Goal: Communication & Community: Answer question/provide support

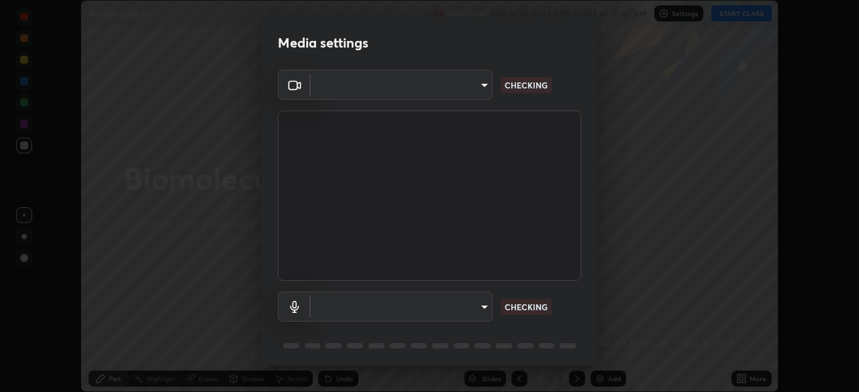
scroll to position [48, 0]
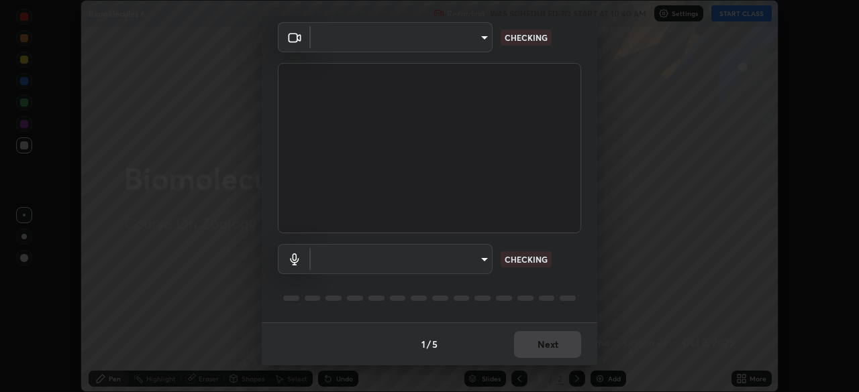
click at [461, 259] on body "Erase all Biomolecules 6 Recording WAS SCHEDULED TO START AT 10:40 AM Settings …" at bounding box center [429, 196] width 859 height 392
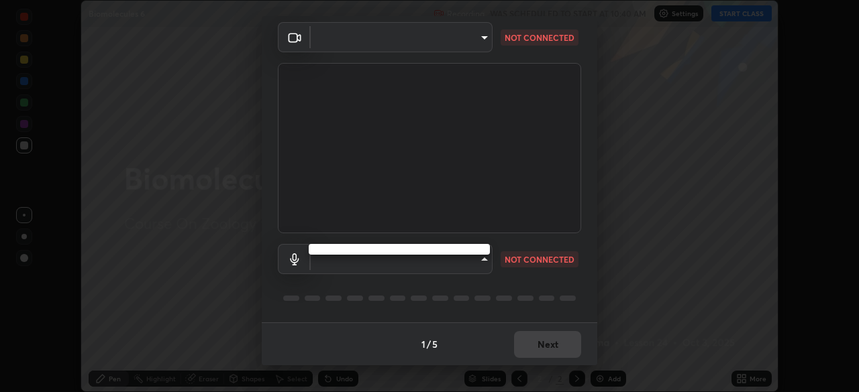
type input "4cdb2335677a50284d4d52bfea2454a8eb2b8fde0954bdd1b922a39853c109bf"
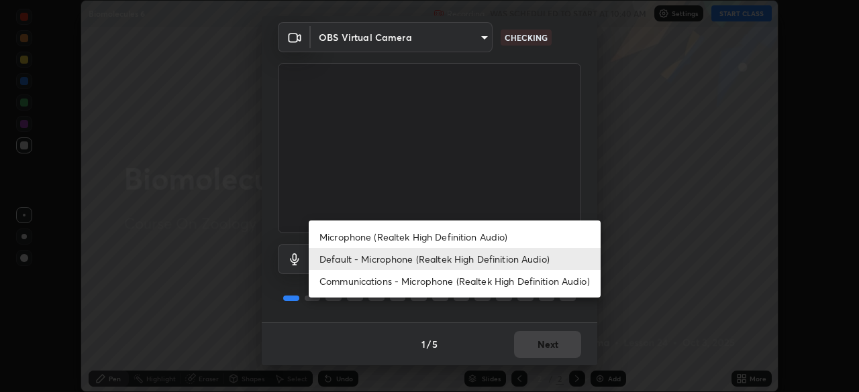
click at [450, 285] on li "Communications - Microphone (Realtek High Definition Audio)" at bounding box center [455, 281] width 292 height 22
type input "communications"
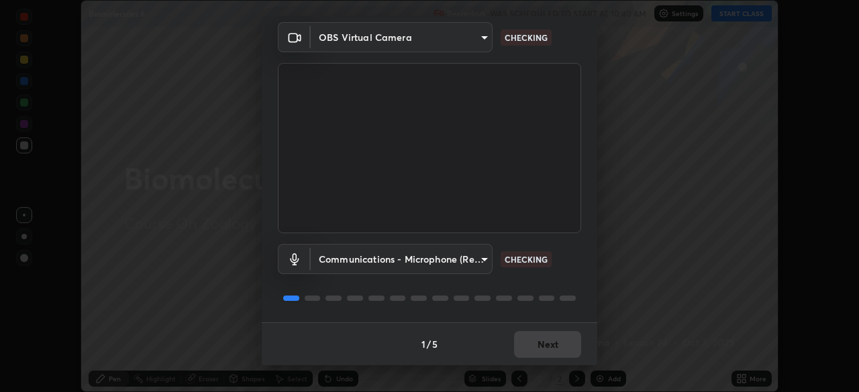
click at [449, 260] on body "Erase all Biomolecules 6 Recording WAS SCHEDULED TO START AT 10:40 AM Settings …" at bounding box center [429, 196] width 859 height 392
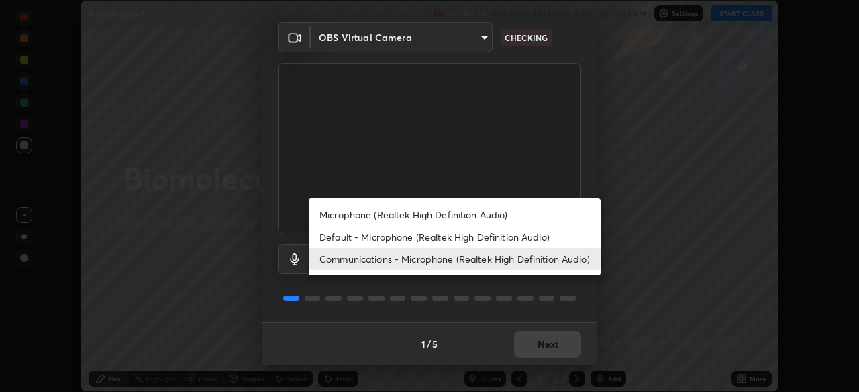
click at [455, 260] on li "Communications - Microphone (Realtek High Definition Audio)" at bounding box center [455, 259] width 292 height 22
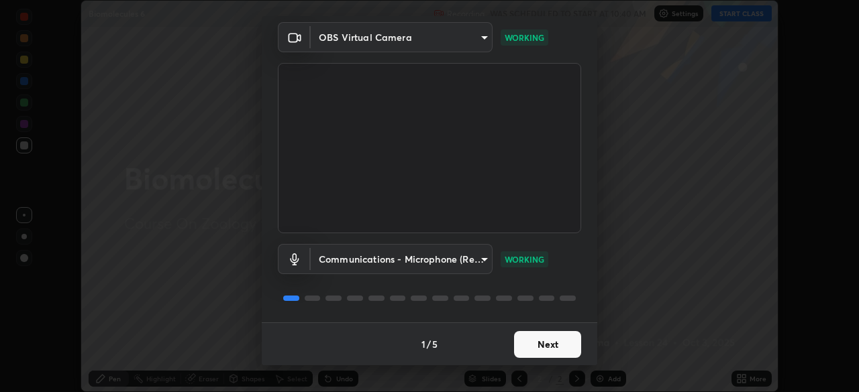
click at [545, 347] on button "Next" at bounding box center [547, 344] width 67 height 27
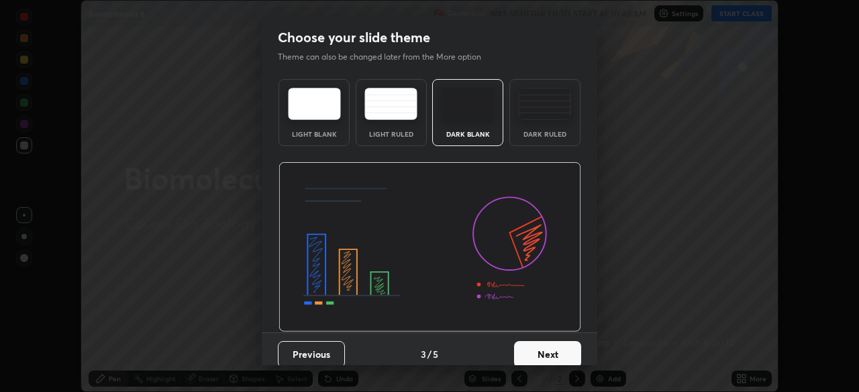
click at [541, 346] on button "Next" at bounding box center [547, 354] width 67 height 27
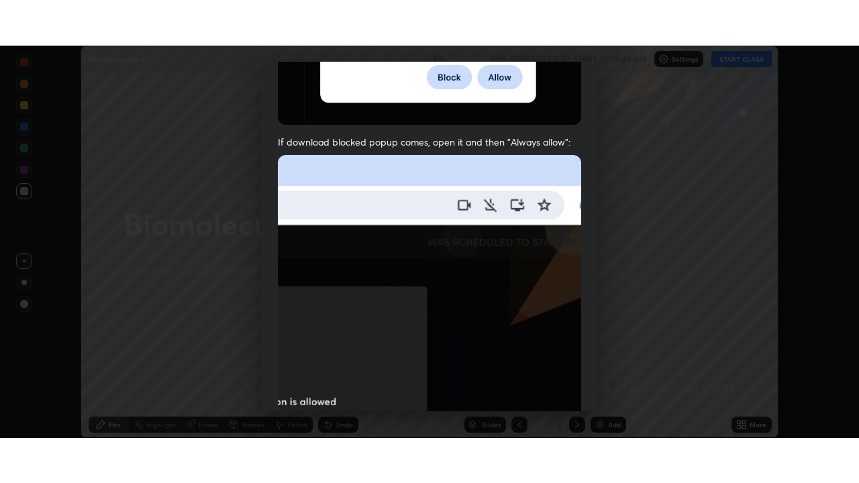
scroll to position [321, 0]
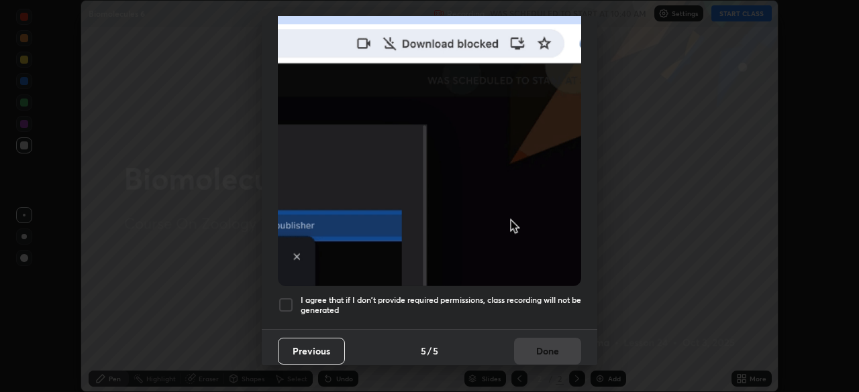
click at [505, 295] on h5 "I agree that if I don't provide required permissions, class recording will not …" at bounding box center [441, 305] width 280 height 21
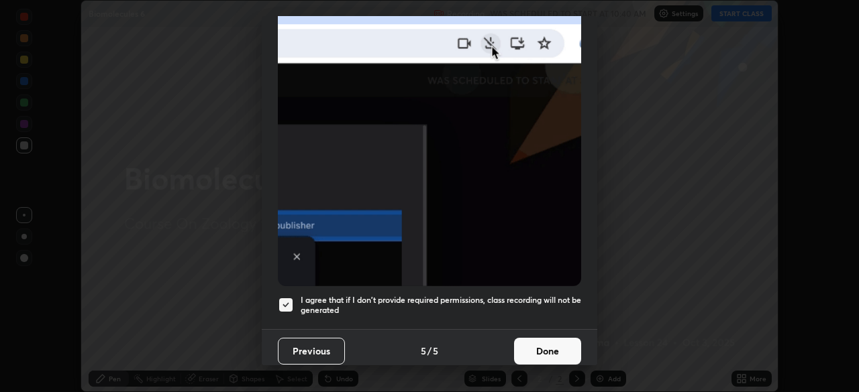
click at [543, 352] on button "Done" at bounding box center [547, 351] width 67 height 27
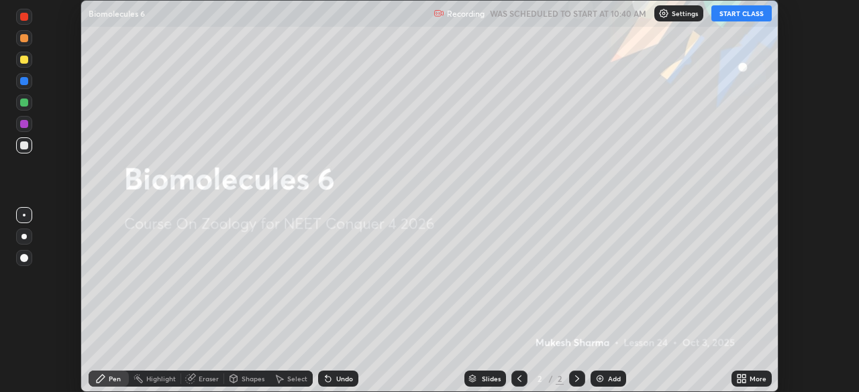
click at [743, 380] on icon at bounding box center [743, 381] width 3 height 3
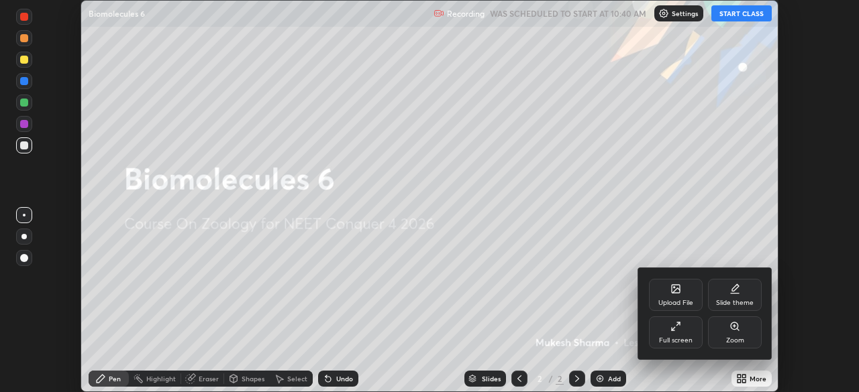
click at [667, 335] on div "Full screen" at bounding box center [676, 333] width 54 height 32
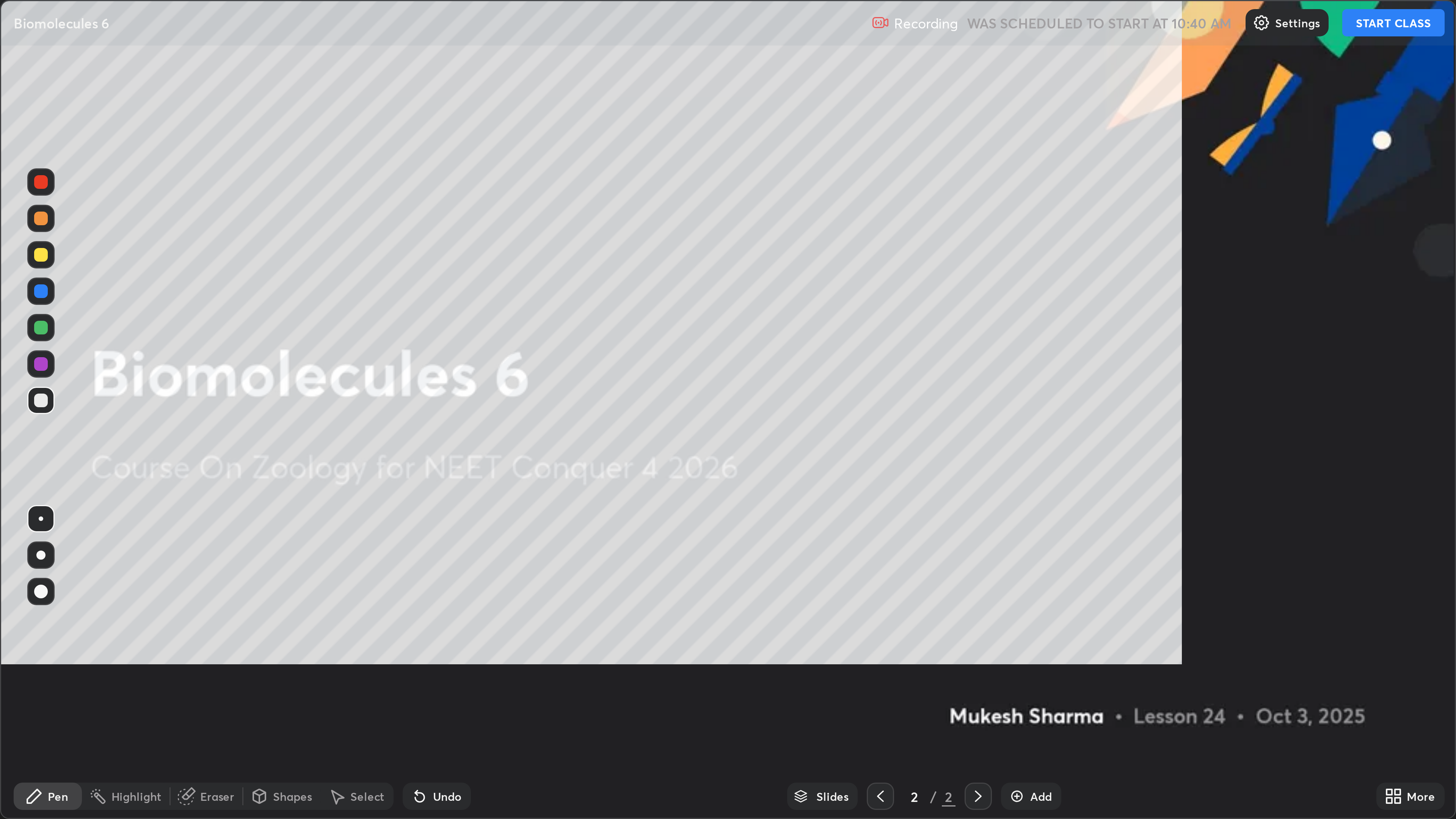
scroll to position [273, 486]
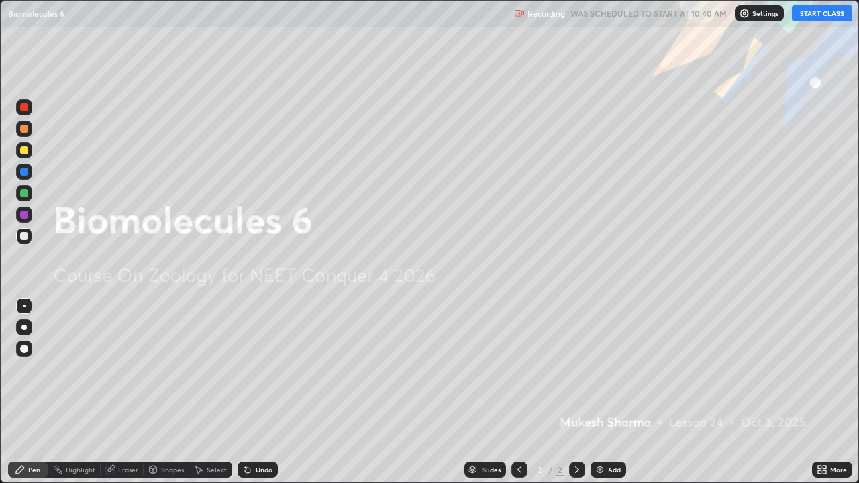
click at [817, 9] on button "START CLASS" at bounding box center [822, 13] width 60 height 16
click at [600, 392] on div "Slides 2 / 2 Add" at bounding box center [545, 469] width 534 height 27
click at [596, 392] on img at bounding box center [599, 469] width 11 height 11
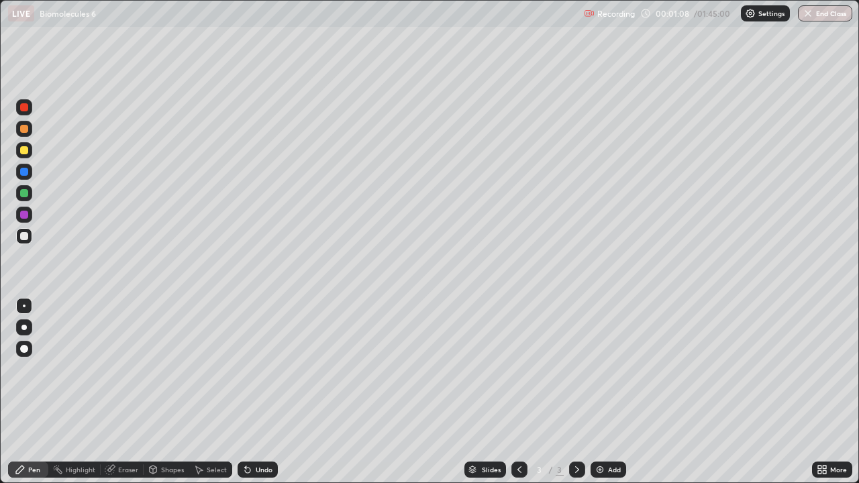
click at [26, 331] on div at bounding box center [24, 327] width 16 height 16
click at [253, 392] on div "Undo" at bounding box center [257, 470] width 40 height 16
click at [23, 198] on div at bounding box center [24, 193] width 16 height 16
click at [27, 310] on div at bounding box center [24, 306] width 16 height 16
click at [167, 392] on div "Shapes" at bounding box center [167, 470] width 46 height 16
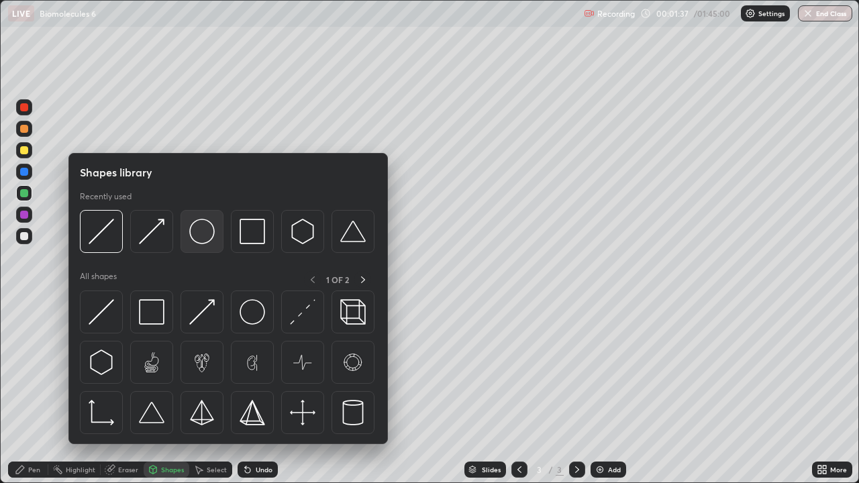
click at [208, 239] on img at bounding box center [201, 231] width 25 height 25
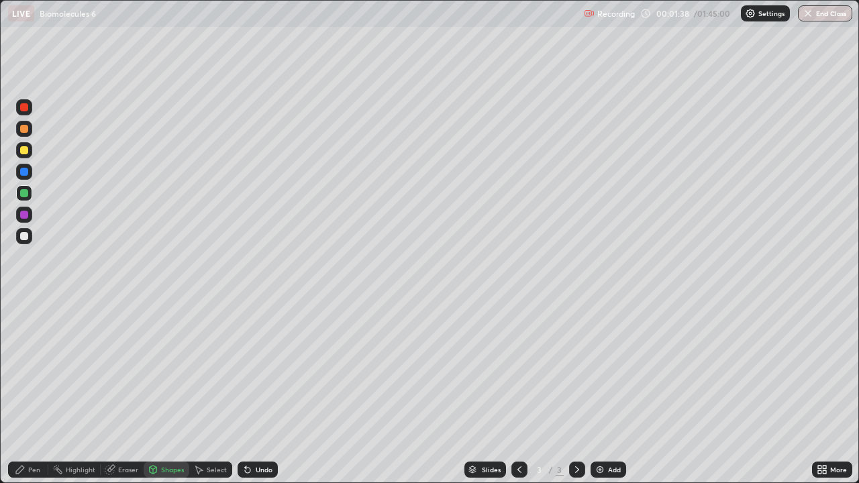
click at [26, 174] on div at bounding box center [24, 172] width 8 height 8
click at [118, 392] on div "Eraser" at bounding box center [128, 469] width 20 height 7
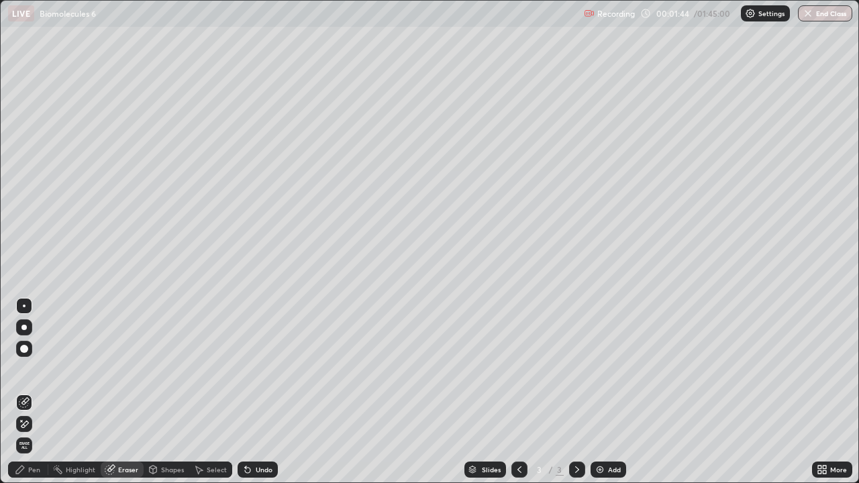
click at [160, 392] on div "Shapes" at bounding box center [167, 470] width 46 height 16
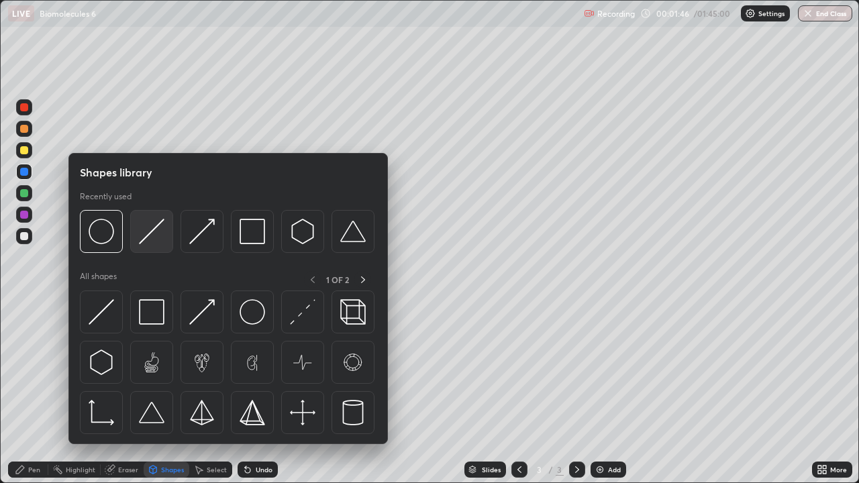
click at [154, 235] on img at bounding box center [151, 231] width 25 height 25
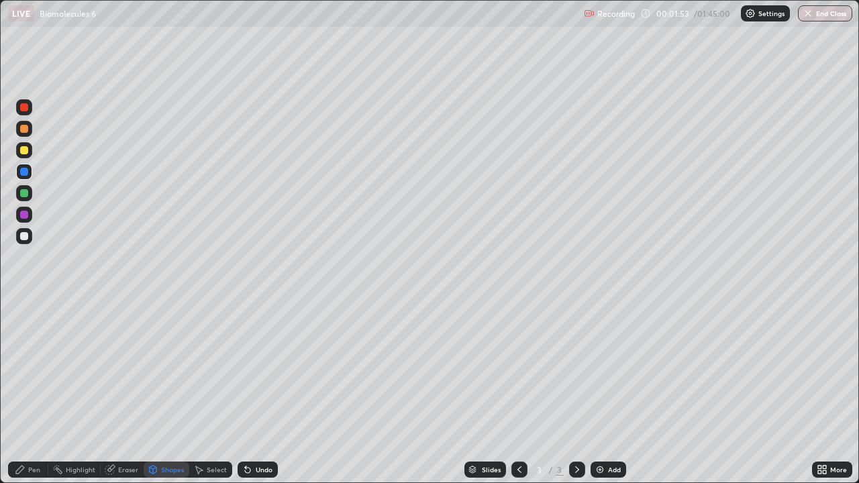
click at [157, 392] on icon at bounding box center [153, 469] width 11 height 11
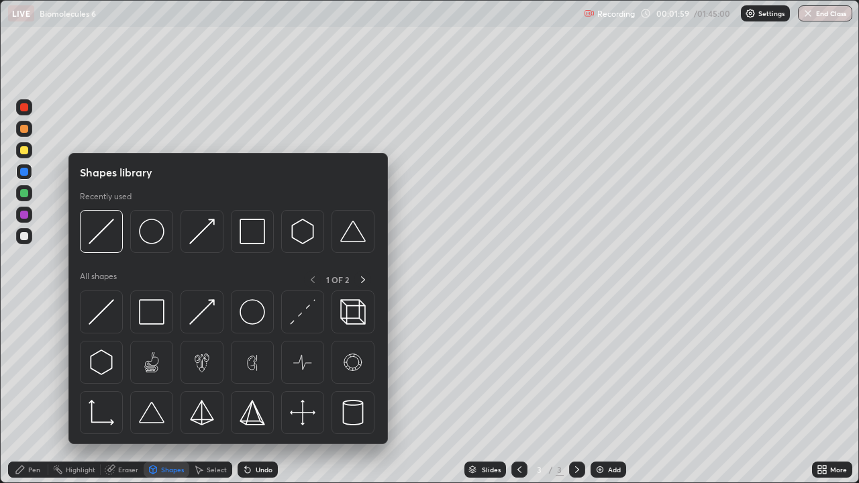
click at [33, 392] on div "Pen" at bounding box center [28, 470] width 40 height 16
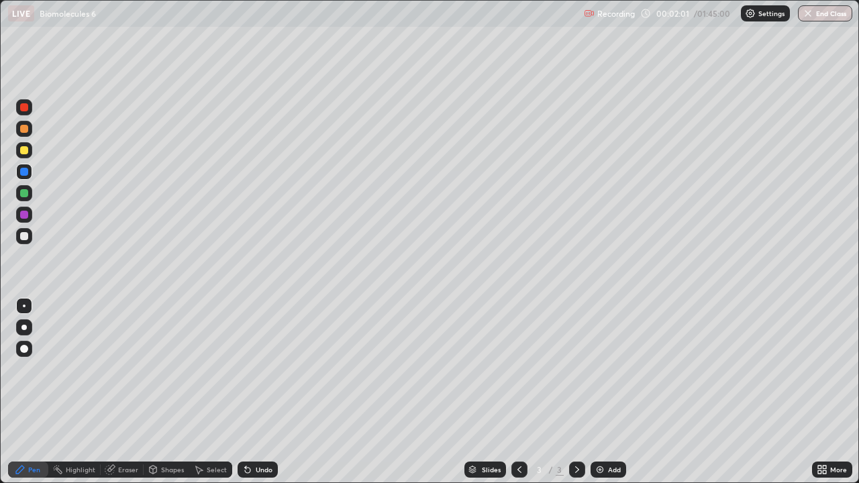
click at [26, 152] on div at bounding box center [24, 150] width 8 height 8
click at [256, 392] on div "Undo" at bounding box center [264, 469] width 17 height 7
click at [166, 392] on div "Shapes" at bounding box center [172, 469] width 23 height 7
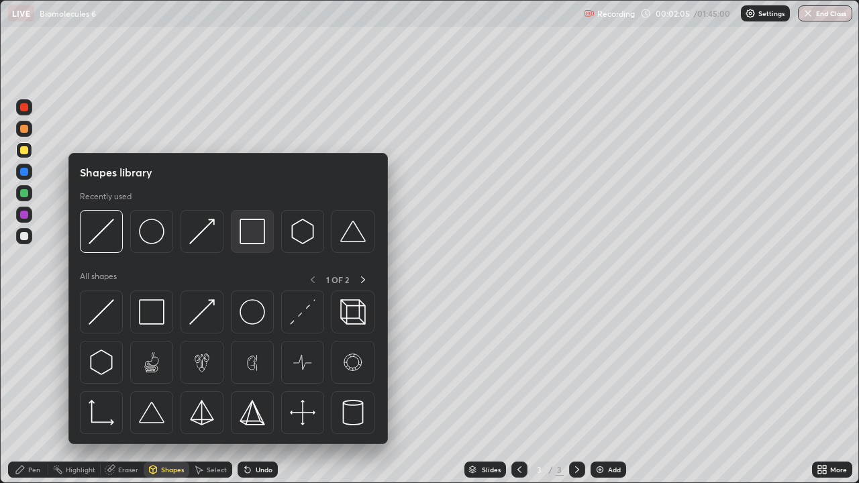
click at [261, 244] on img at bounding box center [251, 231] width 25 height 25
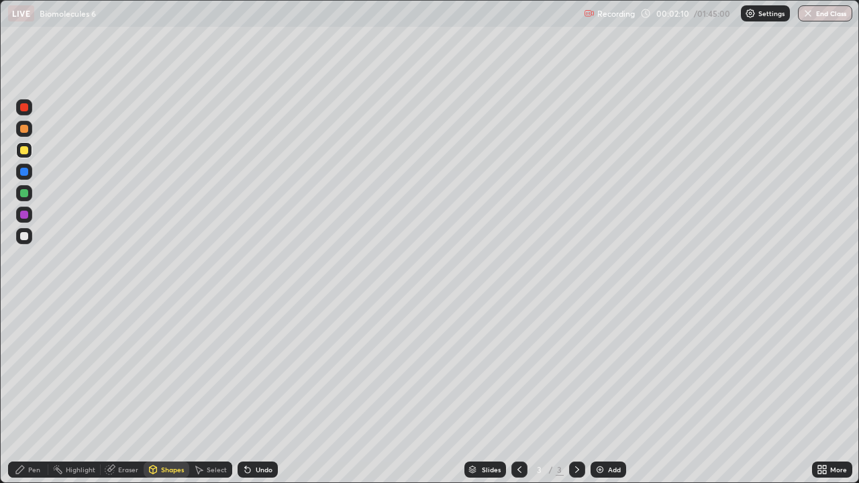
click at [127, 392] on div "Eraser" at bounding box center [128, 469] width 20 height 7
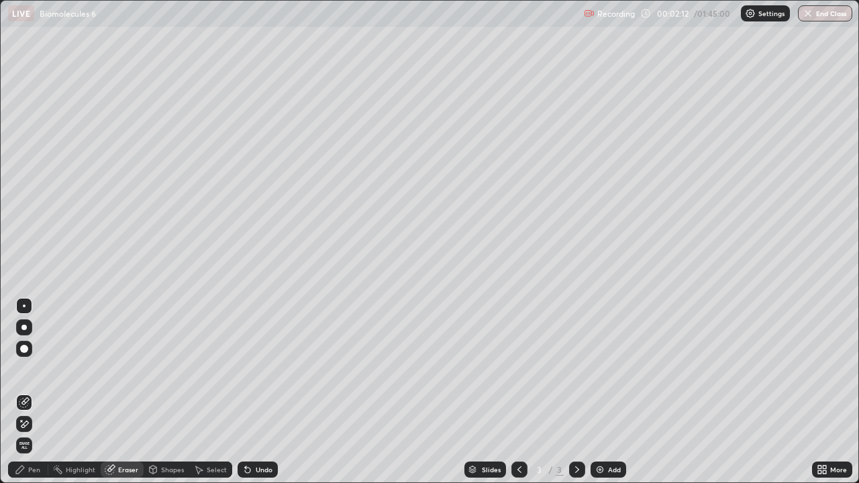
click at [34, 392] on div "Pen" at bounding box center [34, 469] width 12 height 7
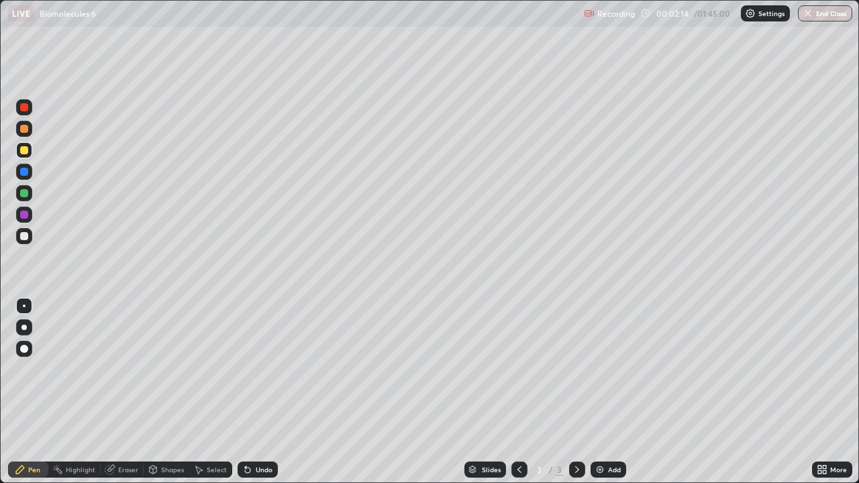
click at [25, 213] on div at bounding box center [24, 215] width 8 height 8
click at [266, 392] on div "Undo" at bounding box center [257, 470] width 40 height 16
click at [176, 392] on div "Shapes" at bounding box center [172, 469] width 23 height 7
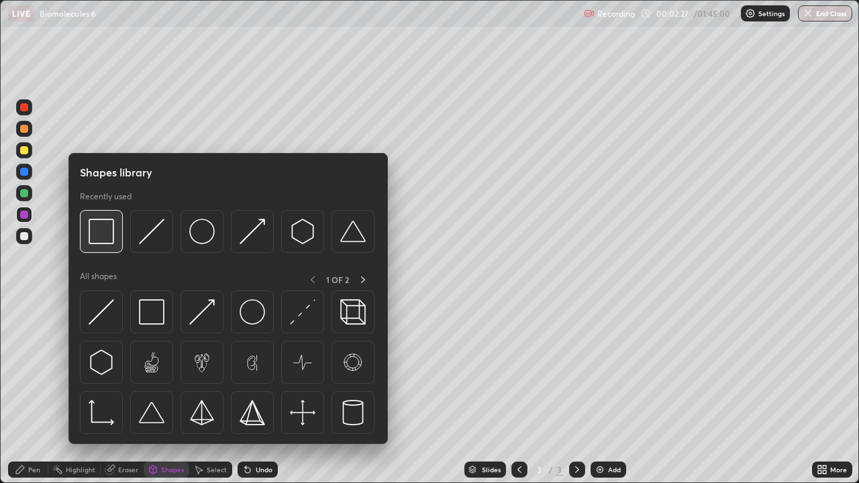
click at [107, 238] on img at bounding box center [101, 231] width 25 height 25
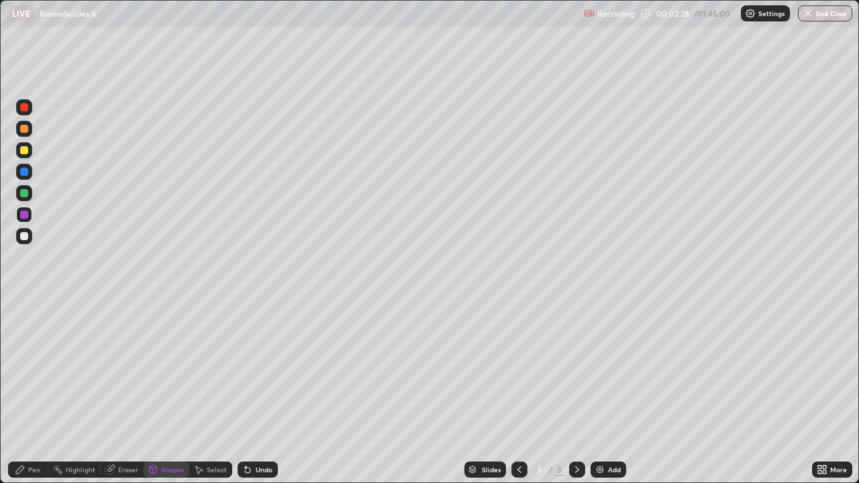
click at [28, 112] on div at bounding box center [24, 107] width 16 height 16
click at [119, 392] on div "Eraser" at bounding box center [128, 469] width 20 height 7
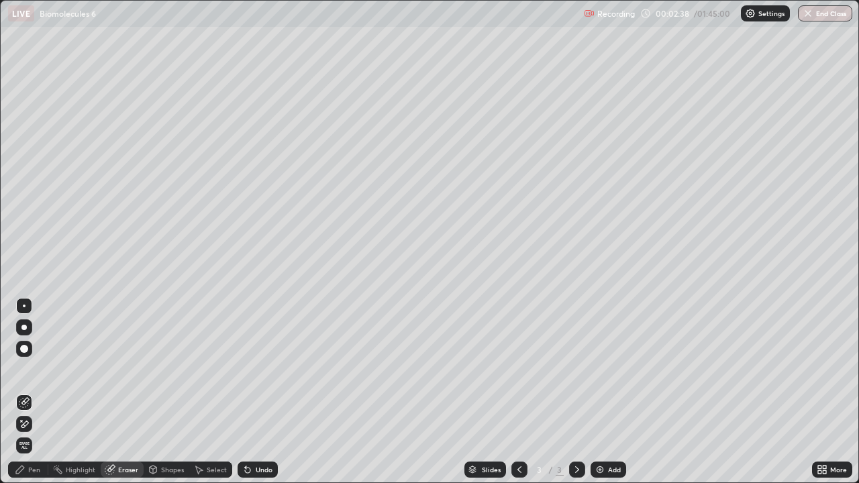
click at [31, 392] on div "Pen" at bounding box center [34, 469] width 12 height 7
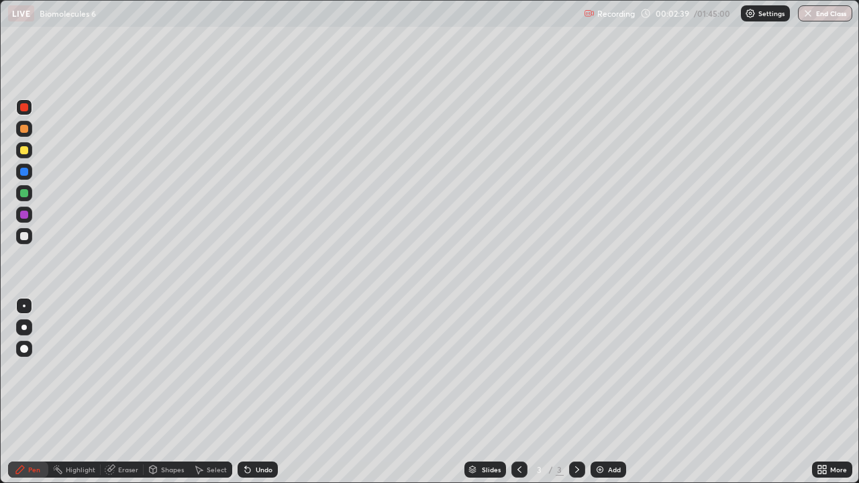
click at [25, 130] on div at bounding box center [24, 129] width 8 height 8
click at [26, 237] on div at bounding box center [24, 236] width 8 height 8
click at [25, 329] on div at bounding box center [23, 327] width 5 height 5
click at [25, 301] on div at bounding box center [24, 306] width 16 height 16
click at [170, 392] on div "Shapes" at bounding box center [167, 470] width 46 height 16
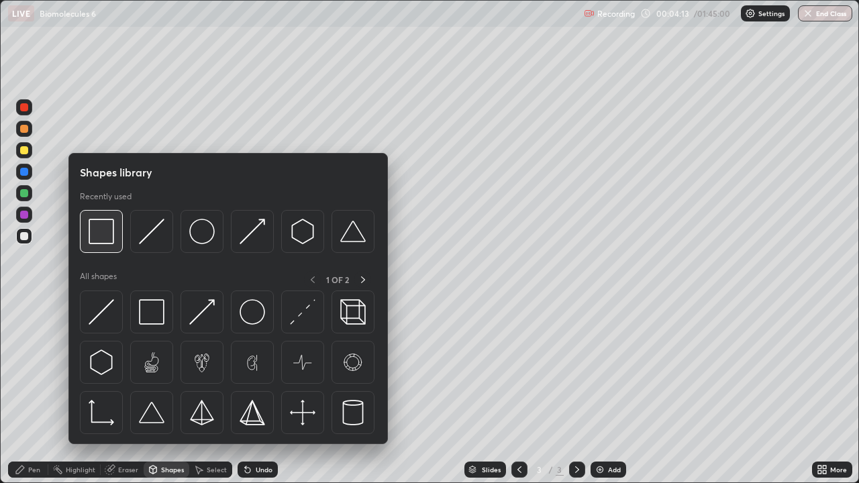
click at [106, 236] on img at bounding box center [101, 231] width 25 height 25
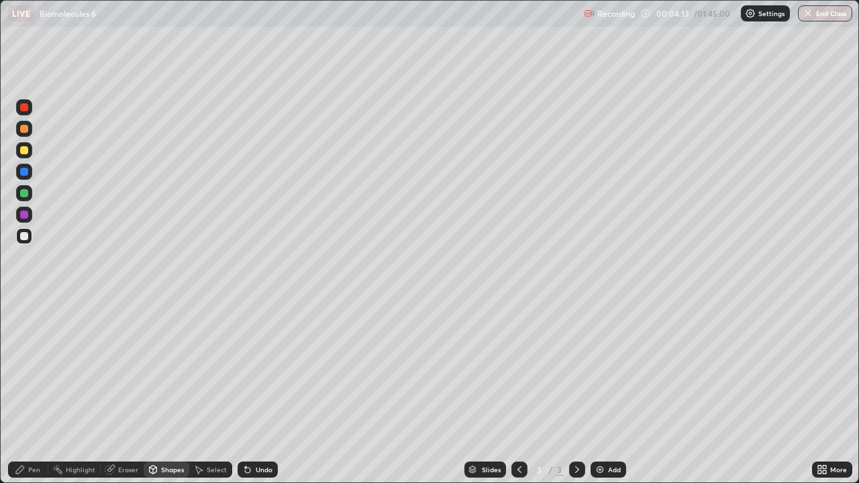
click at [25, 174] on div at bounding box center [24, 172] width 8 height 8
click at [37, 392] on div "Pen" at bounding box center [34, 469] width 12 height 7
click at [25, 329] on div at bounding box center [23, 327] width 5 height 5
click at [264, 392] on div "Undo" at bounding box center [264, 469] width 17 height 7
click at [176, 392] on div "Shapes" at bounding box center [167, 470] width 46 height 16
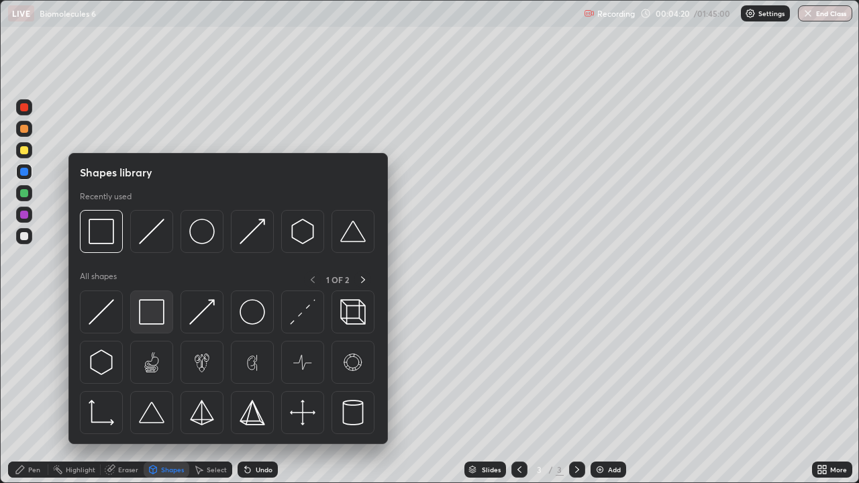
click at [150, 309] on img at bounding box center [151, 311] width 25 height 25
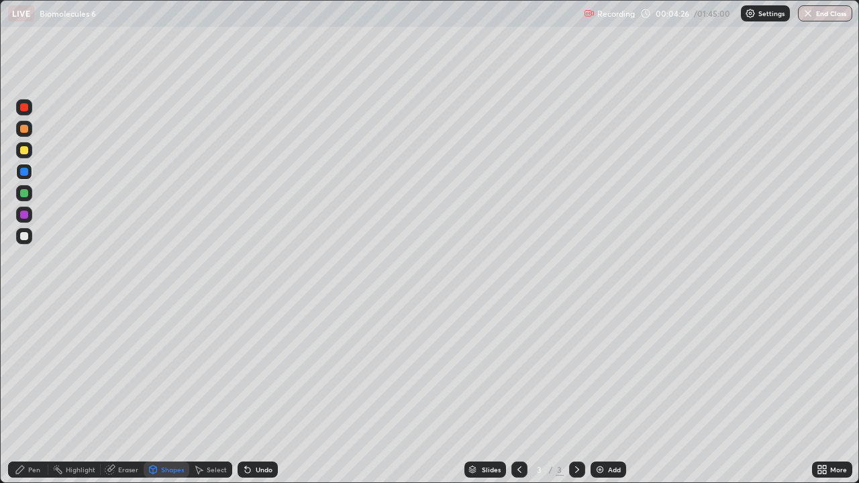
click at [129, 392] on div "Eraser" at bounding box center [122, 470] width 43 height 16
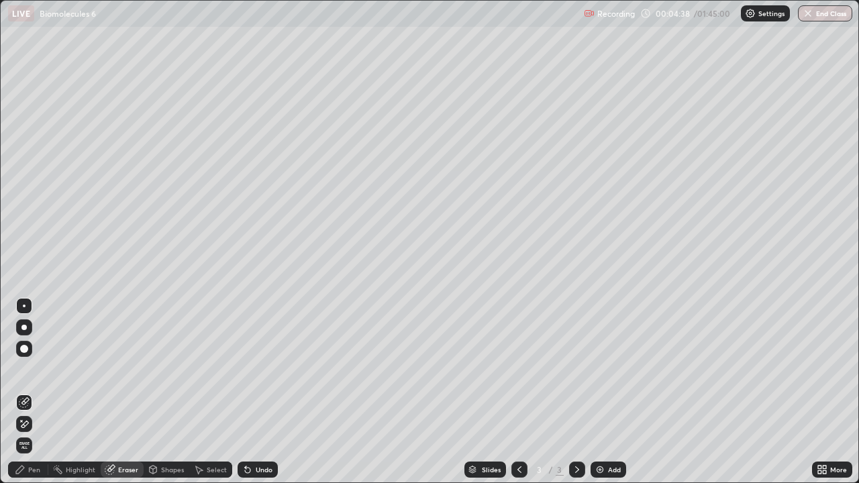
click at [35, 392] on div "Pen" at bounding box center [34, 469] width 12 height 7
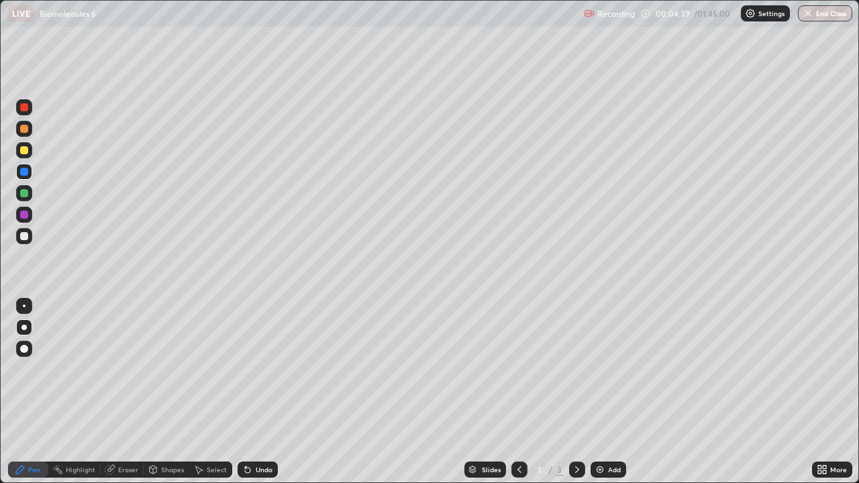
click at [25, 196] on div at bounding box center [24, 193] width 8 height 8
click at [23, 154] on div at bounding box center [24, 150] width 16 height 16
click at [133, 392] on div "Eraser" at bounding box center [128, 469] width 20 height 7
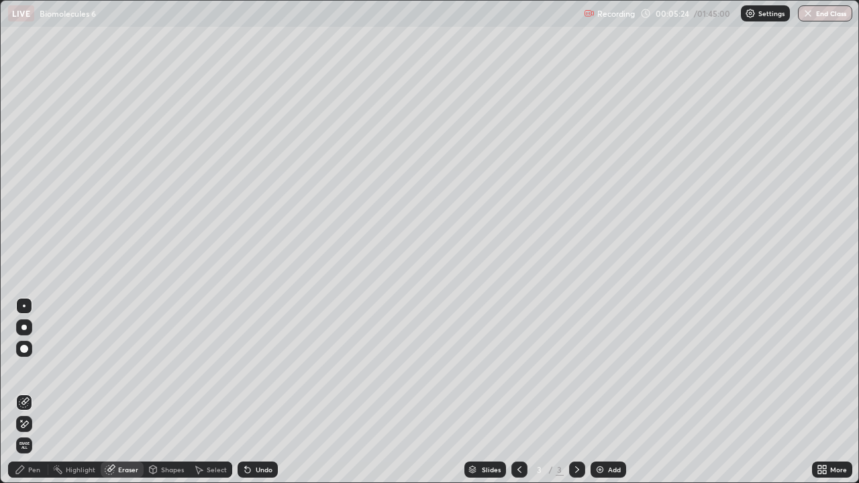
click at [37, 392] on div "Pen" at bounding box center [34, 469] width 12 height 7
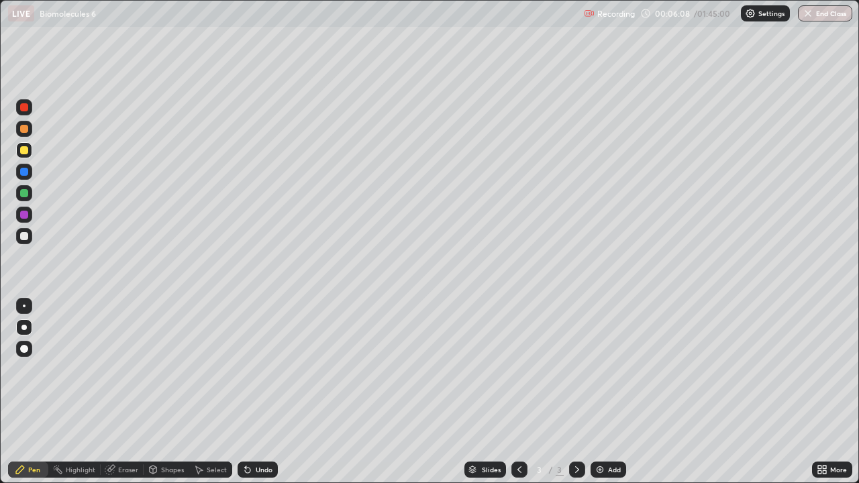
click at [29, 198] on div at bounding box center [24, 193] width 16 height 16
click at [170, 392] on div "Shapes" at bounding box center [167, 470] width 46 height 16
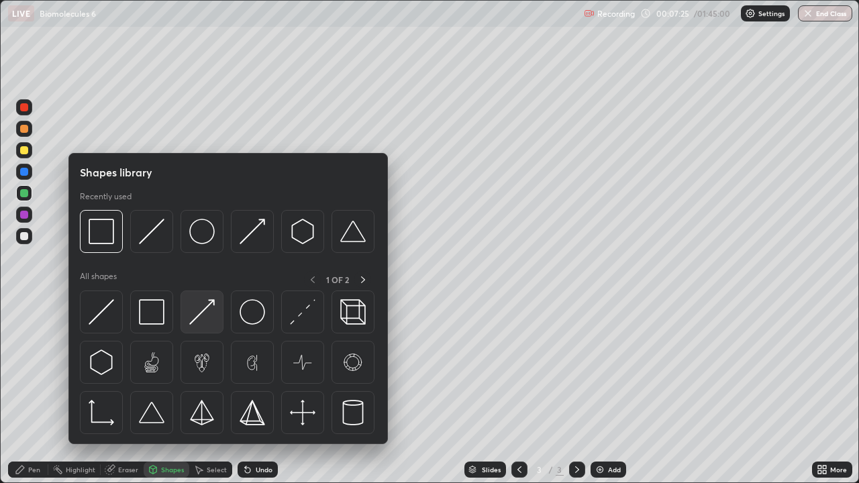
click at [203, 310] on img at bounding box center [201, 311] width 25 height 25
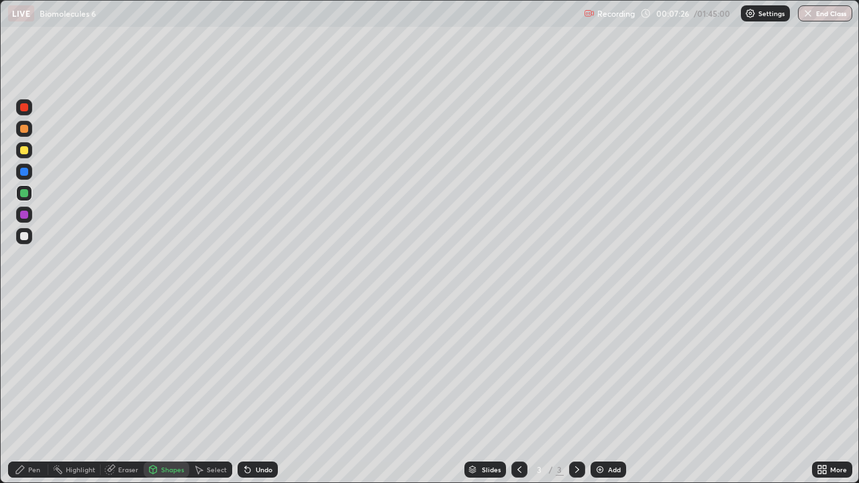
click at [33, 392] on div "Pen" at bounding box center [34, 469] width 12 height 7
click at [25, 308] on div at bounding box center [24, 306] width 16 height 16
click at [170, 392] on div "Shapes" at bounding box center [172, 469] width 23 height 7
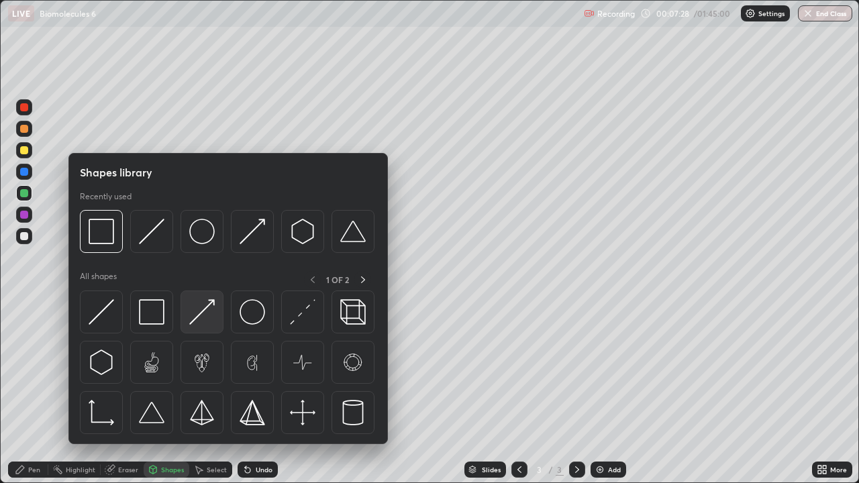
click at [208, 305] on img at bounding box center [201, 311] width 25 height 25
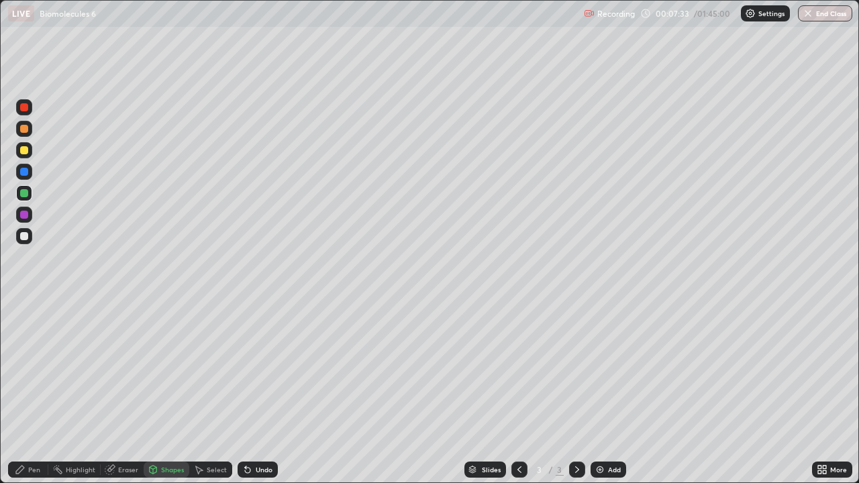
click at [262, 392] on div "Undo" at bounding box center [264, 469] width 17 height 7
click at [32, 214] on div at bounding box center [23, 214] width 21 height 21
click at [39, 392] on div "Pen" at bounding box center [34, 469] width 12 height 7
click at [27, 241] on div at bounding box center [24, 236] width 16 height 16
click at [262, 392] on div "Undo" at bounding box center [264, 469] width 17 height 7
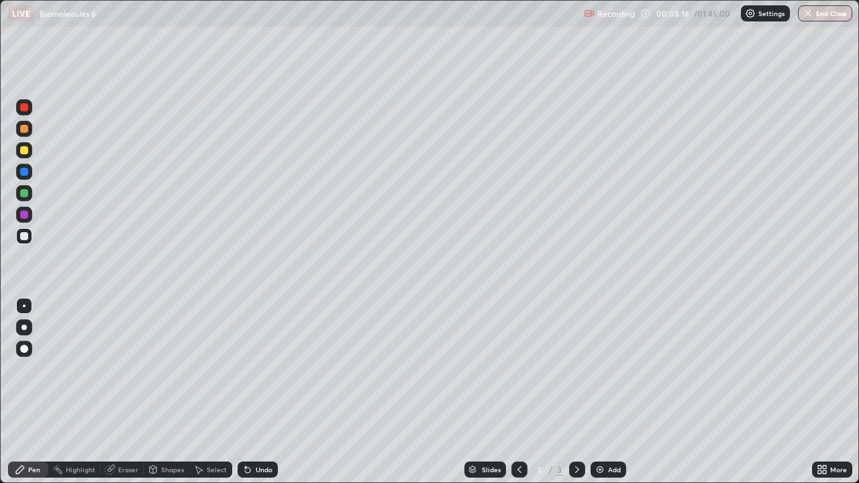
click at [263, 392] on div "Undo" at bounding box center [264, 469] width 17 height 7
click at [164, 392] on div "Shapes" at bounding box center [167, 470] width 46 height 16
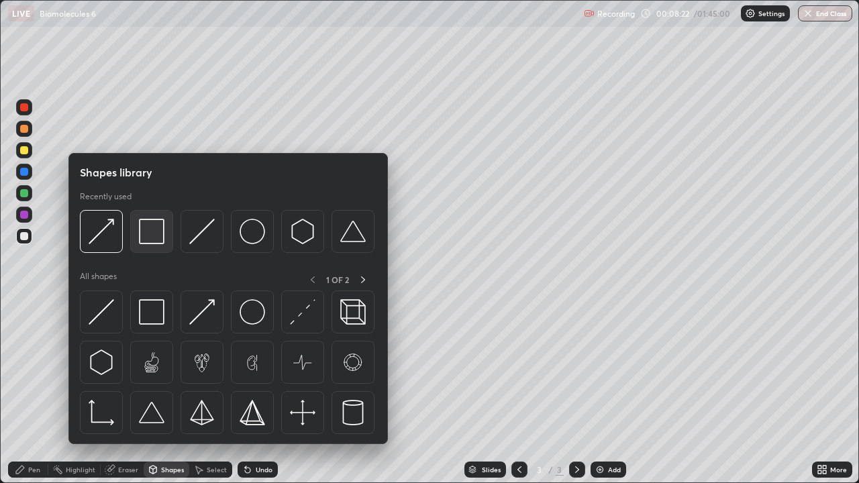
click at [158, 237] on img at bounding box center [151, 231] width 25 height 25
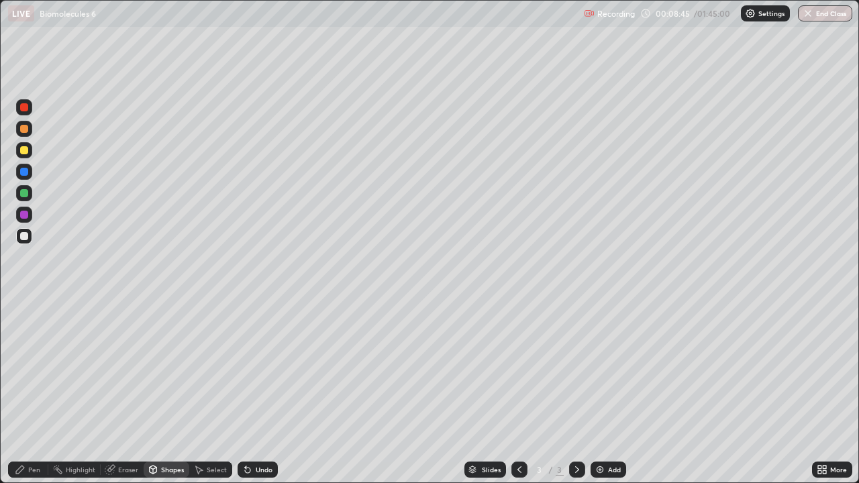
click at [260, 392] on div "Undo" at bounding box center [264, 469] width 17 height 7
click at [172, 392] on div "Shapes" at bounding box center [172, 469] width 23 height 7
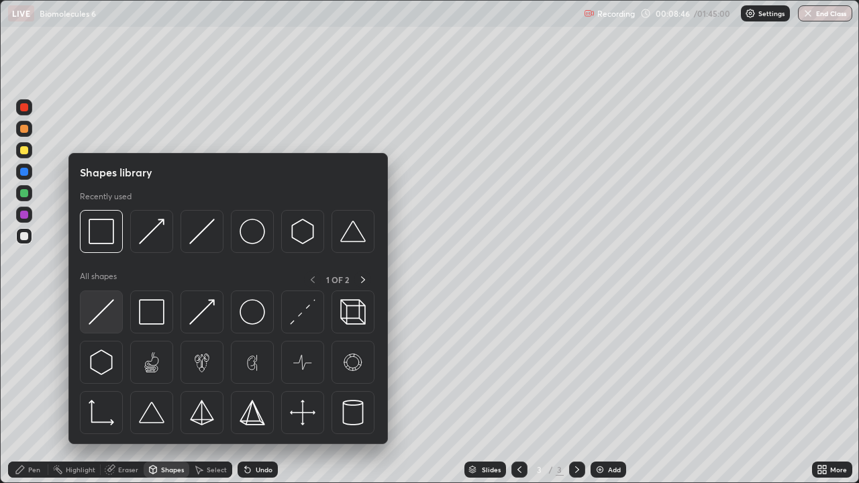
click at [108, 313] on img at bounding box center [101, 311] width 25 height 25
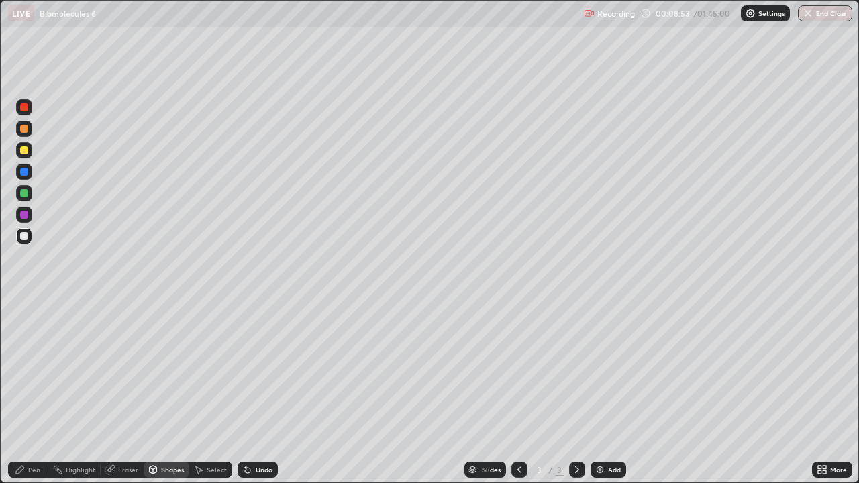
click at [28, 216] on div at bounding box center [24, 215] width 8 height 8
click at [256, 392] on div "Undo" at bounding box center [264, 469] width 17 height 7
click at [44, 392] on div "Pen" at bounding box center [28, 470] width 40 height 16
click at [29, 327] on div at bounding box center [24, 327] width 16 height 16
click at [26, 150] on div at bounding box center [24, 150] width 8 height 8
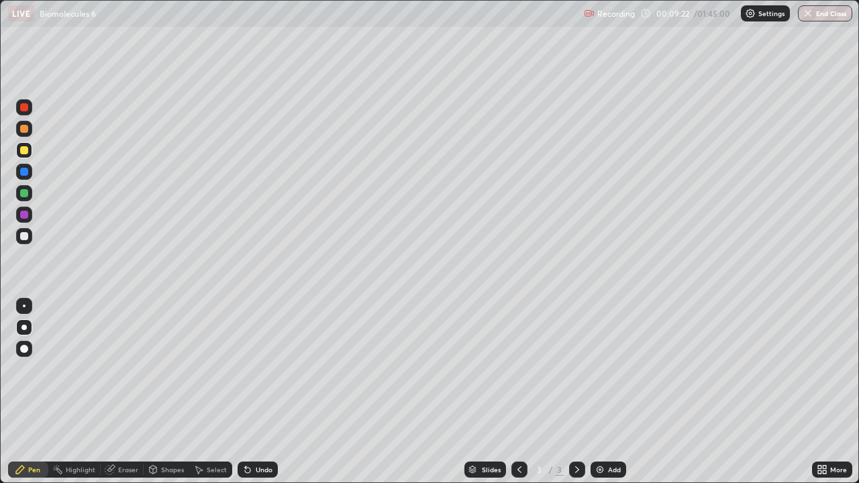
click at [162, 392] on div "Shapes" at bounding box center [172, 469] width 23 height 7
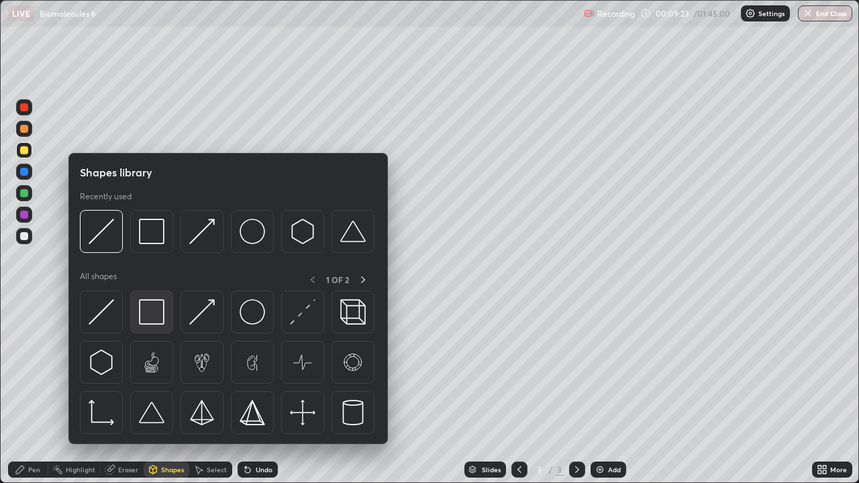
click at [156, 313] on img at bounding box center [151, 311] width 25 height 25
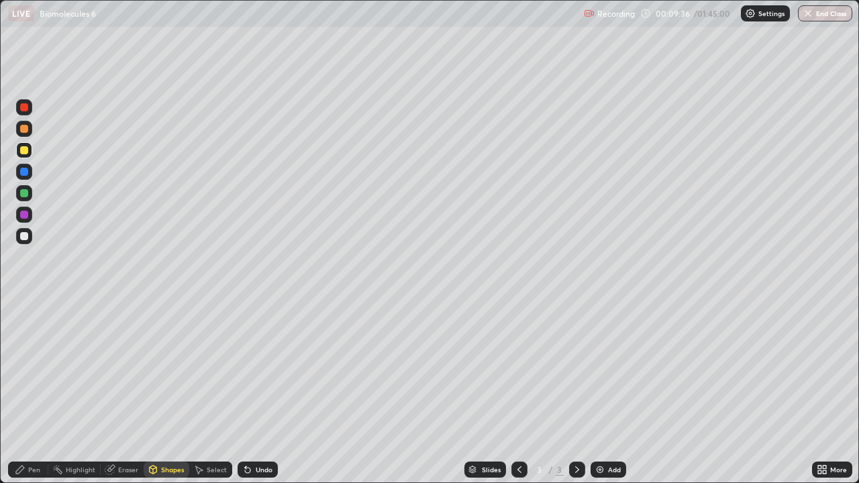
click at [24, 241] on div at bounding box center [24, 236] width 16 height 16
click at [600, 392] on img at bounding box center [599, 469] width 11 height 11
click at [30, 392] on div "Pen" at bounding box center [28, 470] width 40 height 16
click at [23, 200] on div at bounding box center [24, 193] width 16 height 16
click at [27, 242] on div at bounding box center [24, 236] width 16 height 16
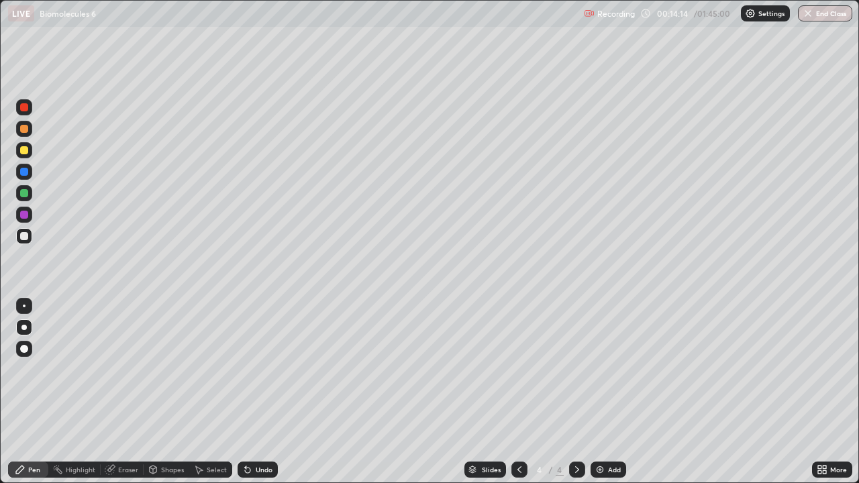
click at [135, 392] on div "Eraser" at bounding box center [128, 469] width 20 height 7
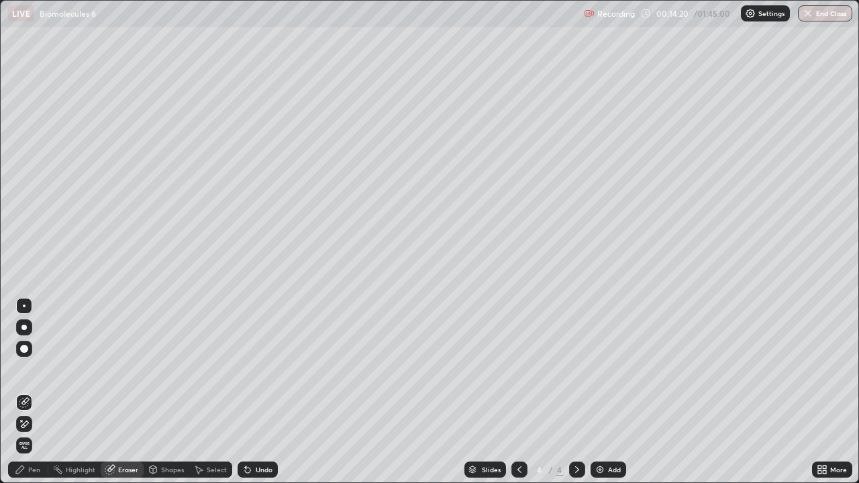
click at [34, 392] on div "Pen" at bounding box center [34, 469] width 12 height 7
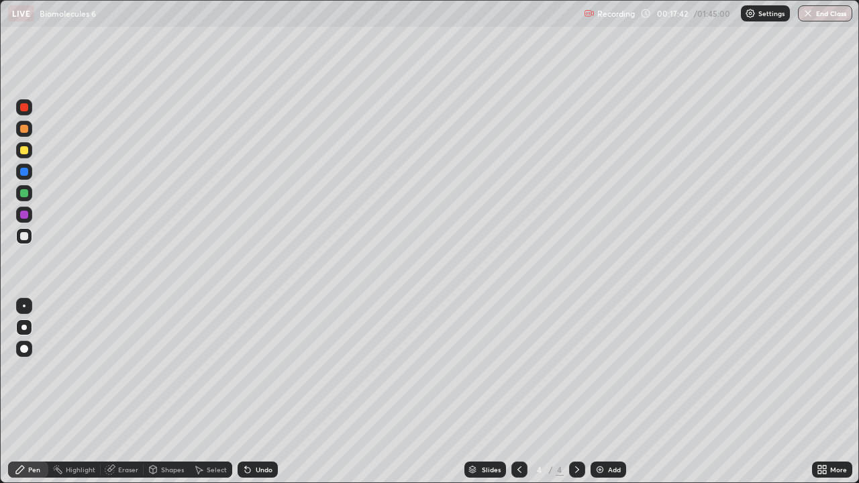
click at [595, 392] on img at bounding box center [599, 469] width 11 height 11
click at [25, 197] on div at bounding box center [24, 193] width 8 height 8
click at [24, 174] on div at bounding box center [24, 172] width 8 height 8
click at [158, 392] on div "Shapes" at bounding box center [167, 470] width 46 height 16
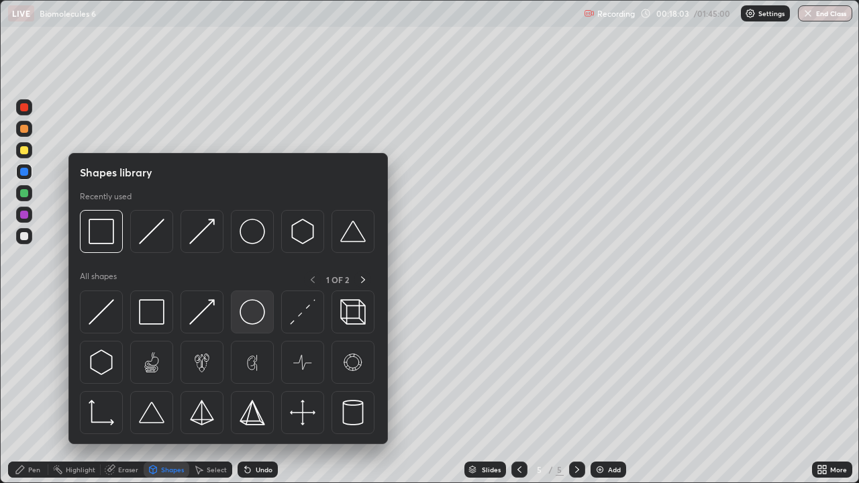
click at [246, 319] on img at bounding box center [251, 311] width 25 height 25
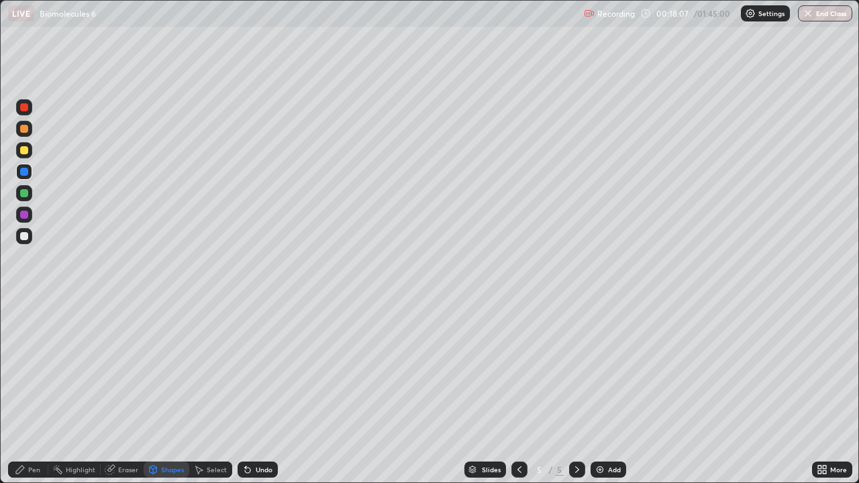
click at [124, 392] on div "Eraser" at bounding box center [128, 469] width 20 height 7
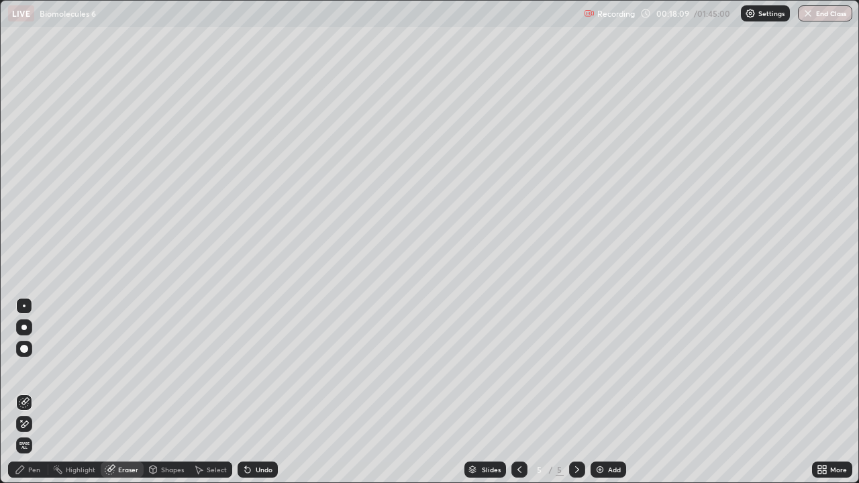
click at [163, 392] on div "Shapes" at bounding box center [172, 469] width 23 height 7
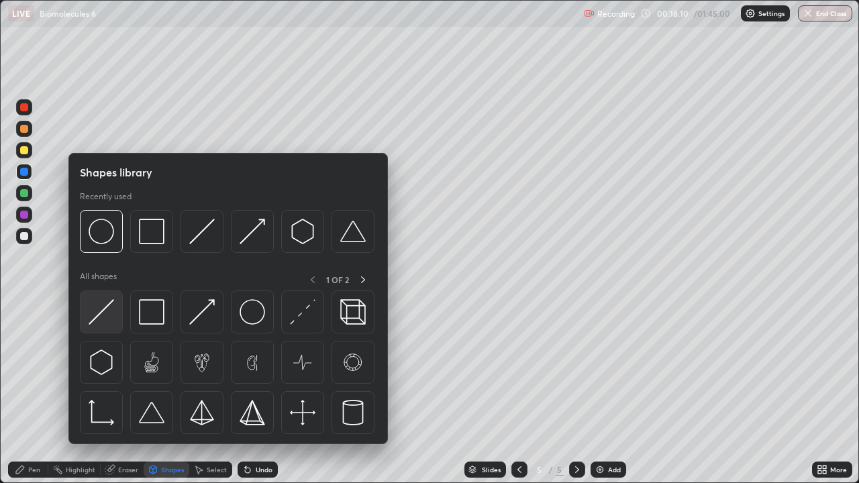
click at [105, 309] on img at bounding box center [101, 311] width 25 height 25
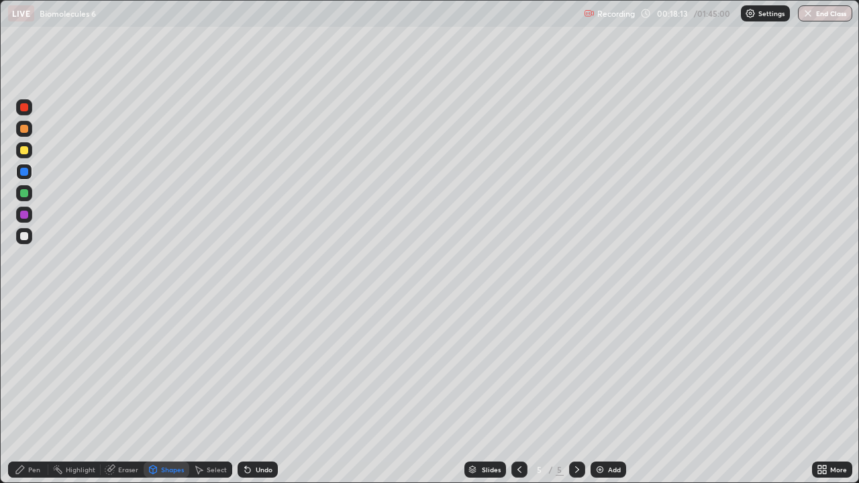
click at [249, 392] on icon at bounding box center [247, 469] width 11 height 11
click at [28, 197] on div at bounding box center [24, 193] width 16 height 16
click at [262, 392] on div "Undo" at bounding box center [264, 469] width 17 height 7
click at [34, 392] on div "Pen" at bounding box center [34, 469] width 12 height 7
click at [24, 214] on div at bounding box center [24, 215] width 8 height 8
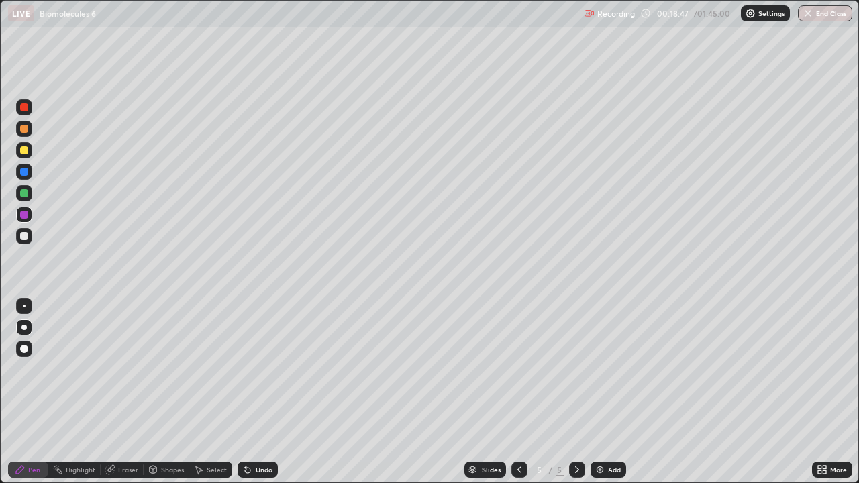
click at [168, 392] on div "Shapes" at bounding box center [172, 469] width 23 height 7
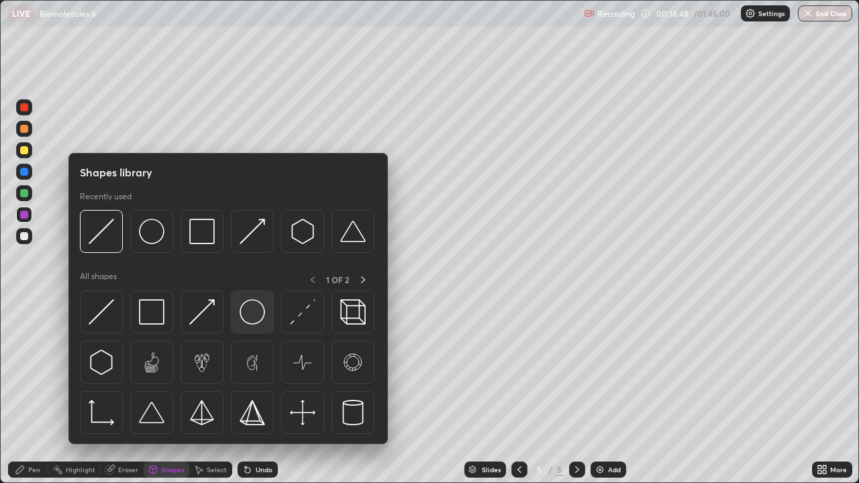
click at [253, 311] on img at bounding box center [251, 311] width 25 height 25
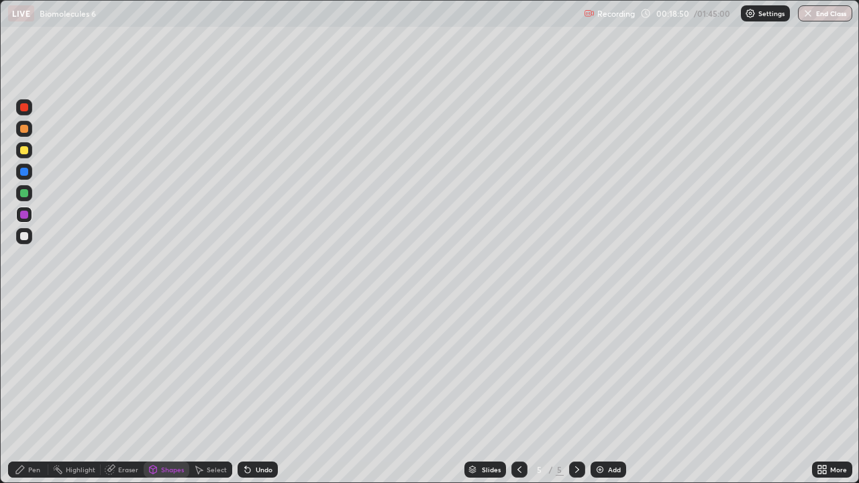
click at [25, 110] on div at bounding box center [24, 107] width 8 height 8
click at [38, 392] on div "Pen" at bounding box center [34, 469] width 12 height 7
click at [25, 238] on div at bounding box center [24, 236] width 8 height 8
click at [25, 175] on div at bounding box center [24, 172] width 8 height 8
click at [161, 392] on div "Shapes" at bounding box center [172, 469] width 23 height 7
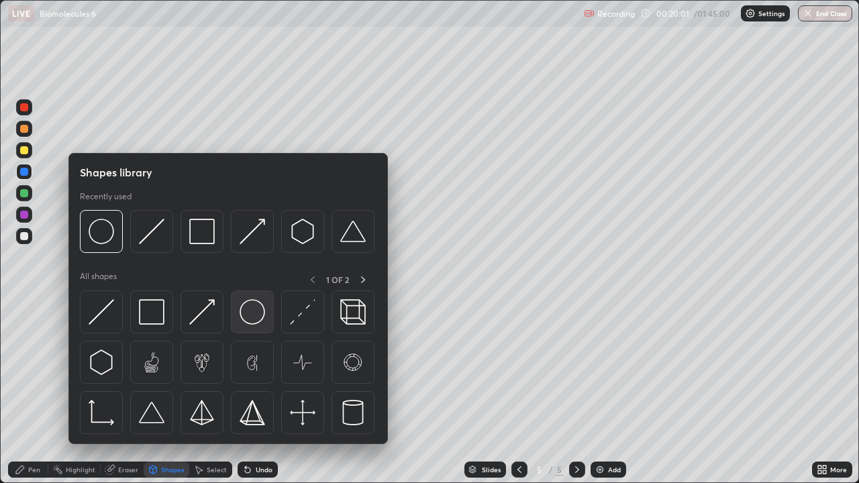
click at [249, 319] on img at bounding box center [251, 311] width 25 height 25
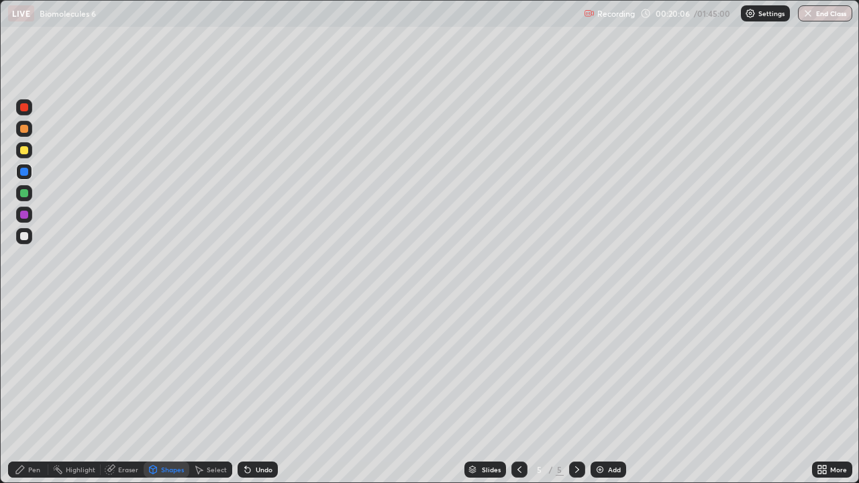
click at [123, 392] on div "Eraser" at bounding box center [128, 469] width 20 height 7
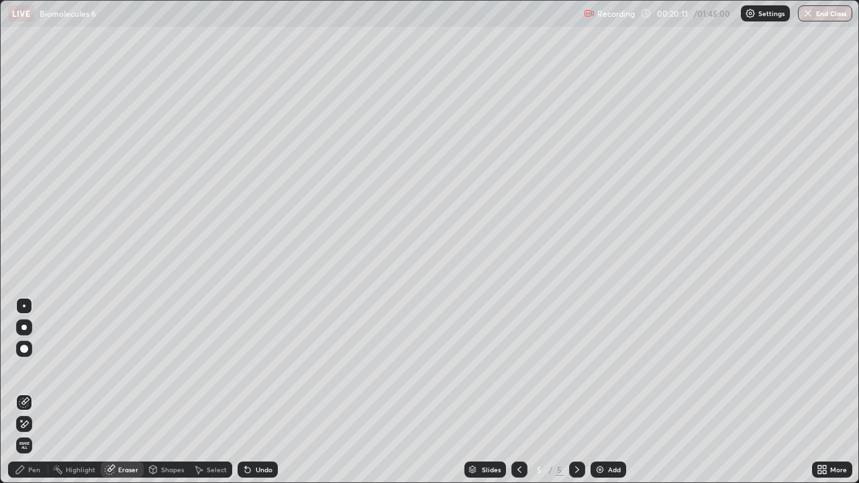
click at [34, 392] on div "Pen" at bounding box center [34, 469] width 12 height 7
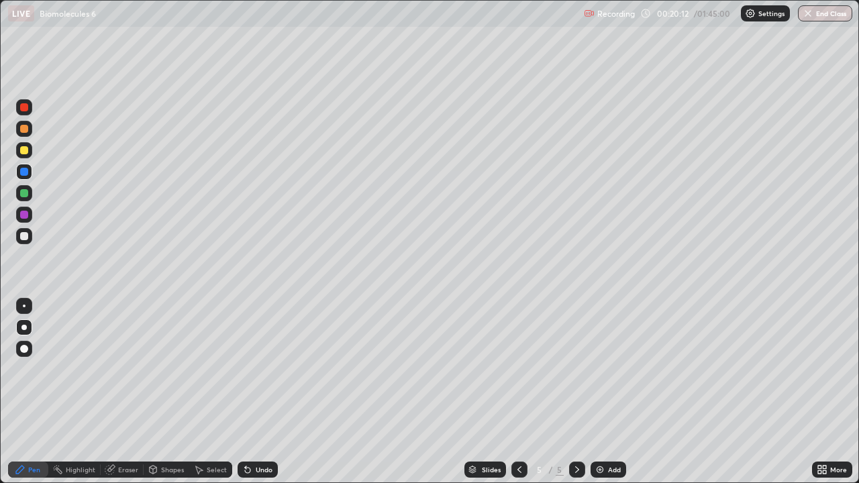
click at [24, 109] on div at bounding box center [24, 107] width 8 height 8
click at [258, 392] on div "Undo" at bounding box center [264, 469] width 17 height 7
click at [173, 392] on div "Shapes" at bounding box center [172, 469] width 23 height 7
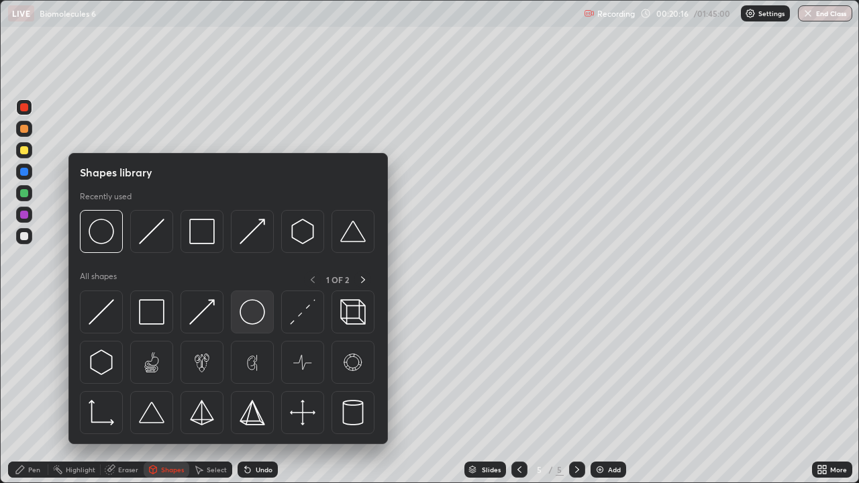
click at [258, 311] on img at bounding box center [251, 311] width 25 height 25
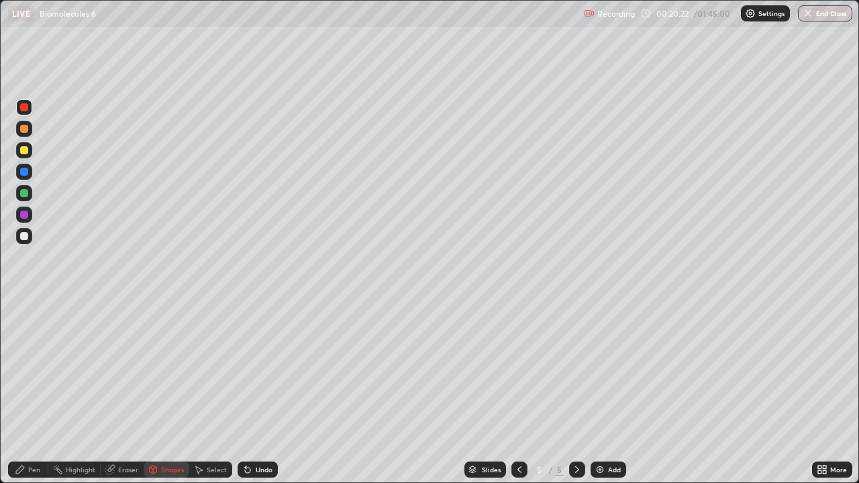
click at [38, 392] on div "Pen" at bounding box center [34, 469] width 12 height 7
click at [27, 172] on div at bounding box center [24, 172] width 8 height 8
click at [161, 392] on div "Shapes" at bounding box center [172, 469] width 23 height 7
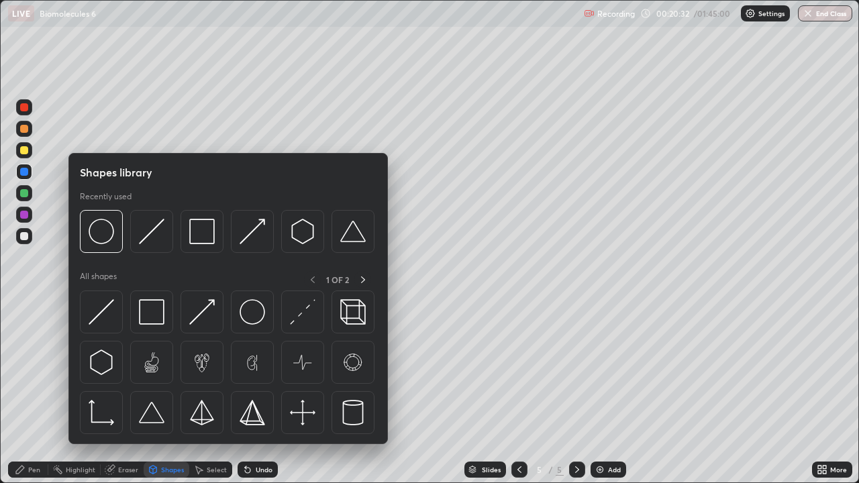
click at [130, 392] on div "Eraser" at bounding box center [128, 469] width 20 height 7
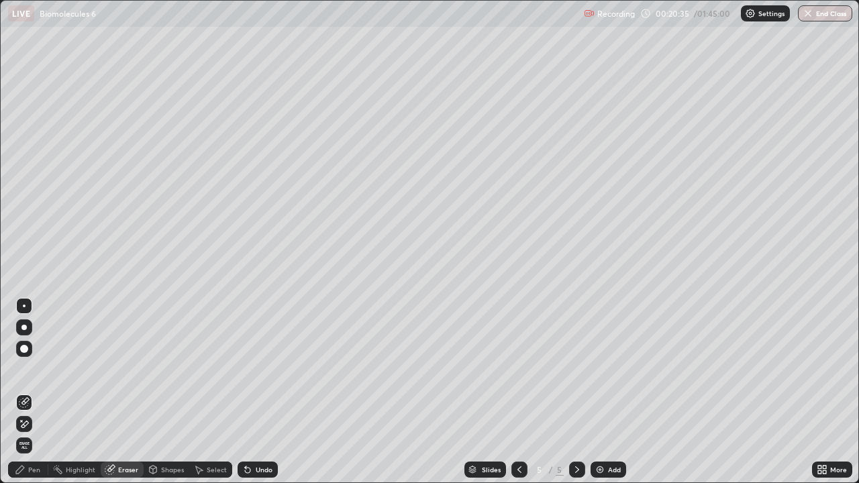
click at [37, 392] on div "Pen" at bounding box center [28, 470] width 40 height 16
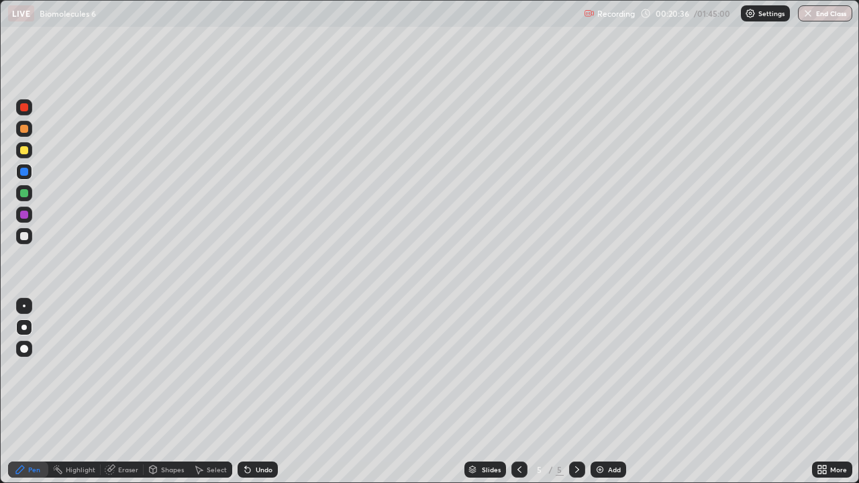
click at [164, 392] on div "Shapes" at bounding box center [172, 469] width 23 height 7
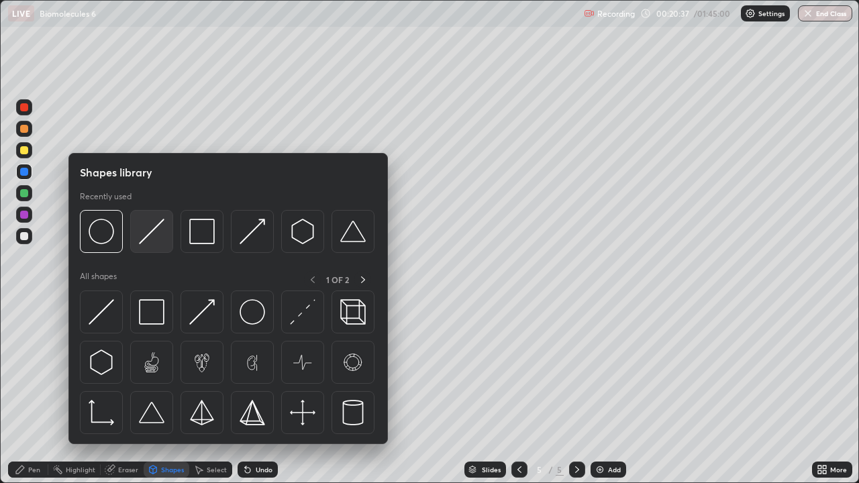
click at [148, 240] on img at bounding box center [151, 231] width 25 height 25
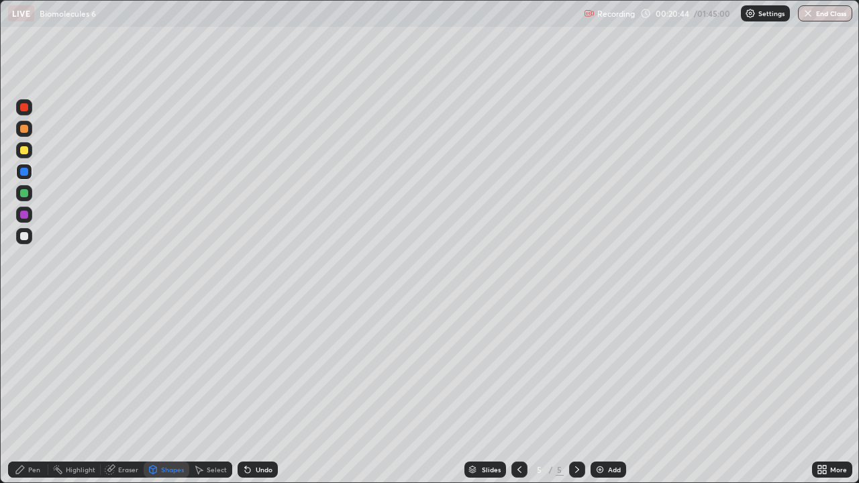
click at [28, 392] on div "Pen" at bounding box center [28, 470] width 40 height 16
click at [24, 238] on div at bounding box center [24, 236] width 8 height 8
click at [23, 327] on div at bounding box center [23, 327] width 5 height 5
click at [25, 304] on div at bounding box center [24, 306] width 16 height 16
click at [21, 322] on div at bounding box center [24, 327] width 16 height 16
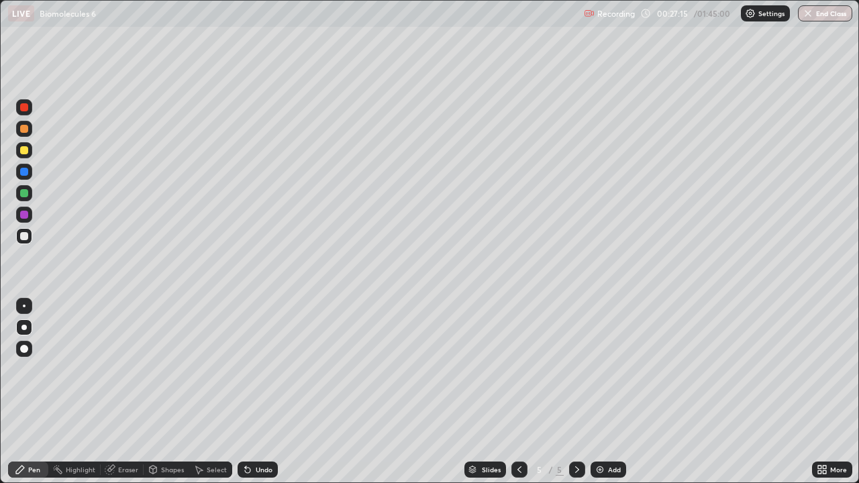
click at [601, 392] on img at bounding box center [599, 469] width 11 height 11
click at [170, 392] on div "Shapes" at bounding box center [172, 469] width 23 height 7
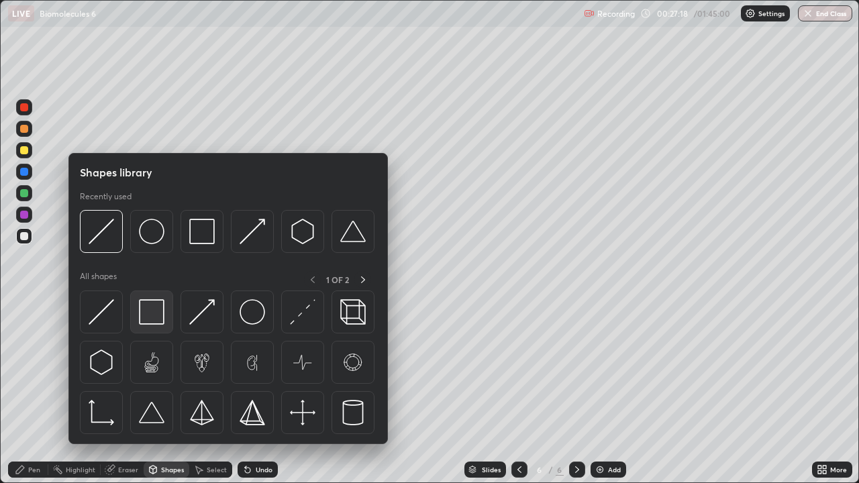
click at [158, 317] on img at bounding box center [151, 311] width 25 height 25
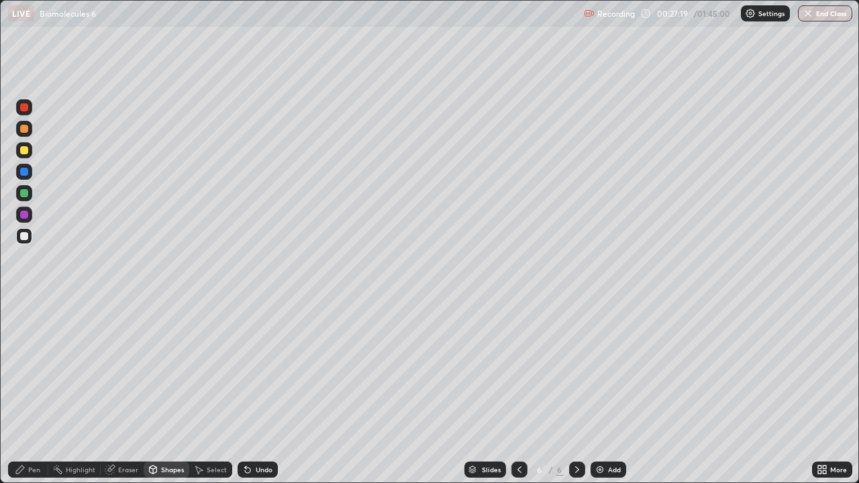
click at [28, 194] on div at bounding box center [24, 193] width 8 height 8
click at [126, 392] on div "Eraser" at bounding box center [128, 469] width 20 height 7
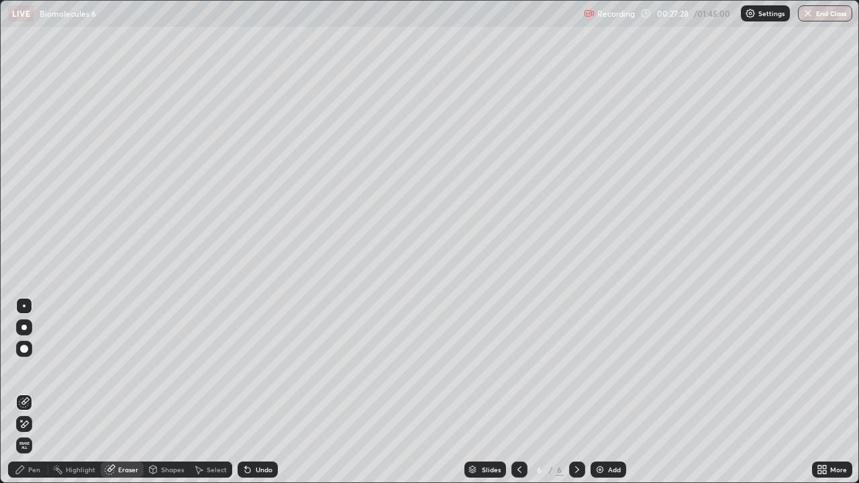
click at [33, 392] on div "Pen" at bounding box center [34, 469] width 12 height 7
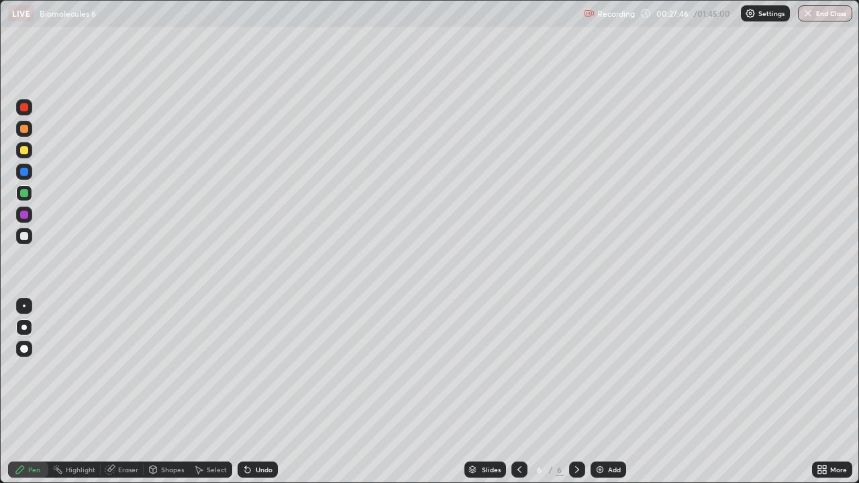
click at [25, 170] on div at bounding box center [24, 172] width 8 height 8
click at [25, 152] on div at bounding box center [24, 150] width 8 height 8
click at [24, 132] on div at bounding box center [24, 129] width 8 height 8
click at [256, 392] on div "Undo" at bounding box center [264, 469] width 17 height 7
click at [259, 392] on div "Undo" at bounding box center [264, 469] width 17 height 7
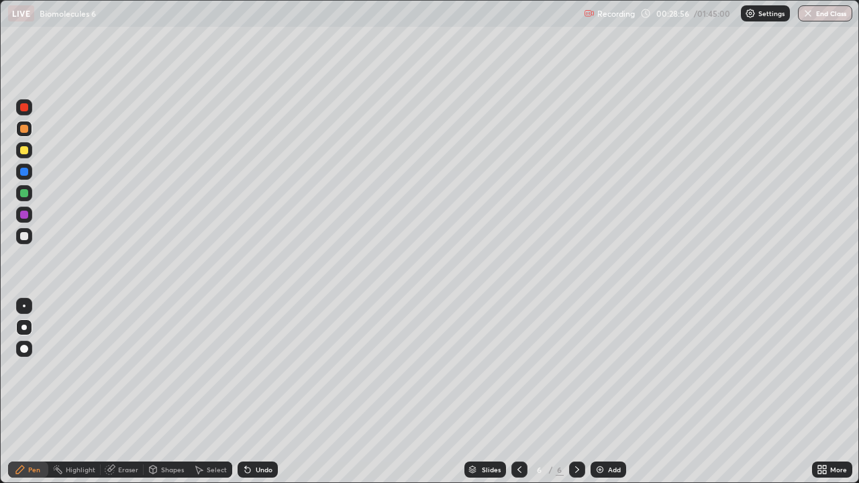
click at [258, 392] on div "Undo" at bounding box center [257, 470] width 40 height 16
click at [259, 392] on div "Undo" at bounding box center [257, 470] width 40 height 16
click at [124, 392] on div "Eraser" at bounding box center [128, 469] width 20 height 7
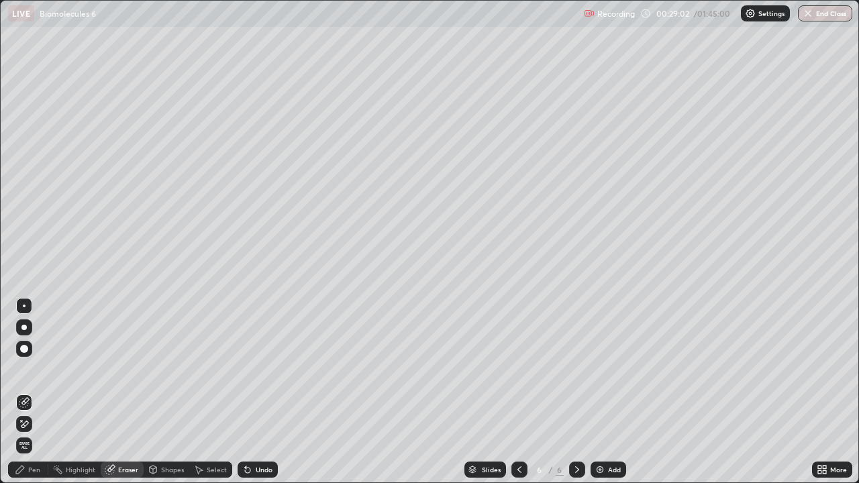
click at [166, 392] on div "Shapes" at bounding box center [172, 469] width 23 height 7
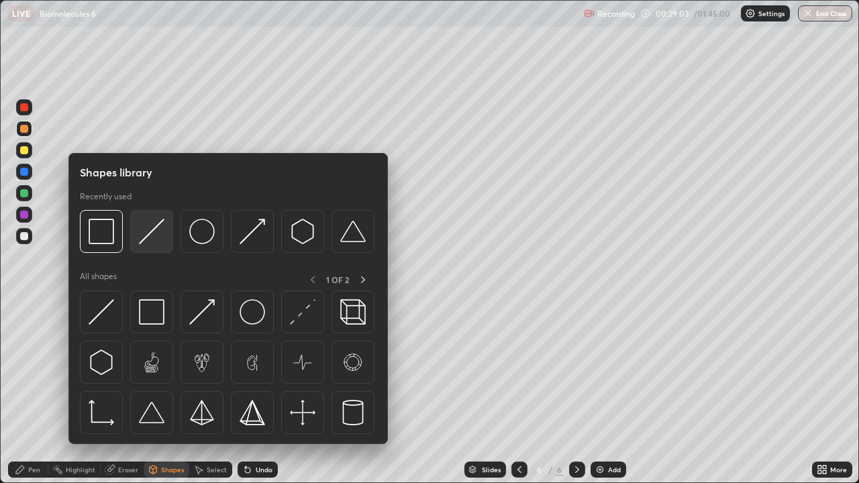
click at [148, 237] on img at bounding box center [151, 231] width 25 height 25
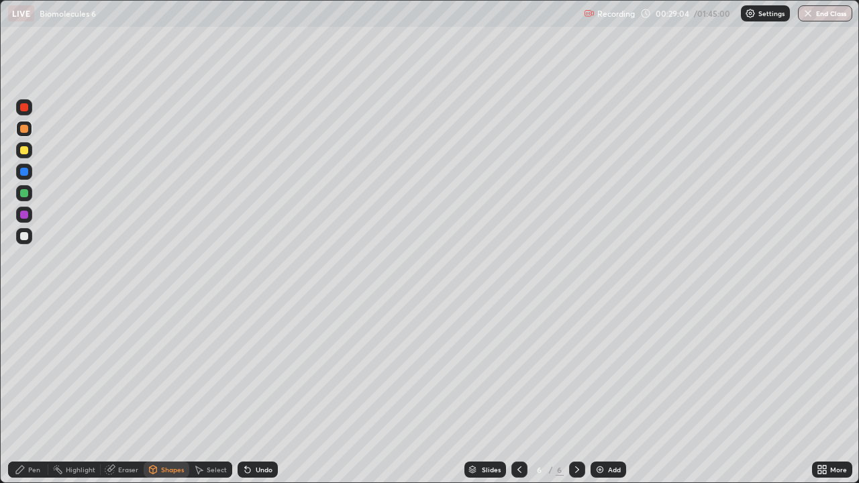
click at [22, 193] on div at bounding box center [24, 193] width 8 height 8
click at [250, 392] on icon at bounding box center [247, 469] width 11 height 11
click at [245, 392] on icon at bounding box center [247, 470] width 5 height 5
click at [242, 392] on icon at bounding box center [247, 469] width 11 height 11
click at [243, 392] on icon at bounding box center [247, 469] width 11 height 11
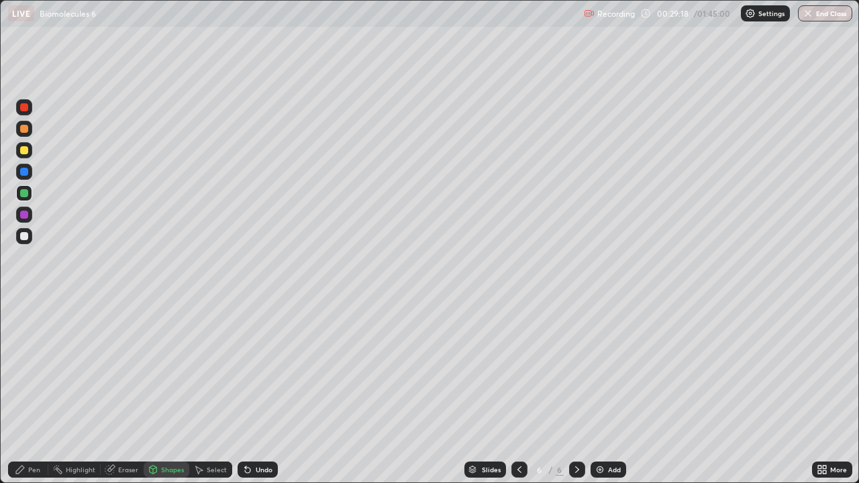
click at [245, 392] on icon at bounding box center [247, 470] width 5 height 5
click at [242, 392] on icon at bounding box center [247, 469] width 11 height 11
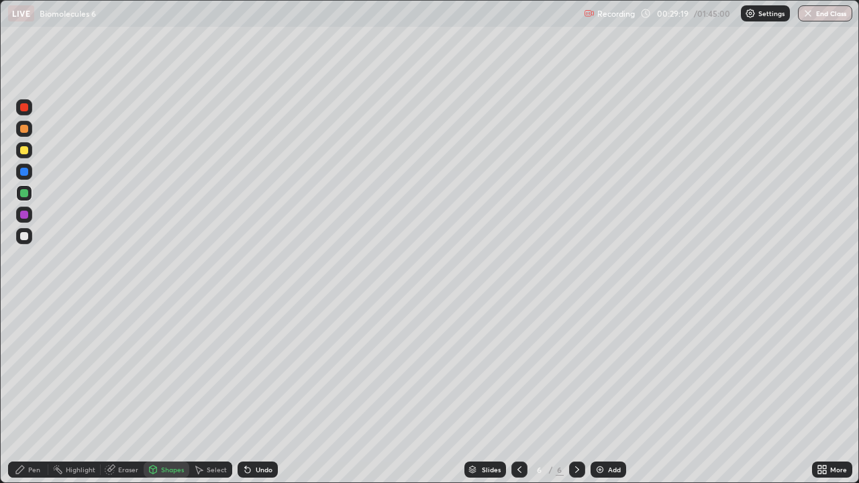
click at [242, 392] on icon at bounding box center [247, 469] width 11 height 11
click at [121, 392] on div "Eraser" at bounding box center [128, 469] width 20 height 7
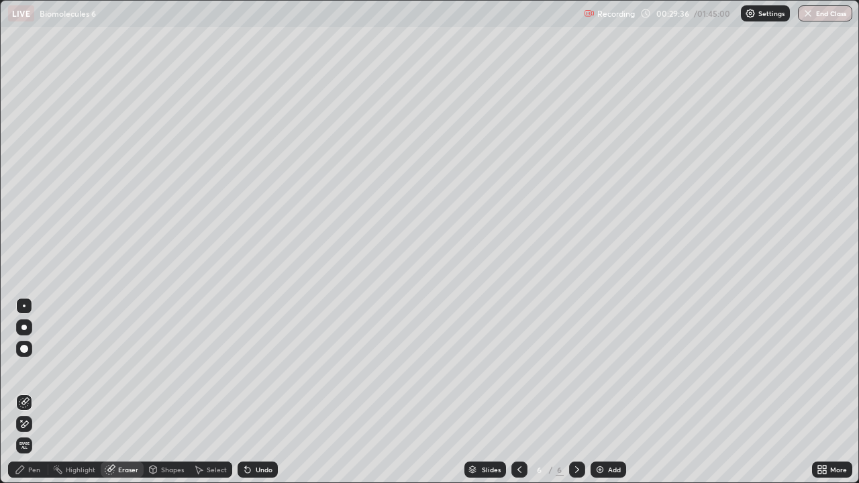
click at [32, 392] on div "Pen" at bounding box center [28, 470] width 40 height 16
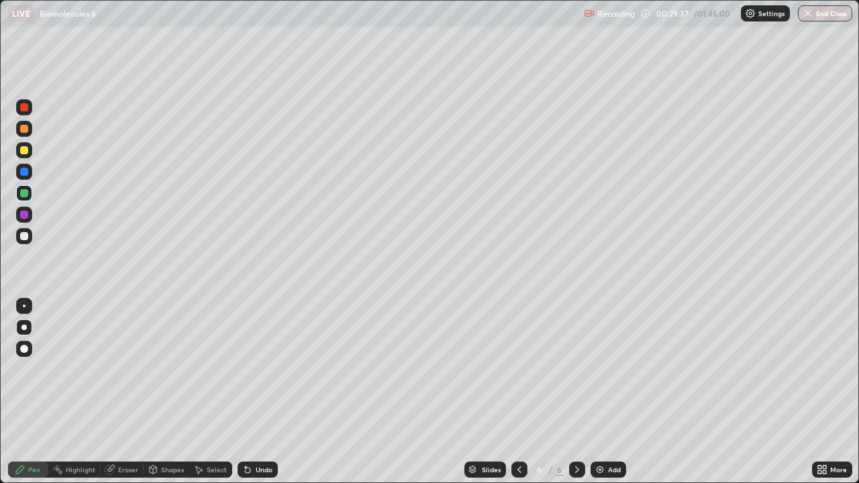
click at [24, 152] on div at bounding box center [24, 150] width 8 height 8
click at [23, 193] on div at bounding box center [24, 193] width 8 height 8
click at [122, 392] on div "Eraser" at bounding box center [128, 469] width 20 height 7
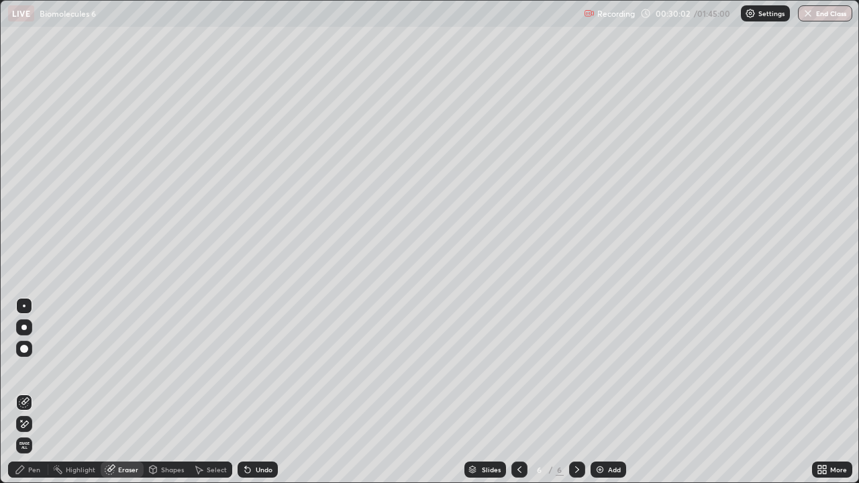
click at [32, 392] on div "Pen" at bounding box center [34, 469] width 12 height 7
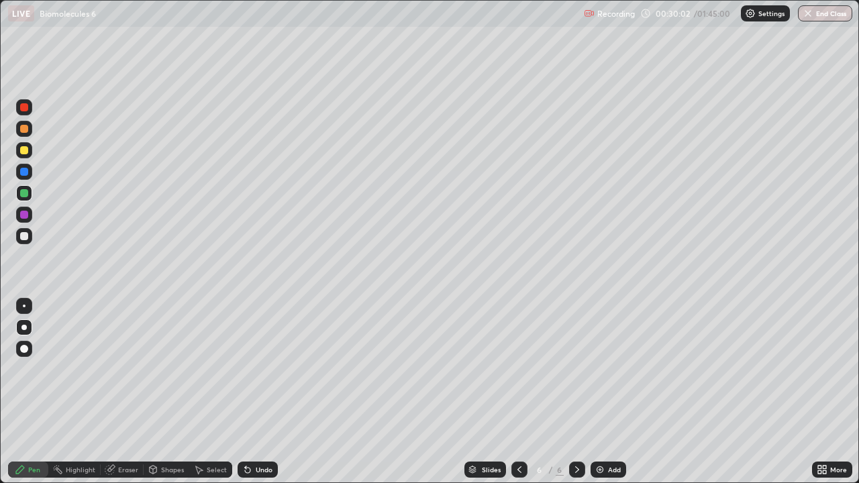
click at [23, 149] on div at bounding box center [24, 150] width 8 height 8
click at [248, 392] on icon at bounding box center [247, 470] width 5 height 5
click at [25, 131] on div at bounding box center [24, 129] width 8 height 8
click at [259, 392] on div "Undo" at bounding box center [257, 470] width 40 height 16
click at [262, 392] on div "Undo" at bounding box center [264, 469] width 17 height 7
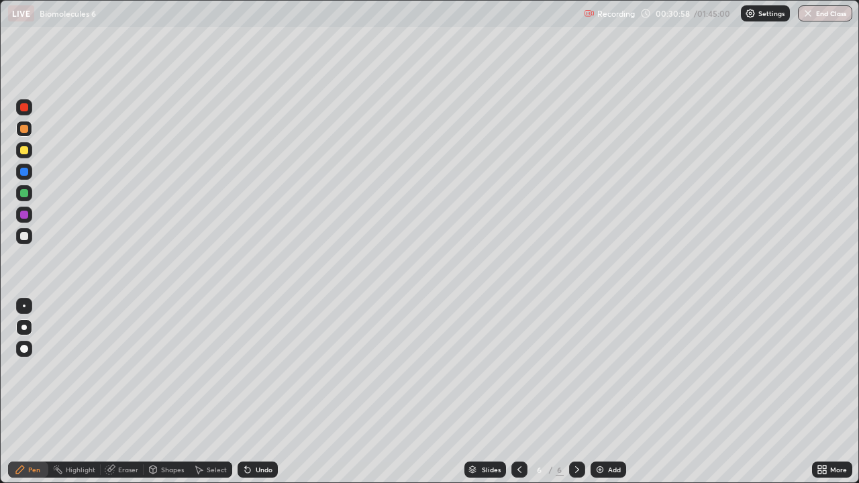
click at [156, 392] on icon at bounding box center [153, 469] width 11 height 11
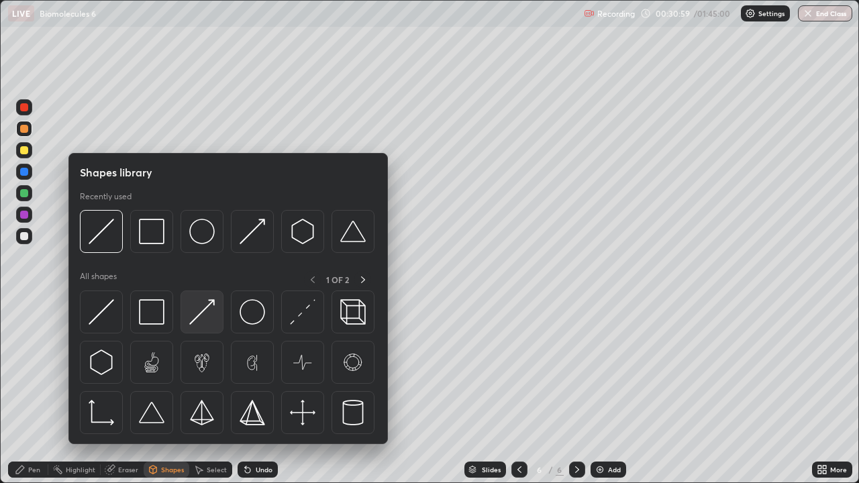
click at [202, 312] on img at bounding box center [201, 311] width 25 height 25
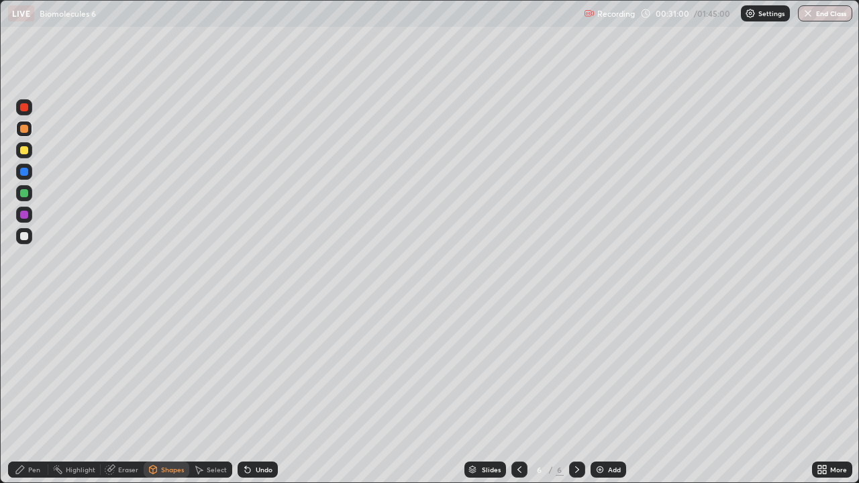
click at [26, 241] on div at bounding box center [24, 236] width 16 height 16
click at [41, 392] on div "Pen" at bounding box center [28, 470] width 40 height 16
click at [270, 392] on div "Undo" at bounding box center [264, 469] width 17 height 7
click at [176, 392] on div "Shapes" at bounding box center [172, 469] width 23 height 7
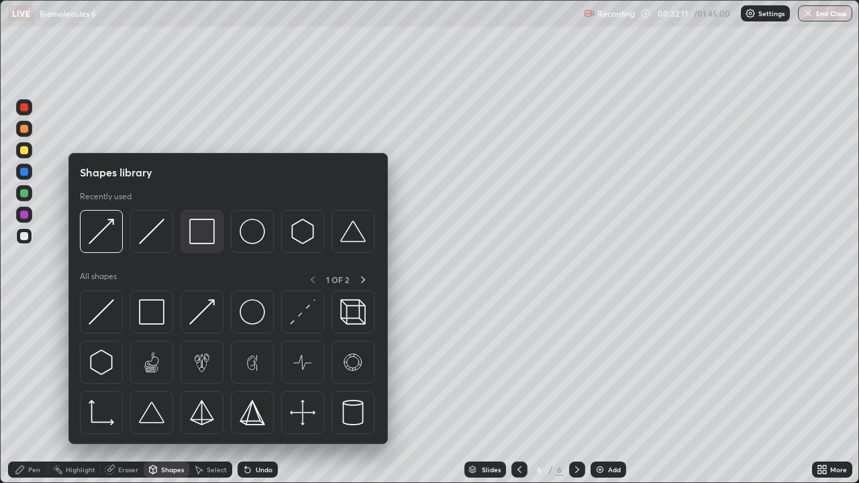
click at [201, 234] on img at bounding box center [201, 231] width 25 height 25
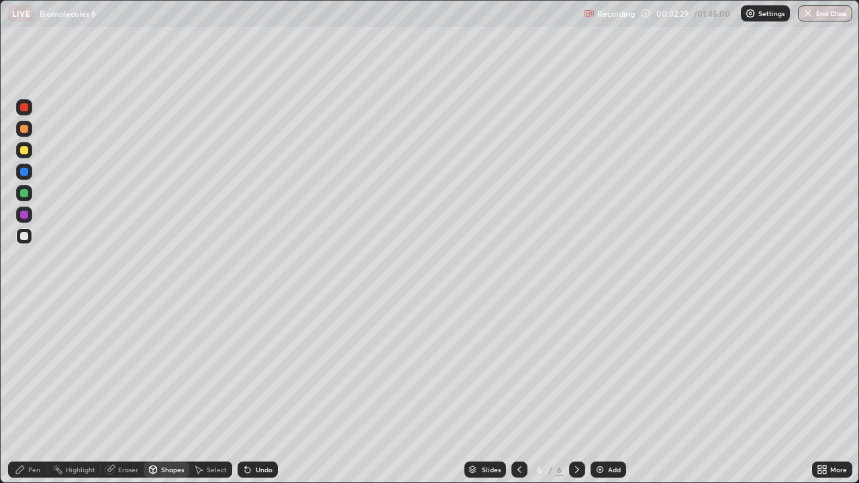
click at [25, 392] on icon at bounding box center [20, 469] width 11 height 11
click at [250, 392] on icon at bounding box center [247, 469] width 11 height 11
click at [251, 392] on icon at bounding box center [247, 469] width 11 height 11
click at [248, 392] on icon at bounding box center [247, 470] width 5 height 5
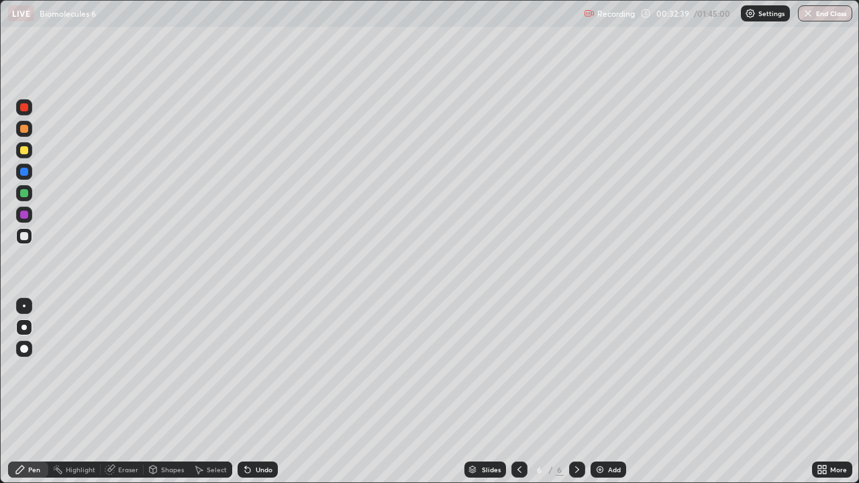
click at [247, 392] on icon at bounding box center [247, 470] width 5 height 5
click at [246, 392] on icon at bounding box center [247, 470] width 5 height 5
click at [249, 392] on icon at bounding box center [247, 469] width 11 height 11
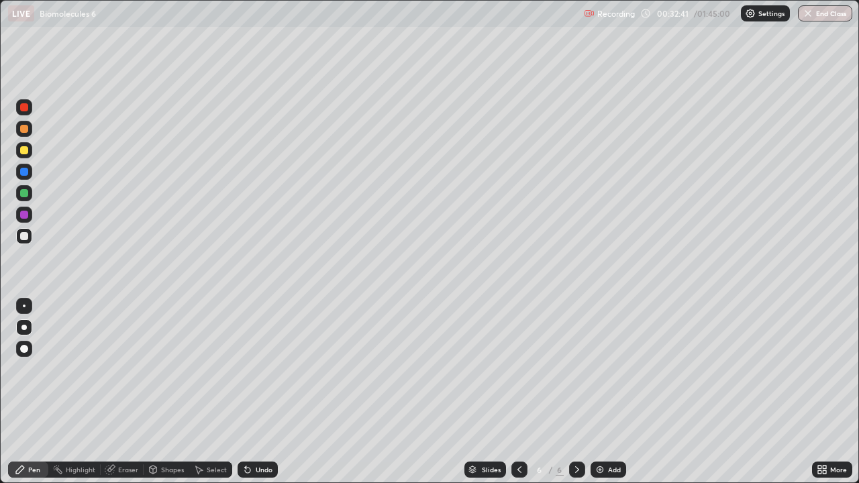
click at [249, 392] on icon at bounding box center [247, 469] width 11 height 11
click at [125, 392] on div "Eraser" at bounding box center [128, 469] width 20 height 7
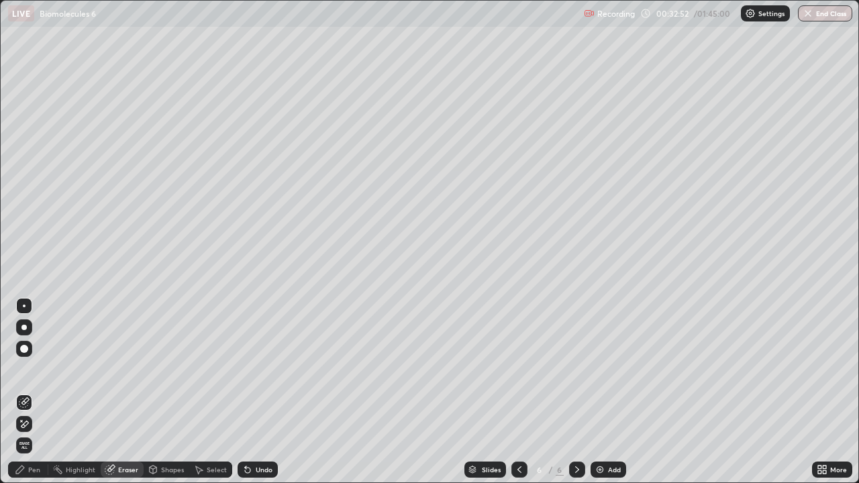
click at [34, 392] on div "Pen" at bounding box center [34, 469] width 12 height 7
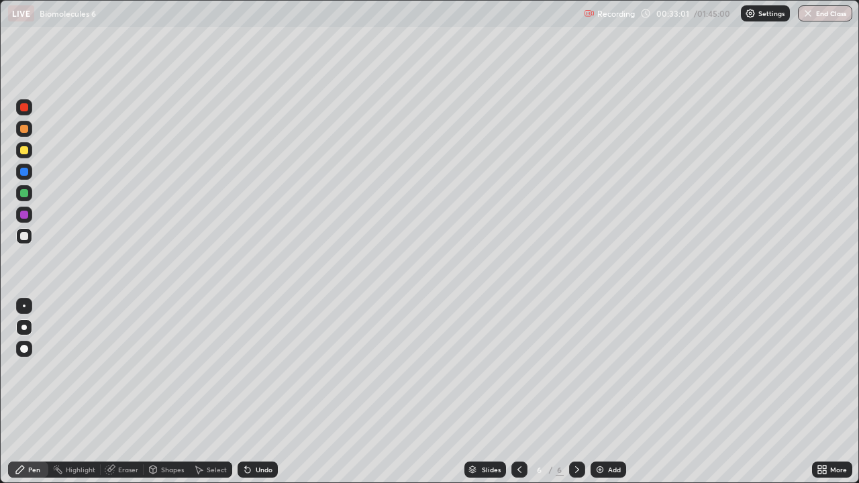
click at [248, 392] on icon at bounding box center [247, 470] width 5 height 5
click at [250, 392] on icon at bounding box center [247, 469] width 11 height 11
click at [265, 392] on div "Undo" at bounding box center [264, 469] width 17 height 7
click at [601, 392] on img at bounding box center [599, 469] width 11 height 11
click at [263, 392] on div "Undo" at bounding box center [257, 470] width 40 height 16
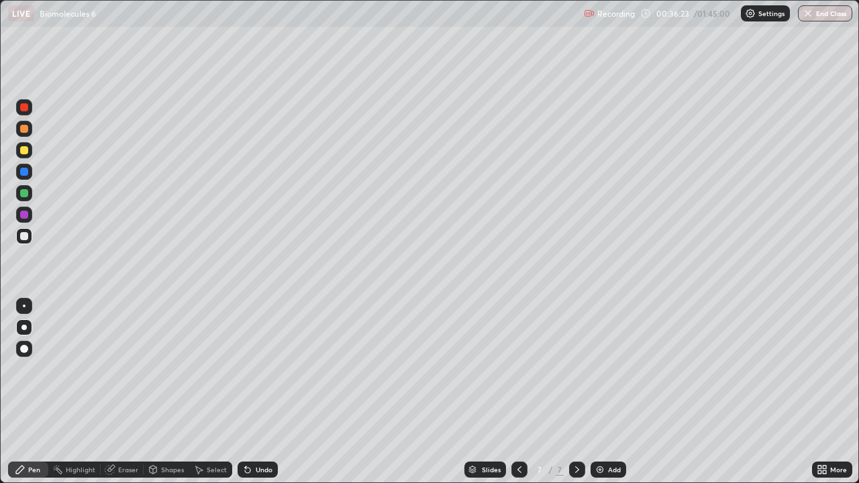
click at [263, 392] on div "Undo" at bounding box center [257, 470] width 40 height 16
click at [250, 392] on icon at bounding box center [247, 469] width 11 height 11
click at [256, 392] on div "Undo" at bounding box center [264, 469] width 17 height 7
click at [258, 392] on div "Undo" at bounding box center [264, 469] width 17 height 7
click at [27, 197] on div at bounding box center [24, 193] width 16 height 16
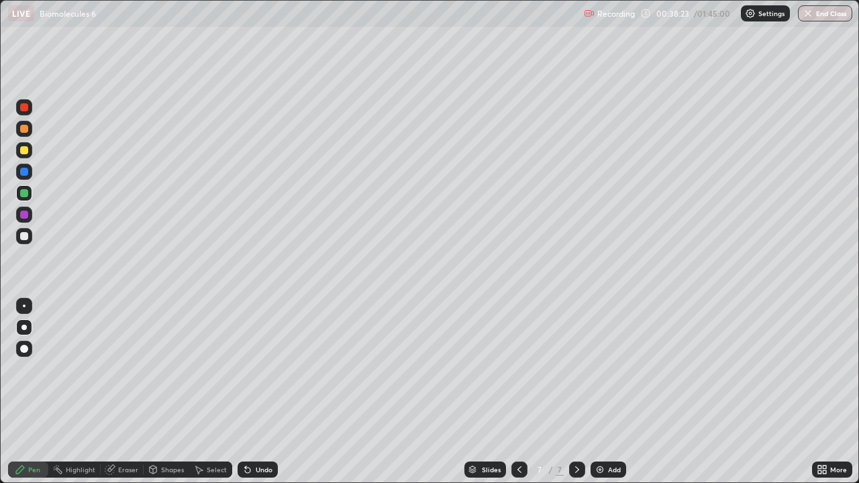
click at [23, 216] on div at bounding box center [24, 215] width 8 height 8
click at [23, 176] on div at bounding box center [24, 172] width 16 height 16
click at [24, 153] on div at bounding box center [24, 150] width 8 height 8
click at [24, 174] on div at bounding box center [24, 172] width 8 height 8
click at [598, 392] on img at bounding box center [599, 469] width 11 height 11
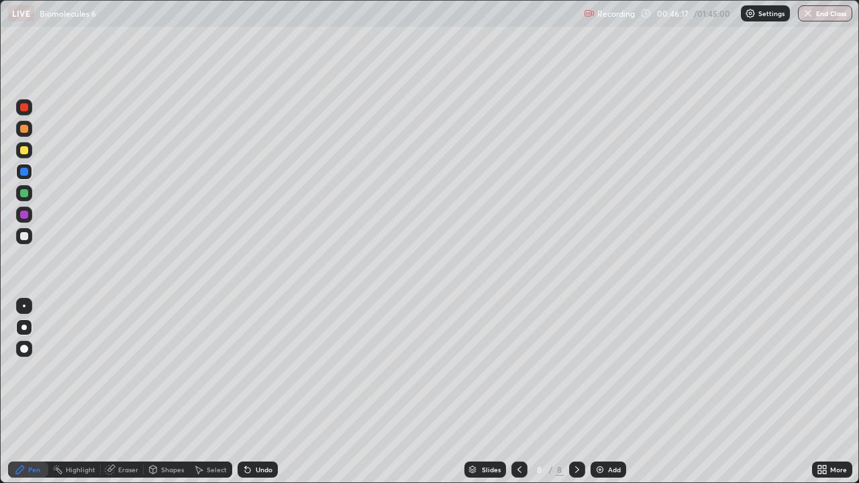
click at [23, 239] on div at bounding box center [24, 236] width 8 height 8
click at [157, 392] on icon at bounding box center [153, 469] width 11 height 11
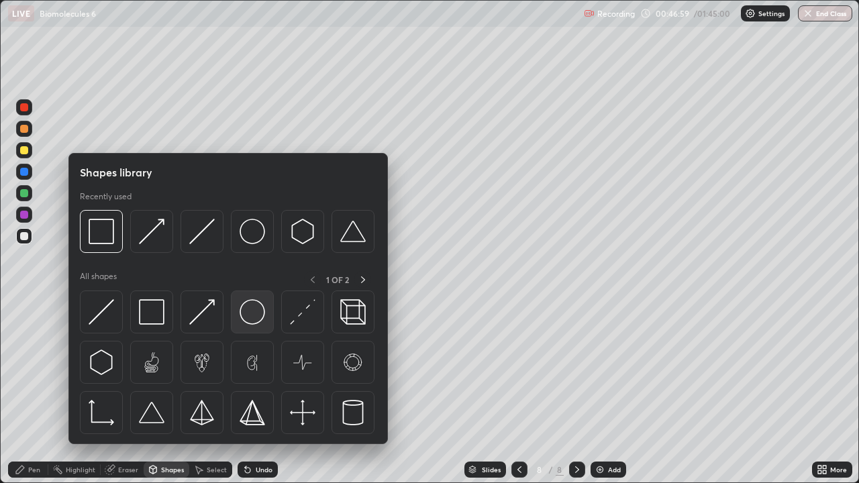
click at [251, 315] on img at bounding box center [251, 311] width 25 height 25
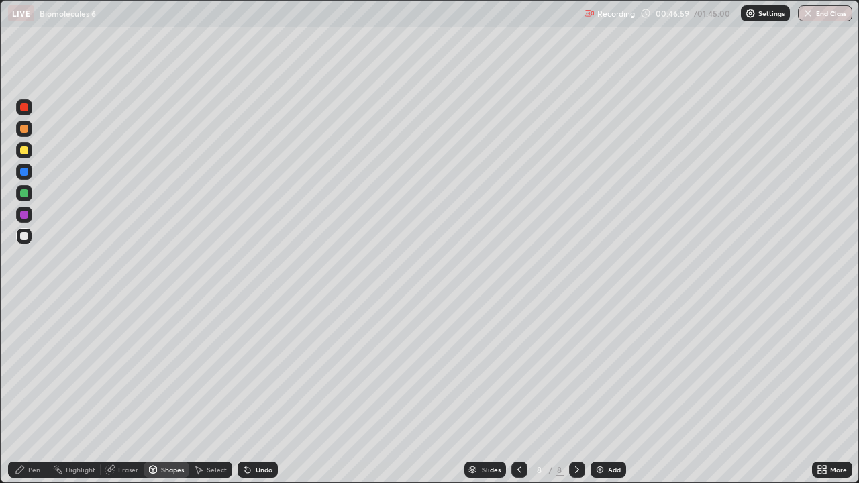
click at [23, 173] on div at bounding box center [24, 172] width 8 height 8
click at [135, 392] on div "Eraser" at bounding box center [128, 469] width 20 height 7
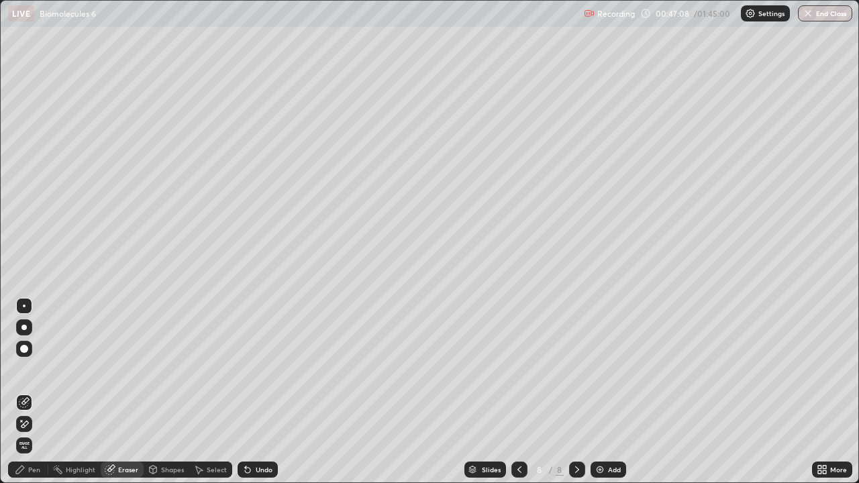
click at [36, 392] on div "Pen" at bounding box center [34, 469] width 12 height 7
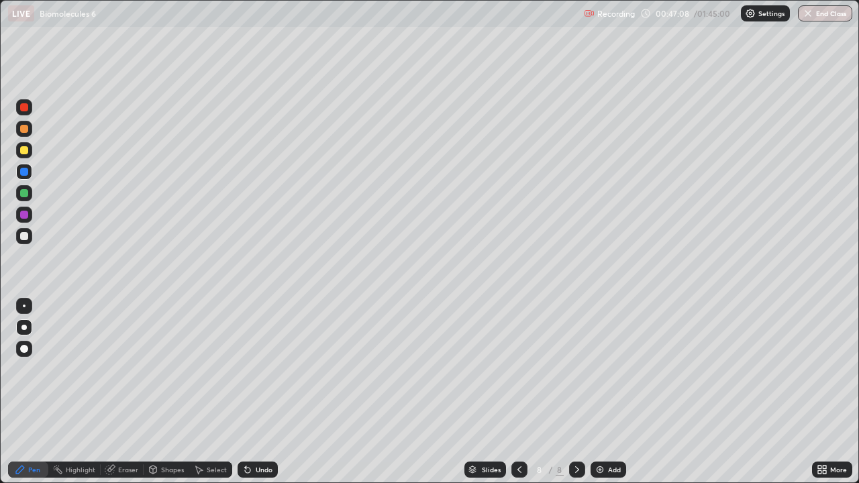
click at [166, 392] on div "Shapes" at bounding box center [172, 469] width 23 height 7
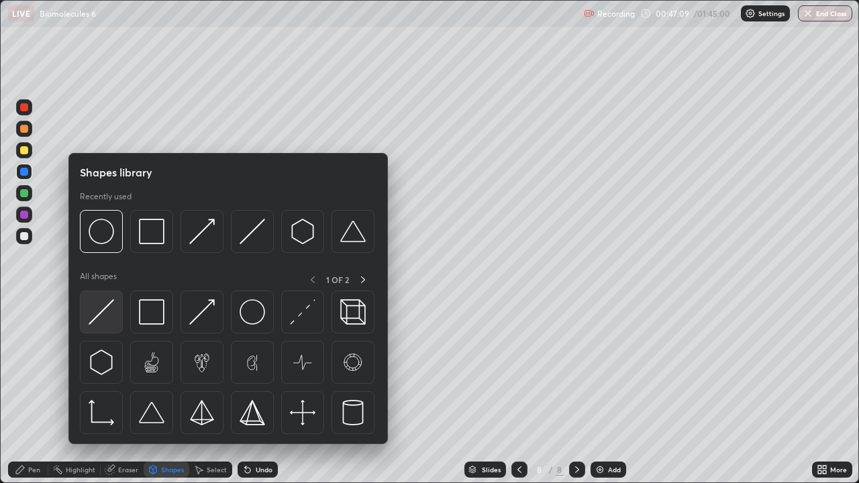
click at [106, 316] on img at bounding box center [101, 311] width 25 height 25
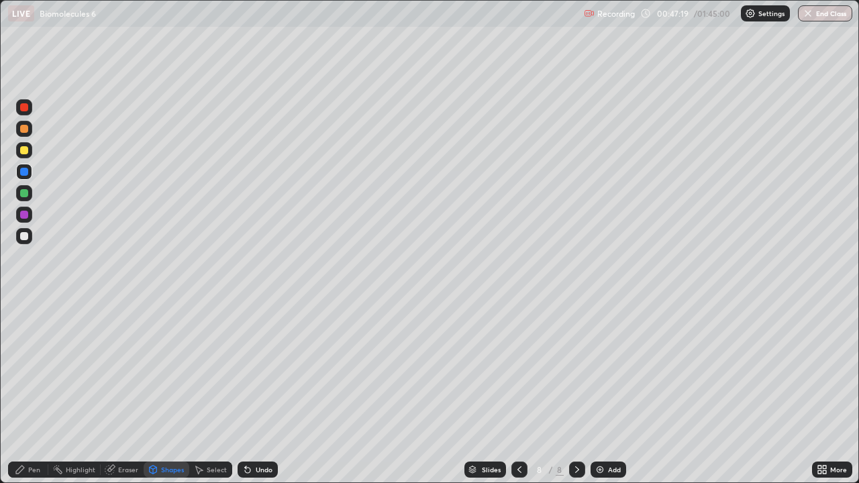
click at [38, 392] on div "Pen" at bounding box center [34, 469] width 12 height 7
click at [26, 237] on div at bounding box center [24, 236] width 8 height 8
click at [166, 392] on div "Shapes" at bounding box center [172, 469] width 23 height 7
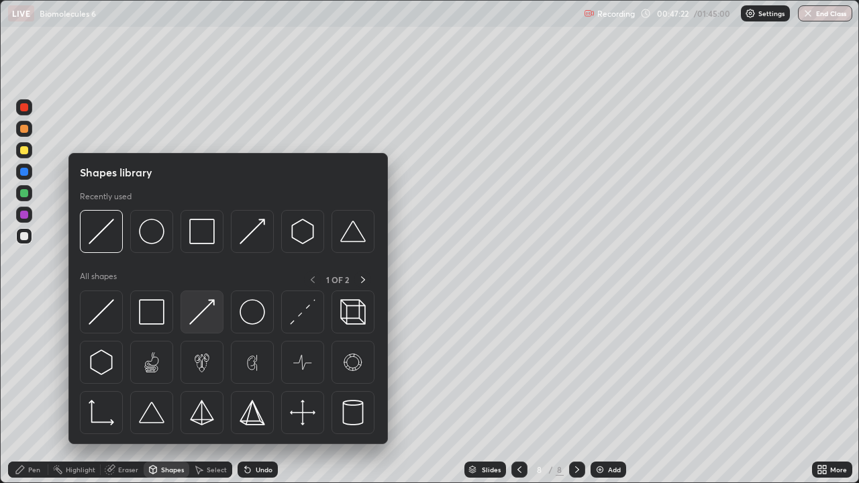
click at [207, 313] on img at bounding box center [201, 311] width 25 height 25
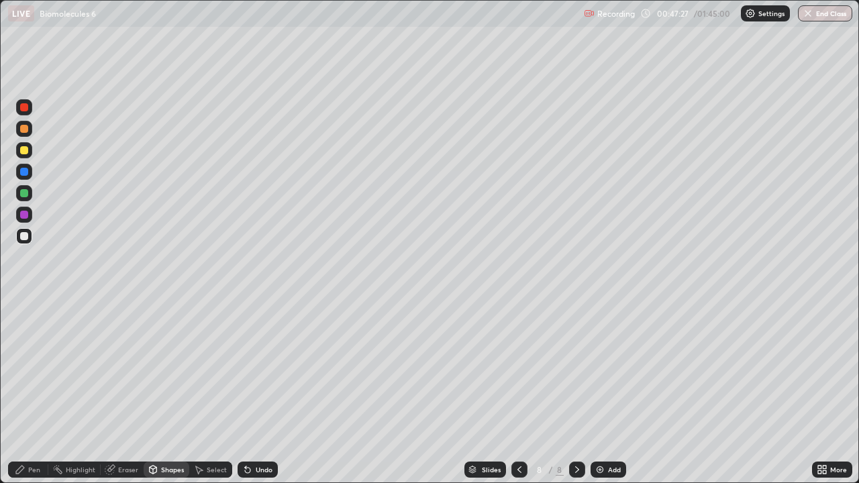
click at [37, 392] on div "Pen" at bounding box center [34, 469] width 12 height 7
click at [247, 392] on icon at bounding box center [247, 470] width 5 height 5
click at [248, 392] on icon at bounding box center [247, 470] width 5 height 5
click at [260, 392] on div "Undo" at bounding box center [264, 469] width 17 height 7
click at [264, 392] on div "Undo" at bounding box center [264, 469] width 17 height 7
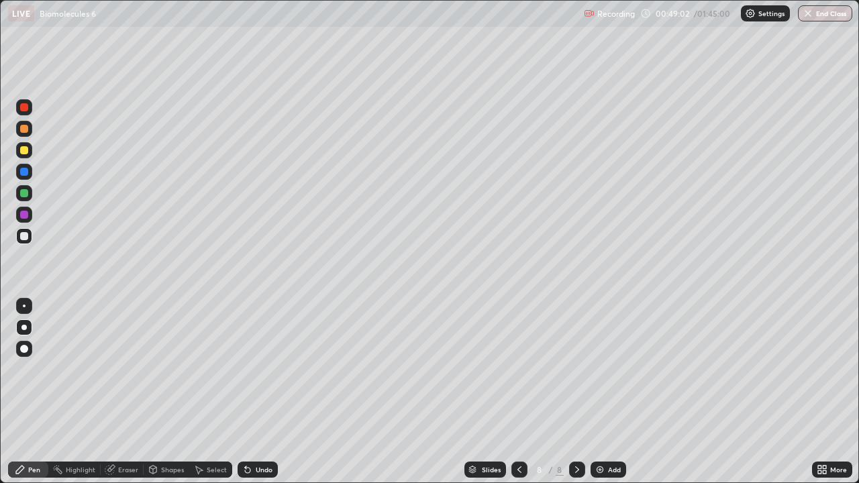
click at [266, 392] on div "Undo" at bounding box center [264, 469] width 17 height 7
click at [407, 392] on div "Slides 8 / 8 Add" at bounding box center [545, 469] width 534 height 27
click at [404, 392] on div "Slides 8 / 8 Add" at bounding box center [545, 469] width 534 height 27
click at [495, 392] on div "Slides 8 / 8 Add" at bounding box center [545, 469] width 534 height 27
click at [262, 392] on div "Undo" at bounding box center [264, 469] width 17 height 7
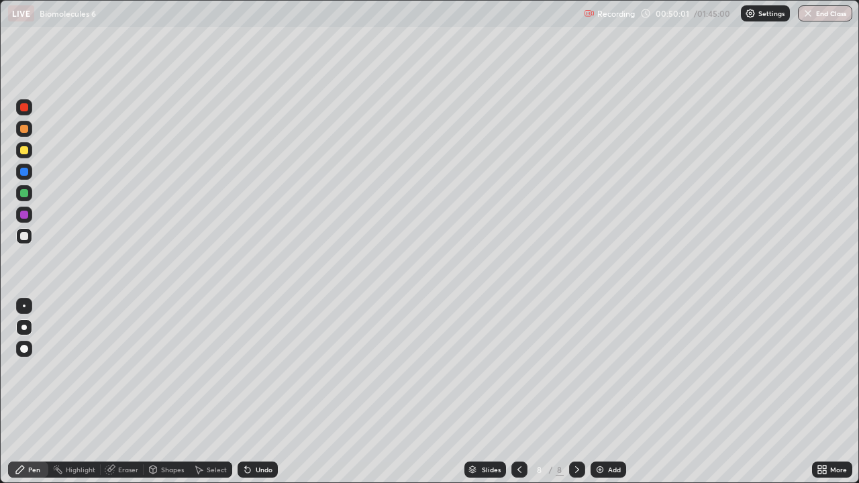
click at [265, 392] on div "Undo" at bounding box center [264, 469] width 17 height 7
click at [270, 392] on div "Undo" at bounding box center [264, 469] width 17 height 7
click at [273, 392] on div "Undo" at bounding box center [257, 470] width 40 height 16
click at [274, 392] on div "Undo" at bounding box center [257, 470] width 40 height 16
click at [275, 392] on div "Undo" at bounding box center [257, 470] width 40 height 16
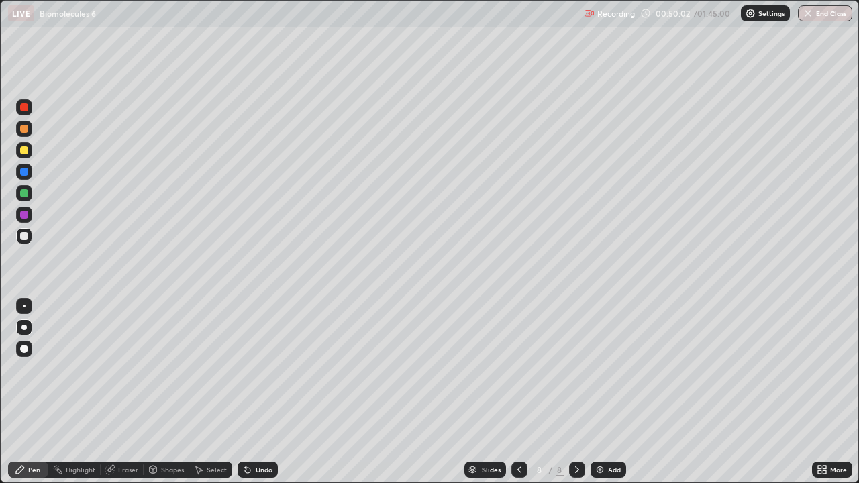
click at [274, 392] on div "Undo" at bounding box center [257, 470] width 40 height 16
click at [273, 392] on div "Undo" at bounding box center [257, 470] width 40 height 16
click at [260, 392] on div "Undo" at bounding box center [264, 469] width 17 height 7
click at [262, 392] on div "Undo" at bounding box center [264, 469] width 17 height 7
click at [266, 392] on div "Undo" at bounding box center [264, 469] width 17 height 7
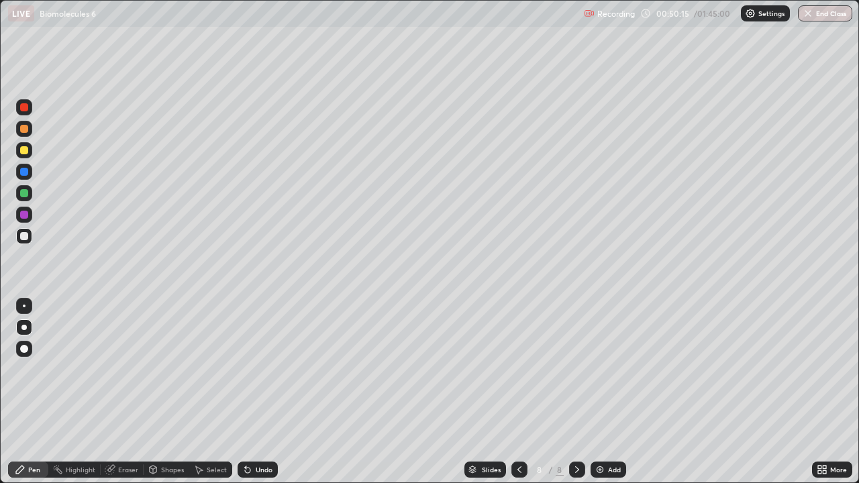
click at [268, 392] on div "Undo" at bounding box center [264, 469] width 17 height 7
click at [131, 392] on div "Eraser" at bounding box center [128, 469] width 20 height 7
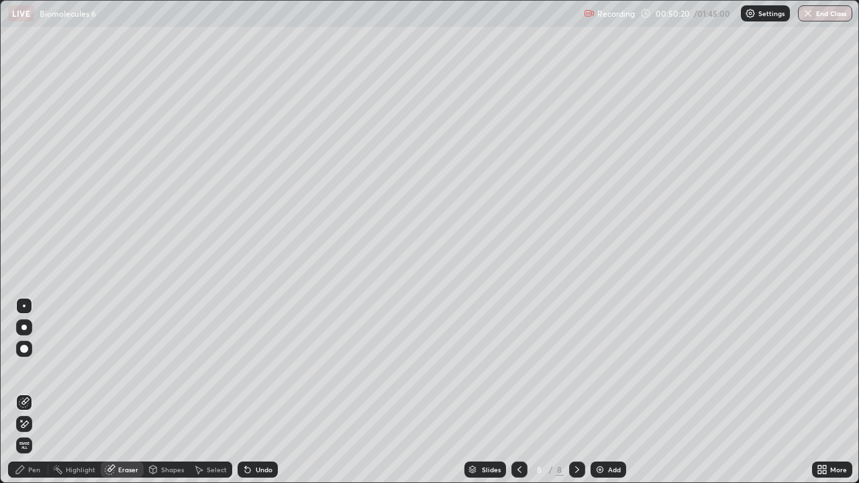
click at [38, 392] on div "Pen" at bounding box center [34, 469] width 12 height 7
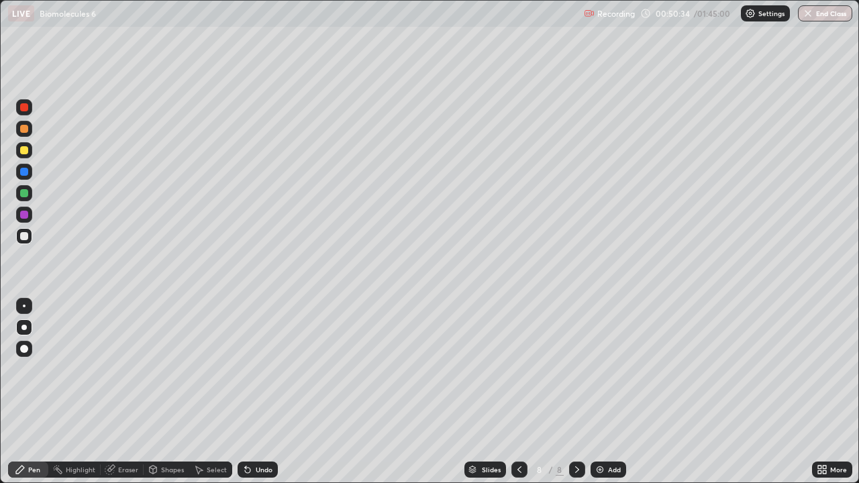
click at [858, 125] on div "Setting up your live class" at bounding box center [429, 241] width 859 height 483
click at [176, 392] on div "Shapes" at bounding box center [172, 469] width 23 height 7
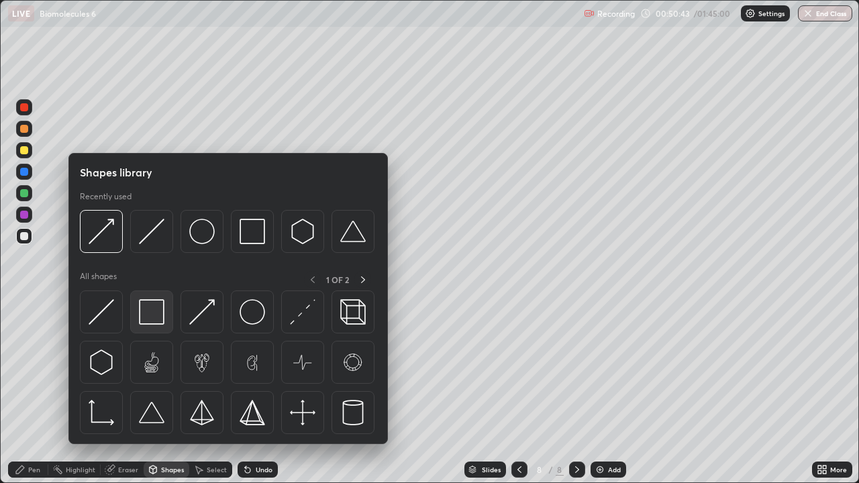
click at [156, 309] on img at bounding box center [151, 311] width 25 height 25
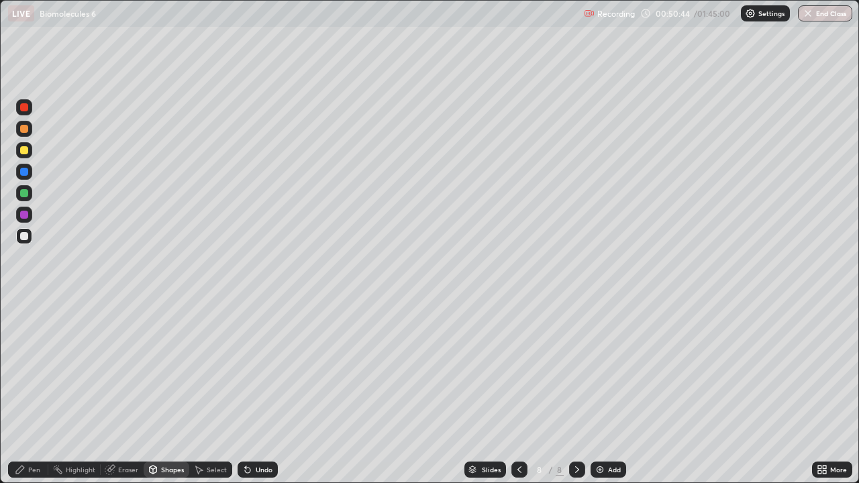
click at [25, 217] on div at bounding box center [24, 215] width 8 height 8
click at [32, 202] on div at bounding box center [23, 192] width 21 height 21
click at [27, 154] on div at bounding box center [24, 150] width 16 height 16
click at [256, 392] on div "Undo" at bounding box center [264, 469] width 17 height 7
click at [36, 392] on div "Pen" at bounding box center [34, 469] width 12 height 7
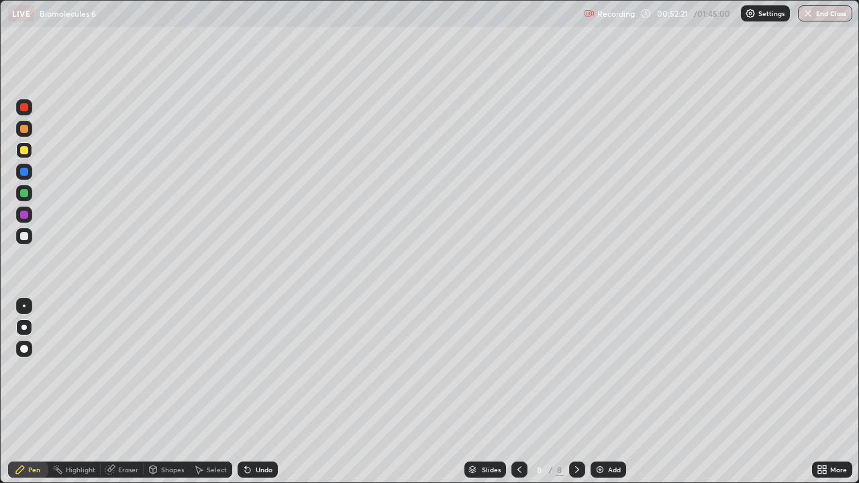
click at [24, 238] on div at bounding box center [24, 236] width 8 height 8
click at [266, 392] on div "Undo" at bounding box center [257, 470] width 40 height 16
click at [268, 392] on div "Undo" at bounding box center [264, 469] width 17 height 7
click at [598, 392] on img at bounding box center [599, 469] width 11 height 11
click at [23, 150] on div at bounding box center [24, 150] width 8 height 8
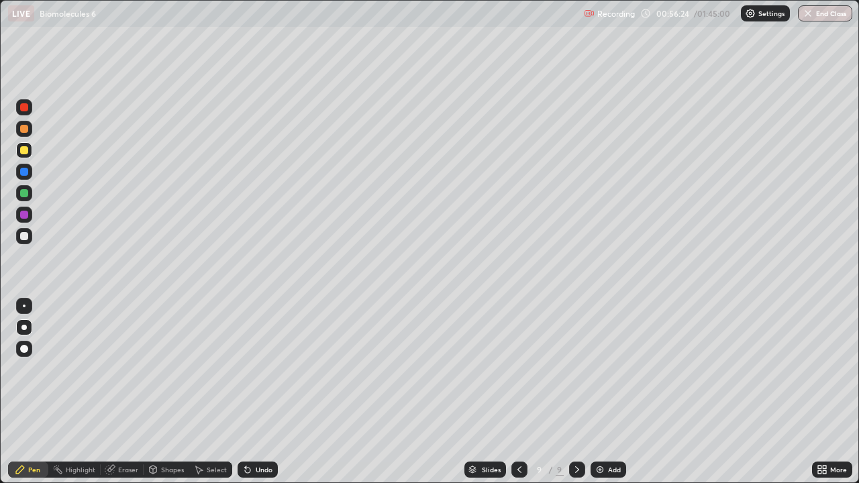
click at [23, 239] on div at bounding box center [24, 236] width 8 height 8
click at [172, 392] on div "Shapes" at bounding box center [172, 469] width 23 height 7
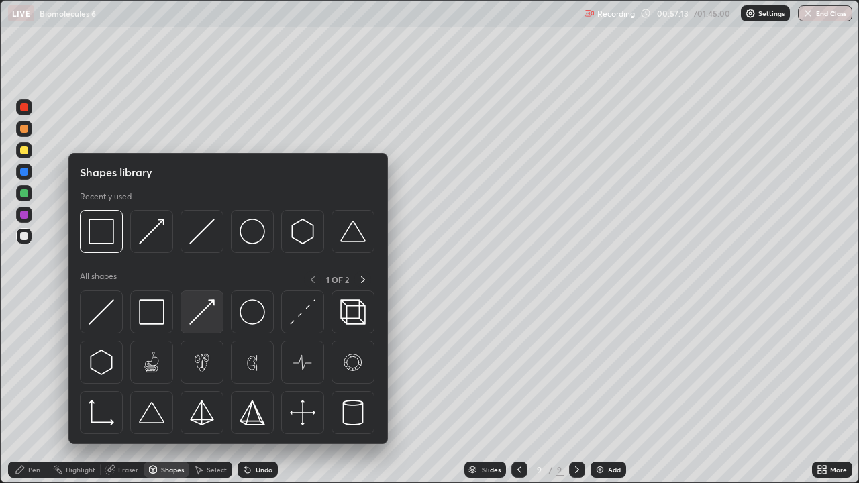
click at [209, 316] on img at bounding box center [201, 311] width 25 height 25
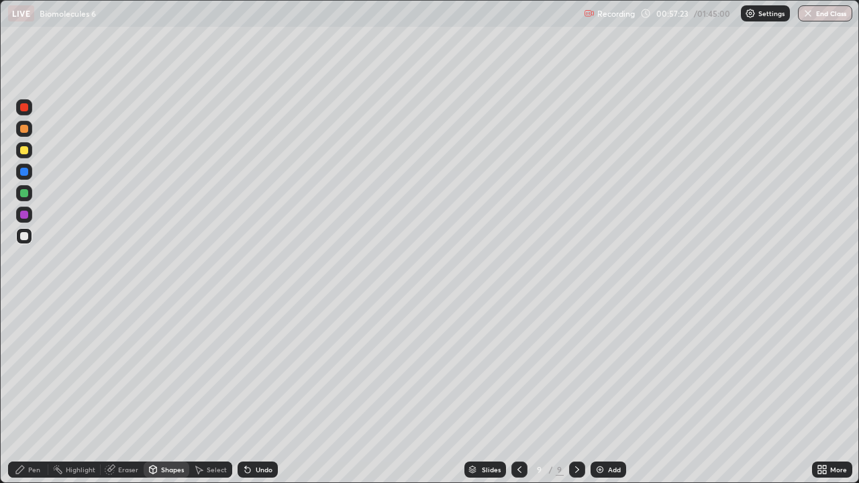
click at [38, 392] on div "Pen" at bounding box center [34, 469] width 12 height 7
click at [25, 195] on div at bounding box center [24, 193] width 8 height 8
click at [164, 392] on div "Shapes" at bounding box center [172, 469] width 23 height 7
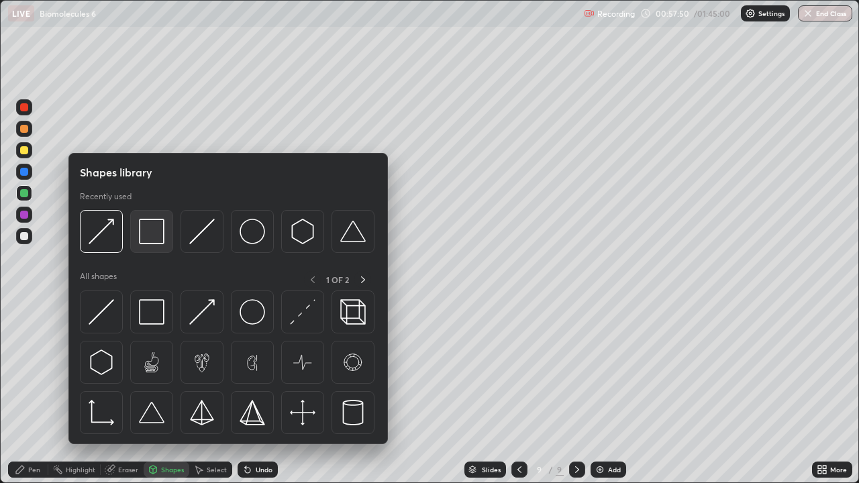
click at [158, 229] on img at bounding box center [151, 231] width 25 height 25
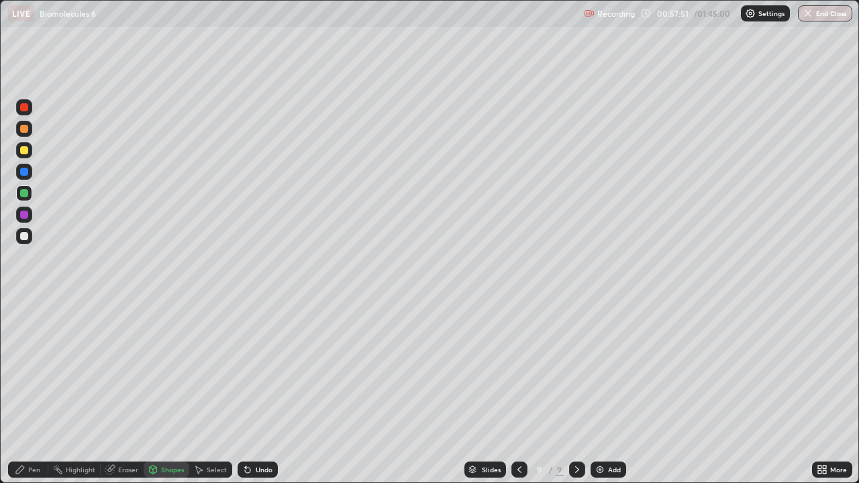
click at [26, 214] on div at bounding box center [24, 215] width 8 height 8
click at [25, 154] on div at bounding box center [24, 150] width 16 height 16
click at [25, 195] on div at bounding box center [24, 193] width 8 height 8
click at [31, 392] on div "Pen" at bounding box center [28, 470] width 40 height 16
click at [26, 307] on div at bounding box center [24, 306] width 16 height 16
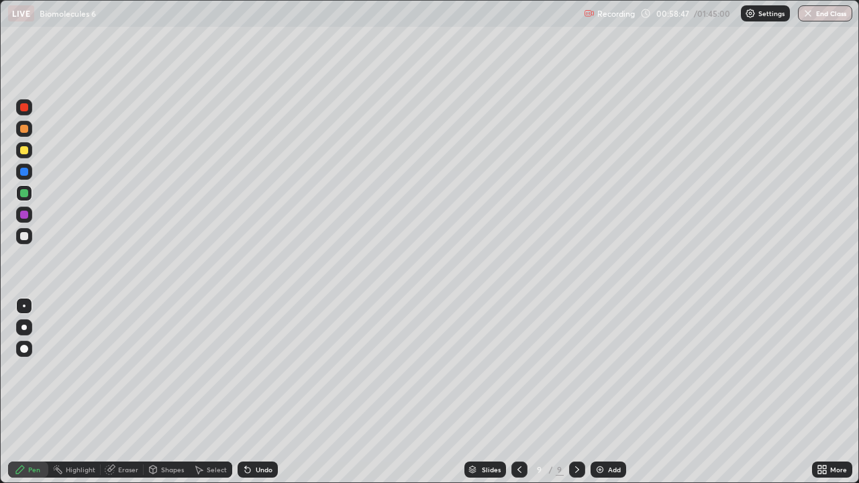
click at [25, 239] on div at bounding box center [24, 236] width 8 height 8
click at [166, 392] on div "Shapes" at bounding box center [172, 469] width 23 height 7
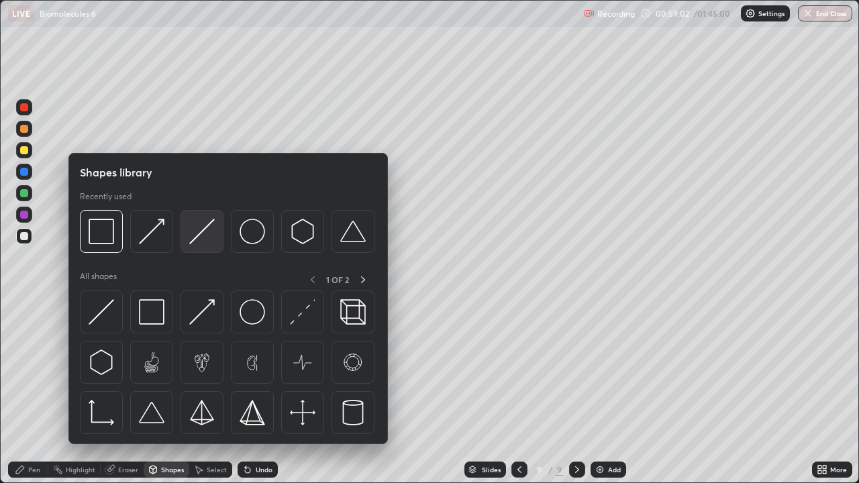
click at [195, 244] on img at bounding box center [201, 231] width 25 height 25
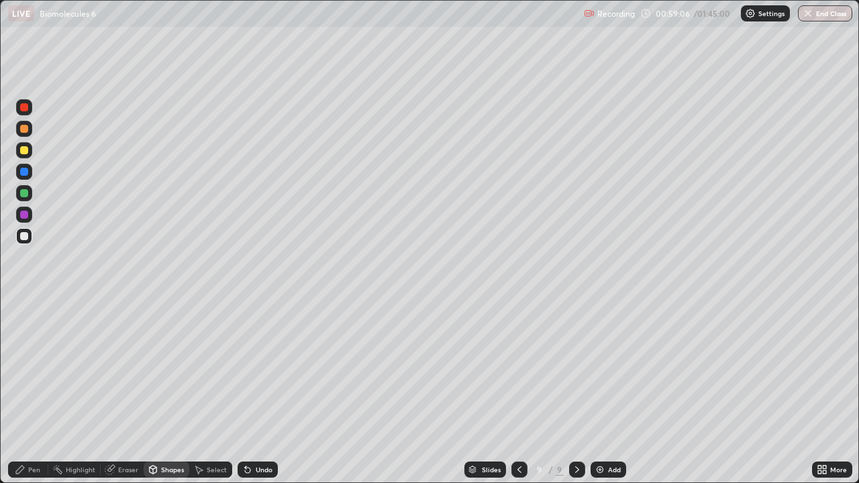
click at [38, 392] on div "Pen" at bounding box center [28, 470] width 40 height 16
click at [29, 133] on div at bounding box center [24, 129] width 16 height 16
click at [24, 175] on div at bounding box center [24, 172] width 8 height 8
click at [28, 132] on div at bounding box center [24, 129] width 16 height 16
click at [28, 175] on div at bounding box center [24, 172] width 16 height 16
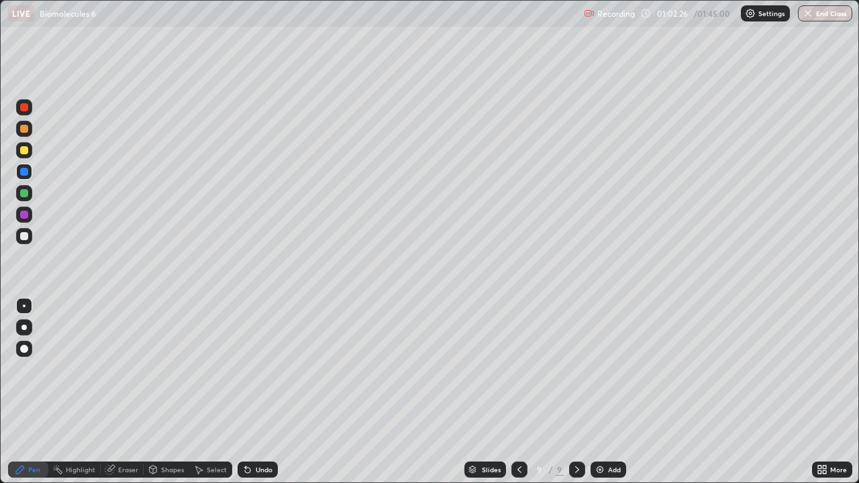
click at [28, 136] on div at bounding box center [24, 129] width 16 height 16
click at [28, 174] on div at bounding box center [24, 172] width 16 height 16
click at [28, 133] on div at bounding box center [24, 129] width 16 height 16
click at [272, 392] on div "Undo" at bounding box center [257, 470] width 40 height 16
click at [28, 174] on div at bounding box center [24, 172] width 16 height 16
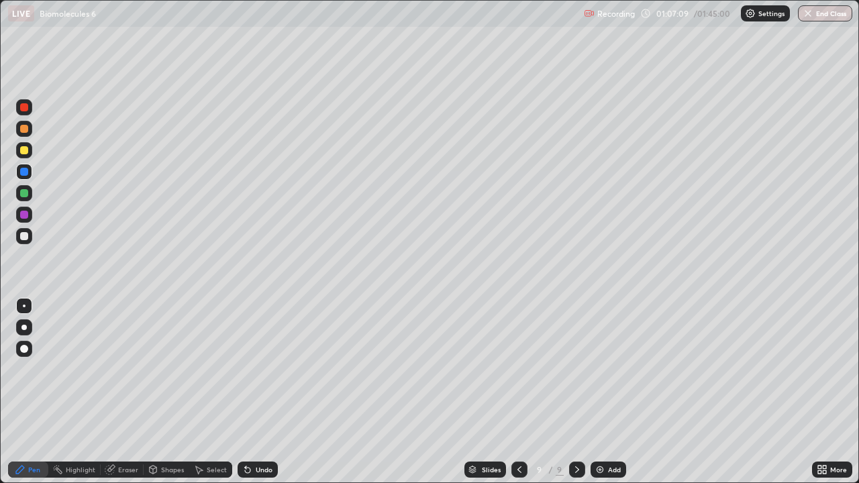
click at [592, 392] on div "Add" at bounding box center [608, 470] width 36 height 16
click at [24, 153] on div at bounding box center [24, 150] width 8 height 8
click at [252, 392] on div "Undo" at bounding box center [257, 470] width 40 height 16
click at [256, 392] on div "Undo" at bounding box center [257, 470] width 40 height 16
click at [24, 328] on div at bounding box center [23, 327] width 5 height 5
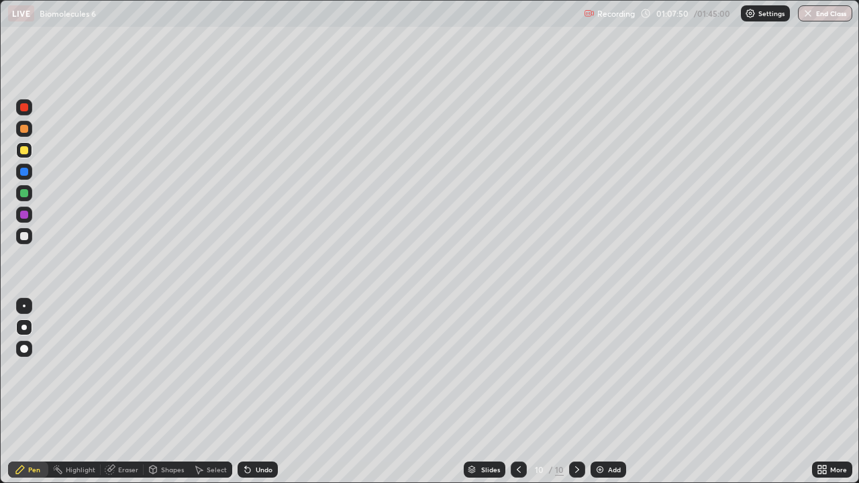
click at [25, 196] on div at bounding box center [24, 193] width 8 height 8
click at [23, 239] on div at bounding box center [24, 236] width 8 height 8
click at [24, 132] on div at bounding box center [24, 129] width 8 height 8
click at [25, 239] on div at bounding box center [24, 236] width 8 height 8
click at [26, 132] on div at bounding box center [24, 129] width 8 height 8
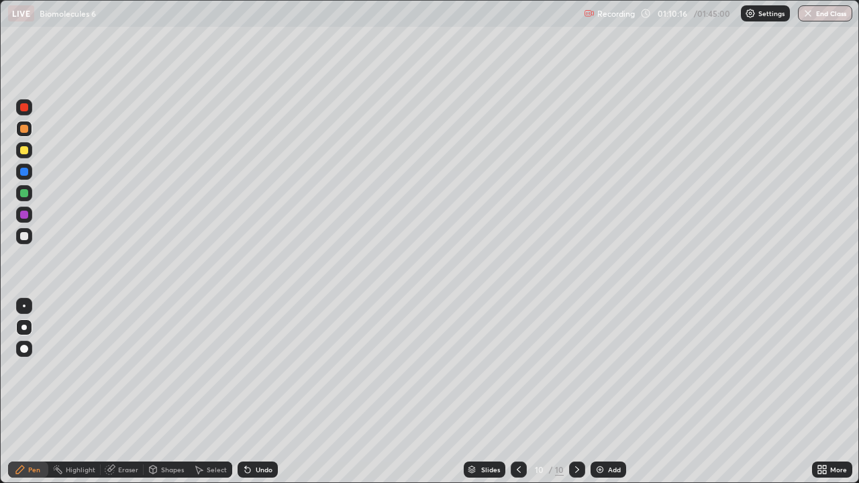
click at [26, 241] on div at bounding box center [24, 236] width 16 height 16
click at [263, 392] on div "Undo" at bounding box center [264, 469] width 17 height 7
click at [266, 392] on div "Undo" at bounding box center [264, 469] width 17 height 7
click at [598, 392] on img at bounding box center [599, 469] width 11 height 11
click at [24, 129] on div at bounding box center [24, 129] width 8 height 8
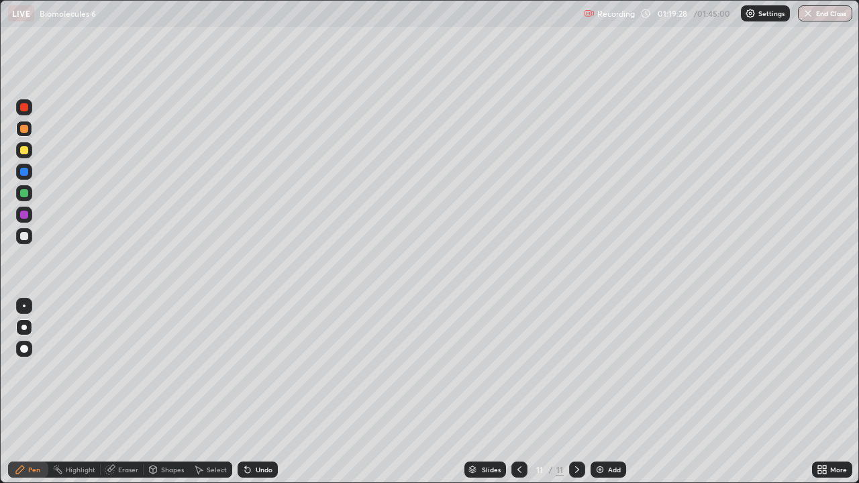
click at [24, 238] on div at bounding box center [24, 236] width 8 height 8
click at [25, 131] on div at bounding box center [24, 129] width 8 height 8
click at [28, 237] on div at bounding box center [24, 236] width 8 height 8
click at [29, 215] on div at bounding box center [24, 215] width 16 height 16
click at [174, 392] on div "Shapes" at bounding box center [172, 469] width 23 height 7
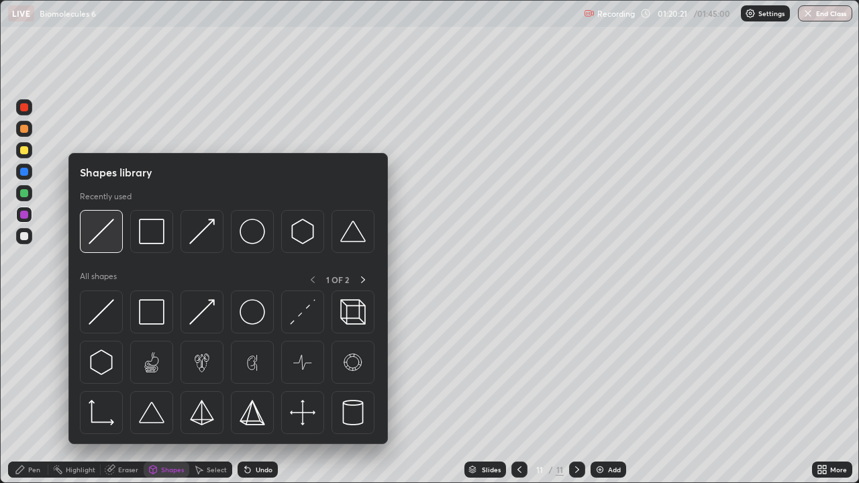
click at [105, 239] on img at bounding box center [101, 231] width 25 height 25
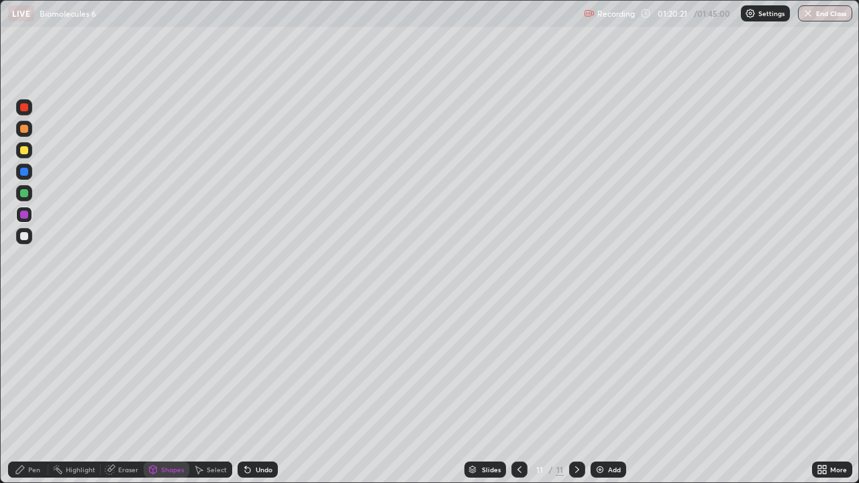
click at [24, 237] on div at bounding box center [24, 236] width 8 height 8
click at [31, 392] on div "Pen" at bounding box center [34, 469] width 12 height 7
click at [168, 392] on div "Shapes" at bounding box center [172, 469] width 23 height 7
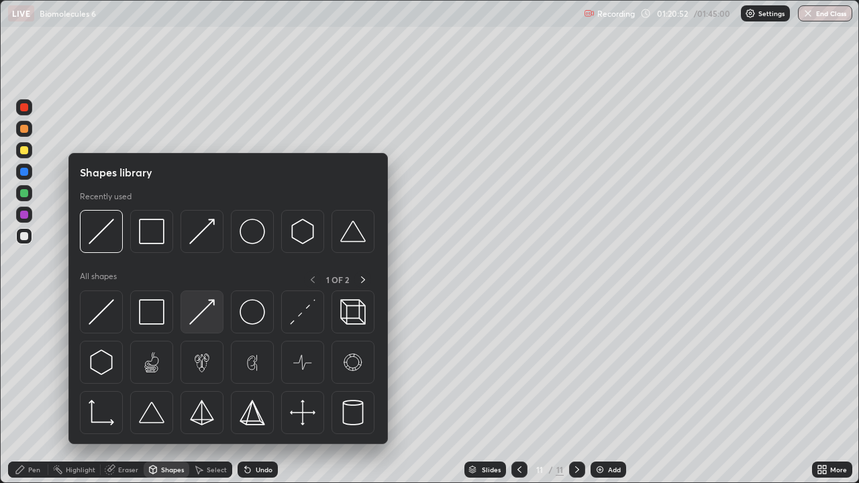
click at [207, 307] on img at bounding box center [201, 311] width 25 height 25
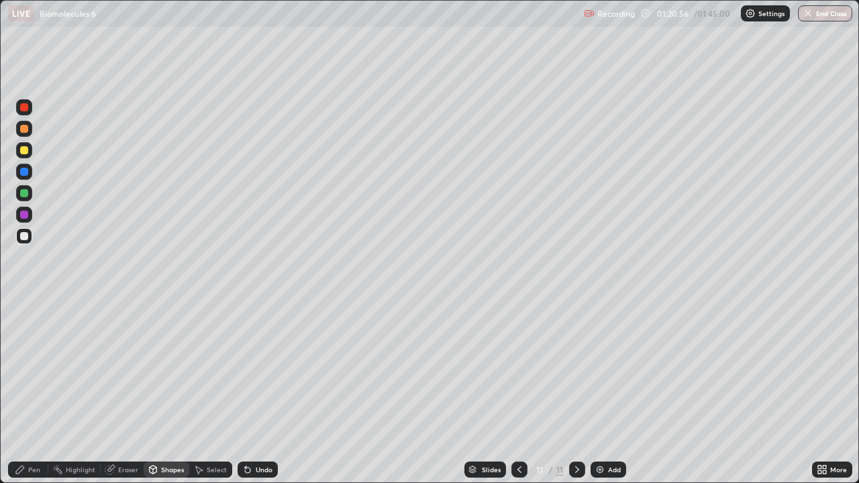
click at [32, 392] on div "Pen" at bounding box center [28, 470] width 40 height 16
click at [163, 392] on div "Shapes" at bounding box center [167, 470] width 46 height 16
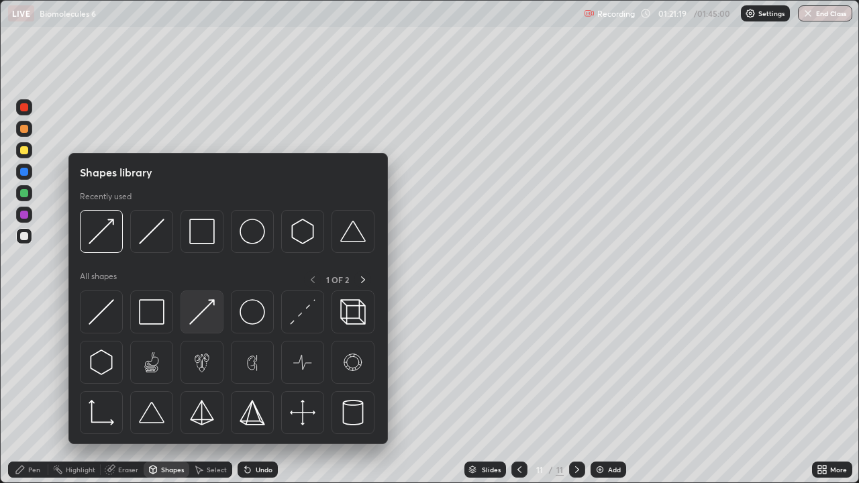
click at [209, 314] on img at bounding box center [201, 311] width 25 height 25
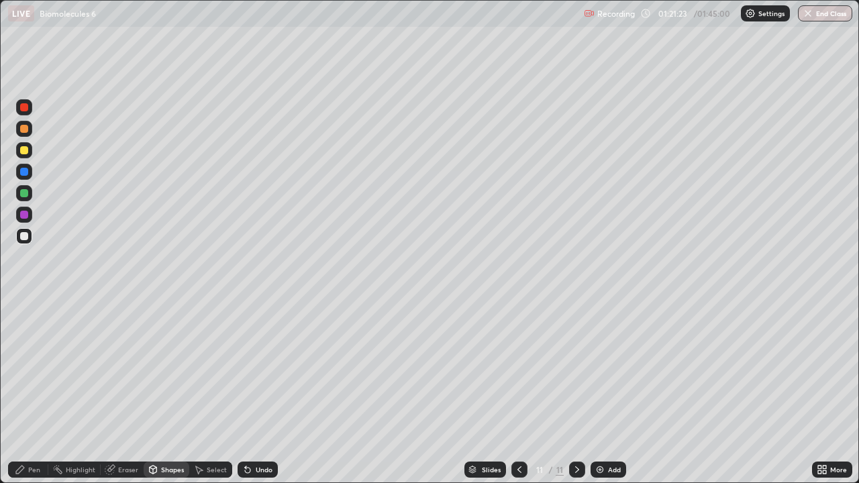
click at [129, 392] on div "Eraser" at bounding box center [128, 469] width 20 height 7
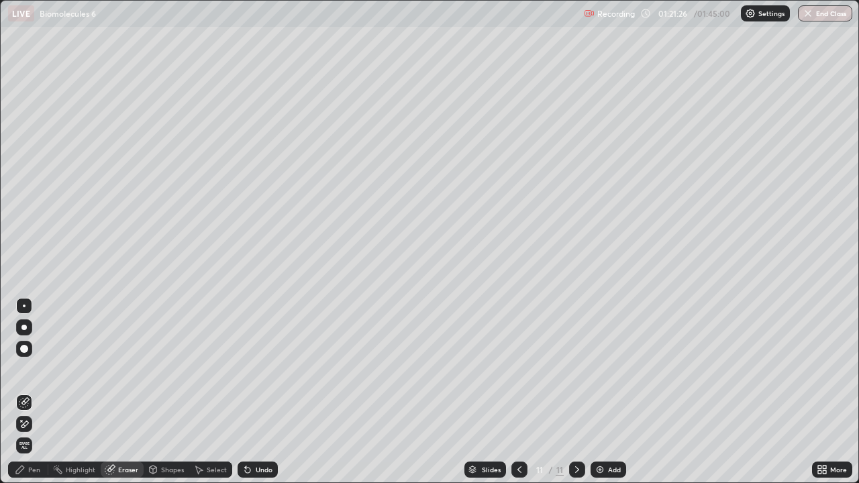
click at [32, 392] on div "Pen" at bounding box center [34, 469] width 12 height 7
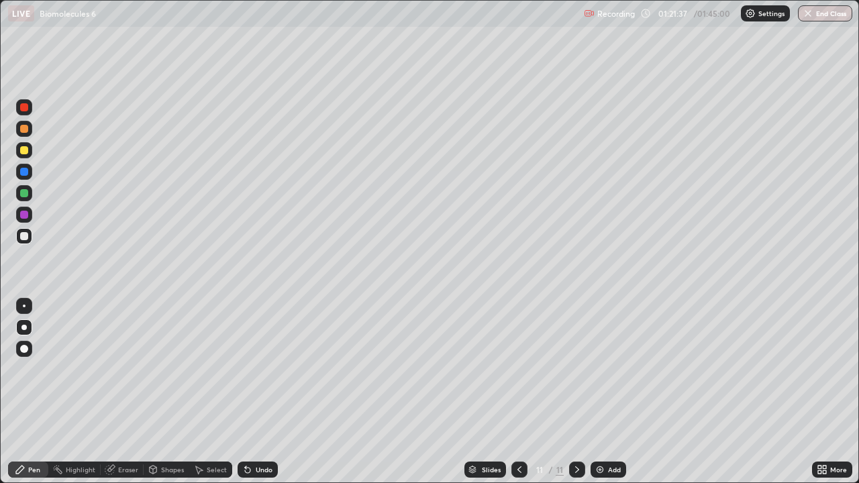
click at [32, 392] on div "Pen" at bounding box center [34, 469] width 12 height 7
click at [24, 129] on div at bounding box center [24, 129] width 8 height 8
click at [25, 173] on div at bounding box center [24, 172] width 8 height 8
click at [22, 150] on div at bounding box center [24, 150] width 8 height 8
click at [24, 192] on div at bounding box center [24, 193] width 8 height 8
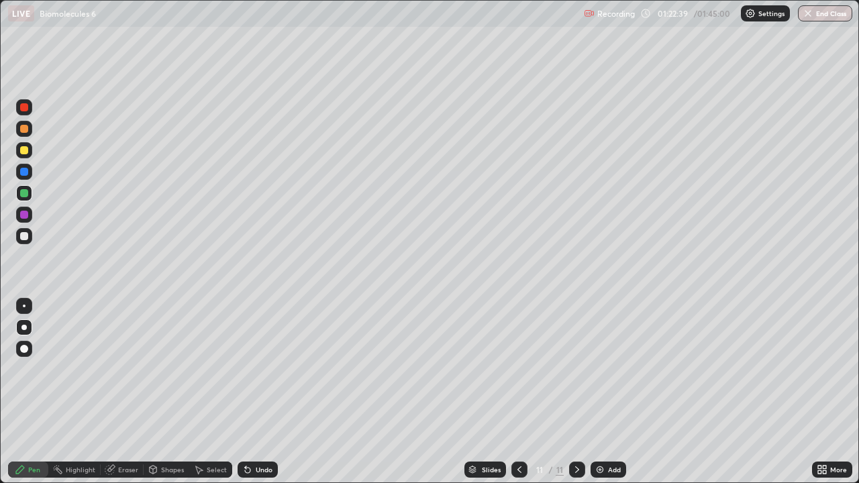
click at [168, 392] on div "Shapes" at bounding box center [172, 469] width 23 height 7
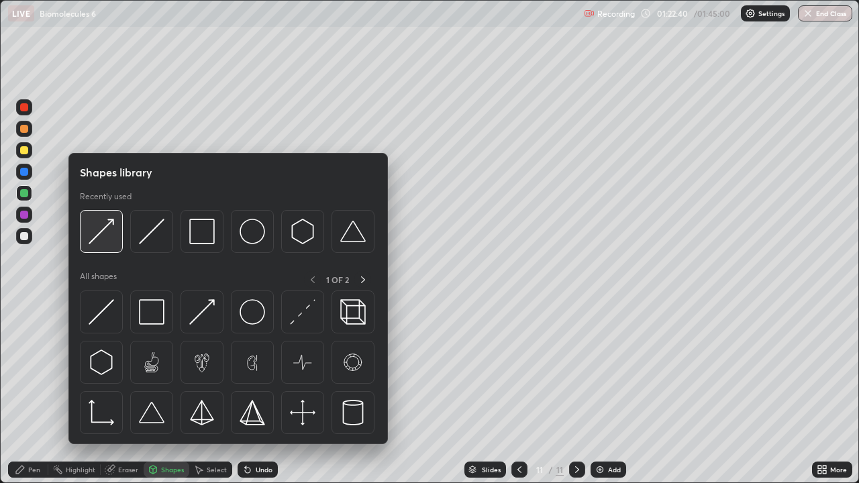
click at [111, 236] on img at bounding box center [101, 231] width 25 height 25
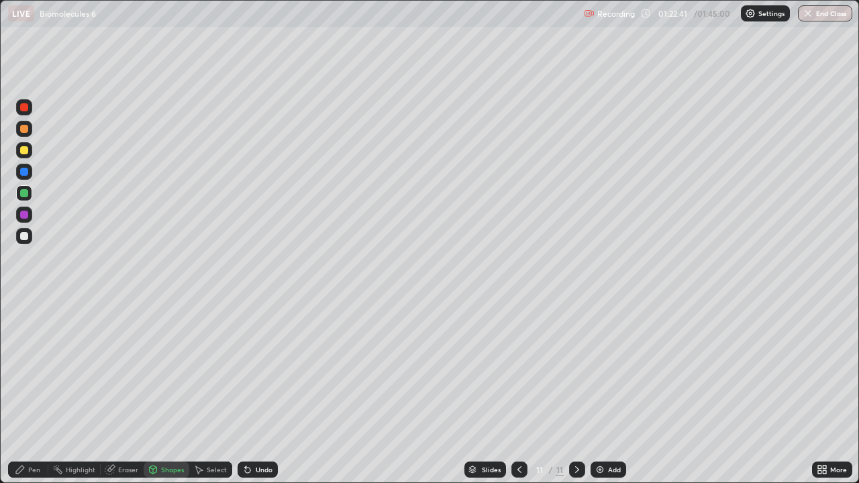
click at [26, 239] on div at bounding box center [24, 236] width 16 height 16
click at [262, 392] on div "Undo" at bounding box center [257, 470] width 40 height 16
click at [268, 392] on div "Undo" at bounding box center [264, 469] width 17 height 7
click at [28, 129] on div at bounding box center [24, 129] width 8 height 8
click at [23, 213] on div at bounding box center [24, 215] width 8 height 8
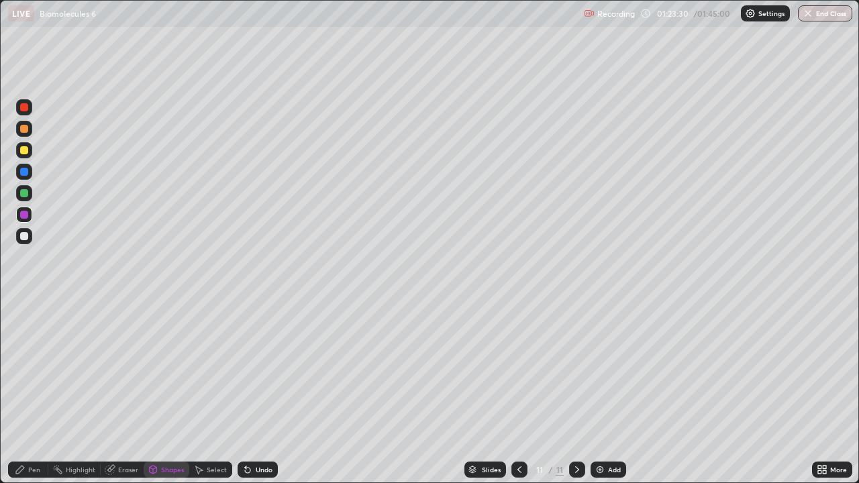
click at [262, 392] on div "Undo" at bounding box center [264, 469] width 17 height 7
click at [38, 392] on div "Pen" at bounding box center [34, 469] width 12 height 7
click at [262, 392] on div "Undo" at bounding box center [264, 469] width 17 height 7
click at [263, 392] on div "Undo" at bounding box center [264, 469] width 17 height 7
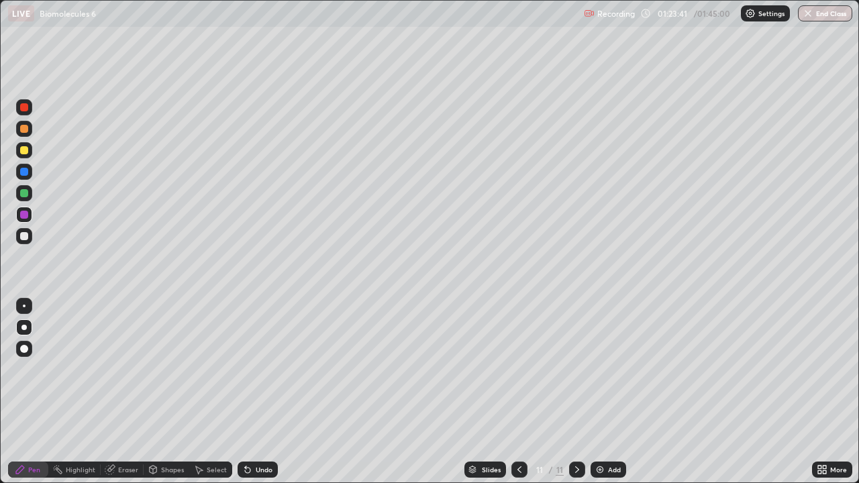
click at [264, 392] on div "Undo" at bounding box center [264, 469] width 17 height 7
click at [265, 392] on div "Undo" at bounding box center [264, 469] width 17 height 7
click at [266, 392] on div "Undo" at bounding box center [264, 469] width 17 height 7
click at [265, 392] on div "Undo" at bounding box center [264, 469] width 17 height 7
click at [266, 392] on div "Undo" at bounding box center [264, 469] width 17 height 7
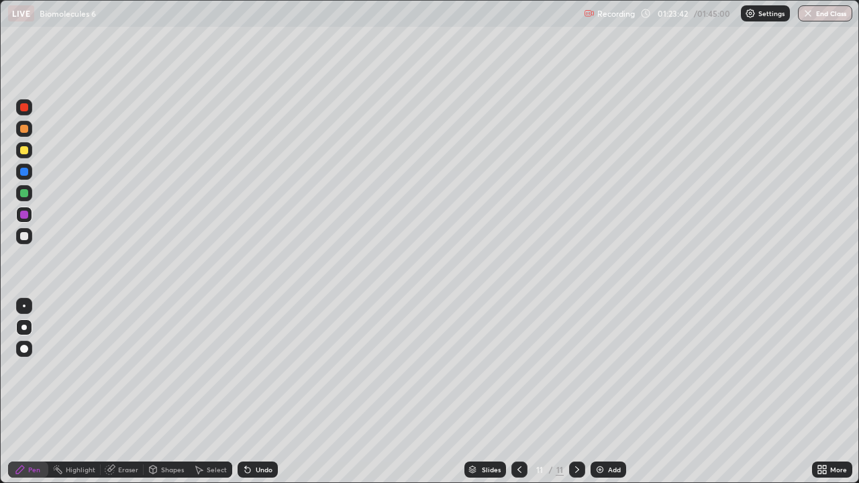
click at [266, 392] on div "Undo" at bounding box center [264, 469] width 17 height 7
click at [267, 392] on div "Undo" at bounding box center [264, 469] width 17 height 7
click at [268, 392] on div "Undo" at bounding box center [264, 469] width 17 height 7
click at [262, 392] on div "Undo" at bounding box center [264, 469] width 17 height 7
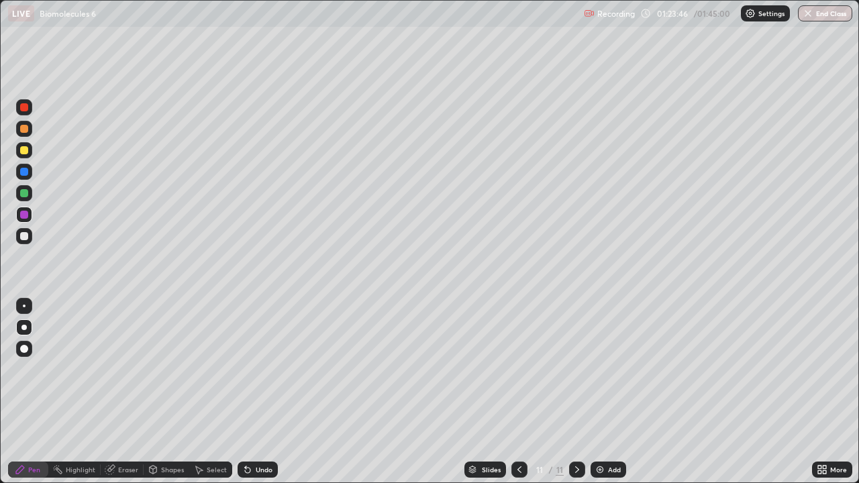
click at [173, 392] on div "Shapes" at bounding box center [172, 469] width 23 height 7
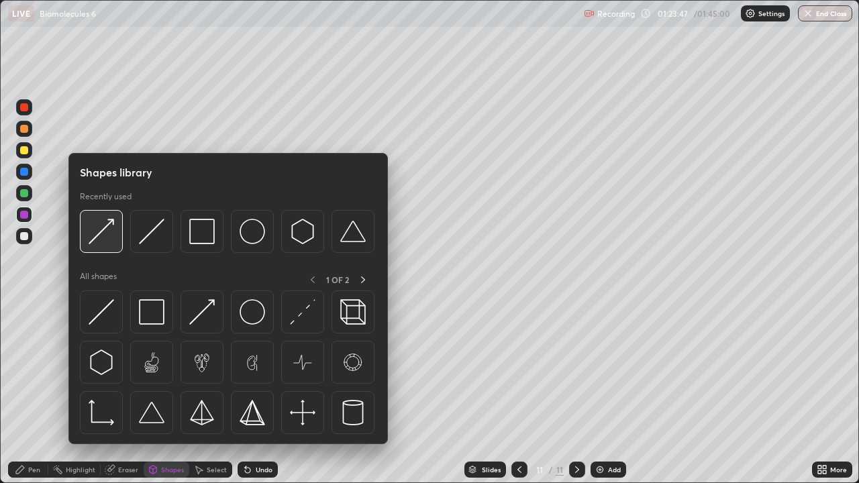
click at [115, 241] on div at bounding box center [101, 231] width 43 height 43
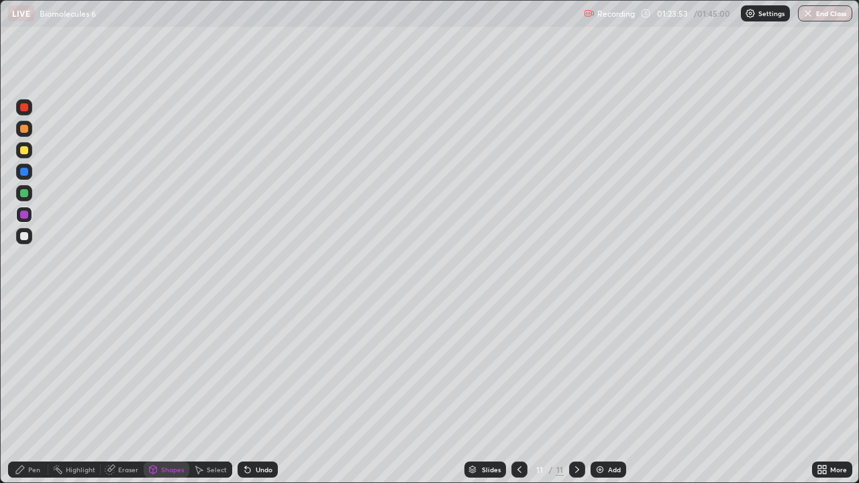
click at [38, 392] on div "Pen" at bounding box center [34, 469] width 12 height 7
click at [26, 237] on div at bounding box center [24, 236] width 8 height 8
click at [262, 392] on div "Undo" at bounding box center [264, 469] width 17 height 7
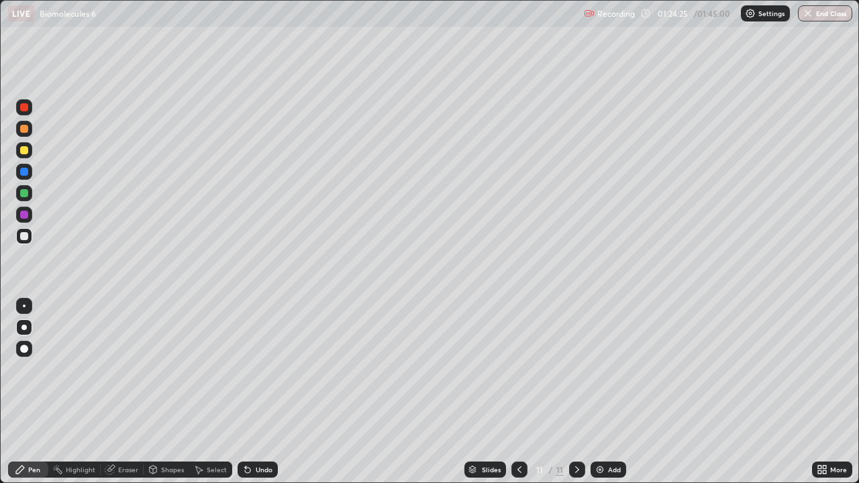
click at [262, 392] on div "Undo" at bounding box center [264, 469] width 17 height 7
click at [260, 392] on div "Undo" at bounding box center [264, 469] width 17 height 7
click at [260, 392] on div "Undo" at bounding box center [257, 470] width 40 height 16
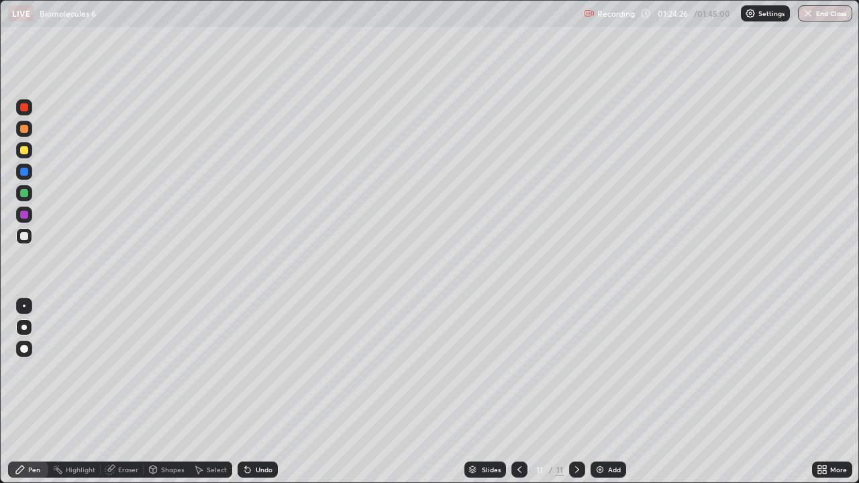
click at [258, 392] on div "Undo" at bounding box center [257, 470] width 40 height 16
click at [259, 392] on div "Undo" at bounding box center [255, 469] width 46 height 27
click at [169, 392] on div "Shapes" at bounding box center [172, 469] width 23 height 7
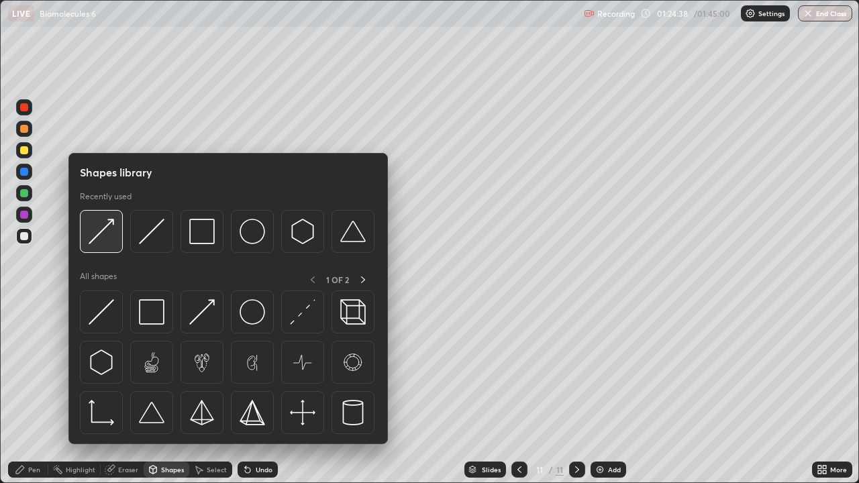
click at [107, 232] on img at bounding box center [101, 231] width 25 height 25
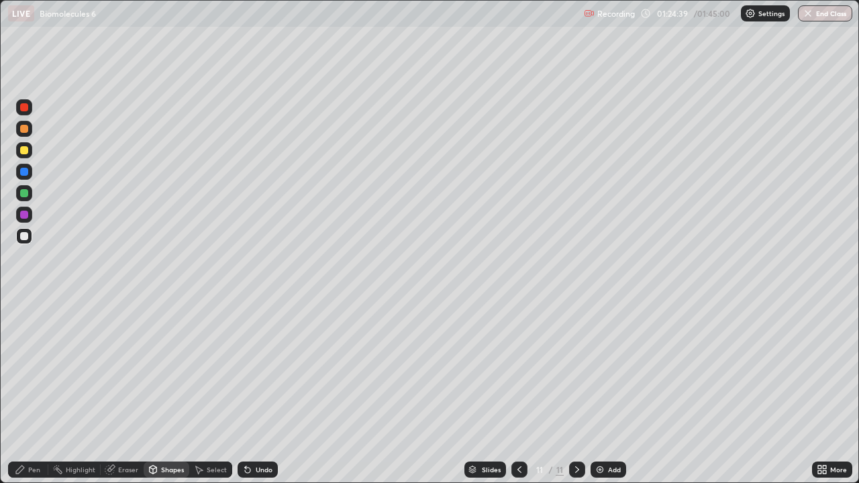
click at [28, 219] on div at bounding box center [24, 215] width 16 height 16
click at [38, 392] on div "Pen" at bounding box center [34, 469] width 12 height 7
click at [176, 392] on div "Shapes" at bounding box center [172, 469] width 23 height 7
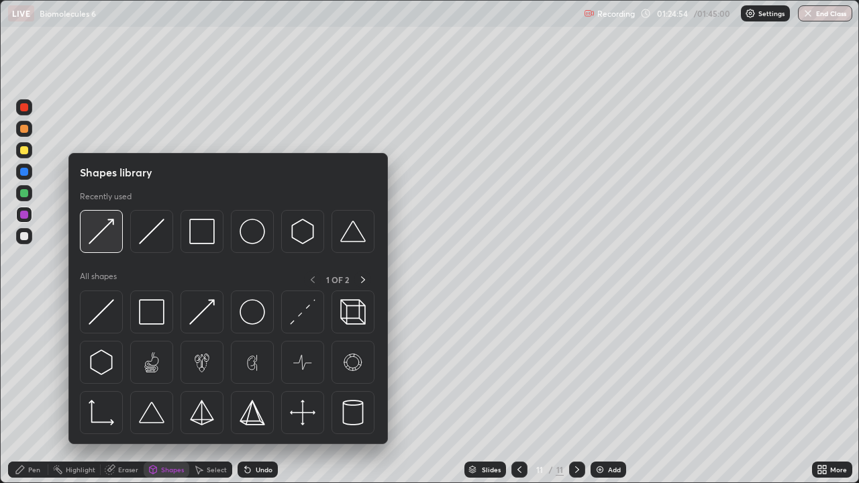
click at [114, 244] on img at bounding box center [101, 231] width 25 height 25
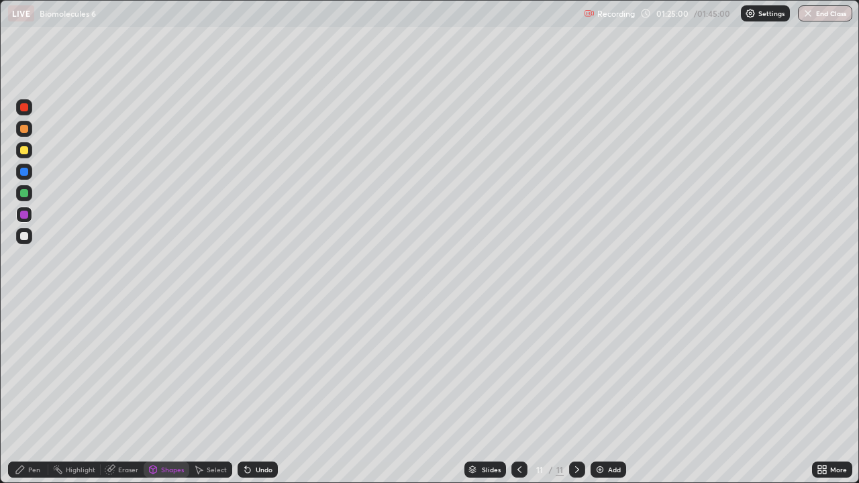
click at [35, 392] on div "Pen" at bounding box center [34, 469] width 12 height 7
click at [264, 392] on div "Undo" at bounding box center [264, 469] width 17 height 7
click at [175, 392] on div "Shapes" at bounding box center [172, 469] width 23 height 7
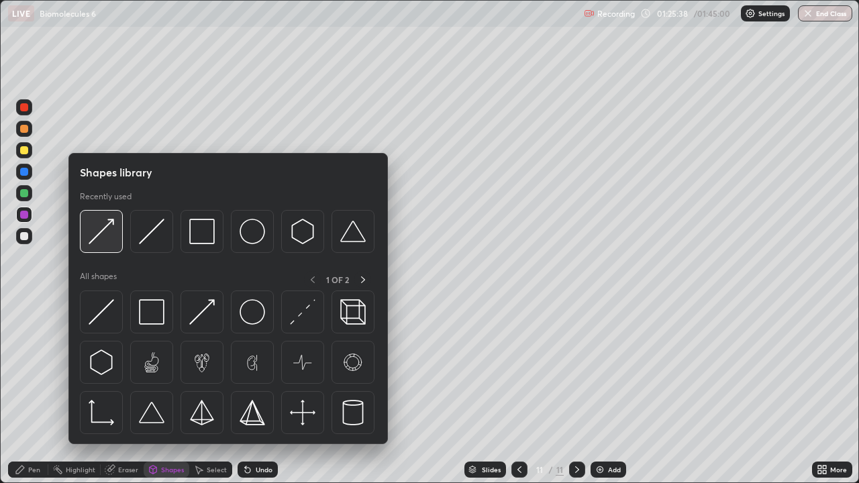
click at [113, 242] on img at bounding box center [101, 231] width 25 height 25
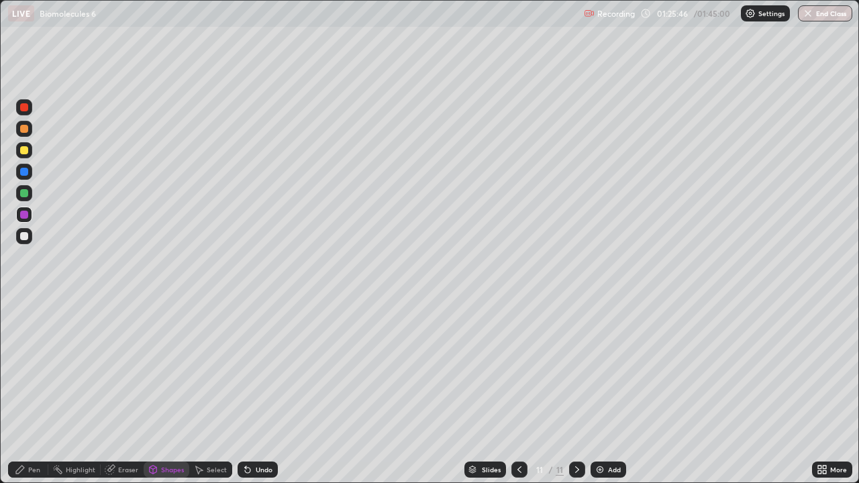
click at [25, 196] on div at bounding box center [24, 193] width 8 height 8
click at [256, 392] on div "Undo" at bounding box center [264, 469] width 17 height 7
click at [40, 392] on div "Pen" at bounding box center [28, 470] width 40 height 16
click at [23, 175] on div at bounding box center [24, 172] width 8 height 8
click at [261, 392] on div "Undo" at bounding box center [257, 470] width 40 height 16
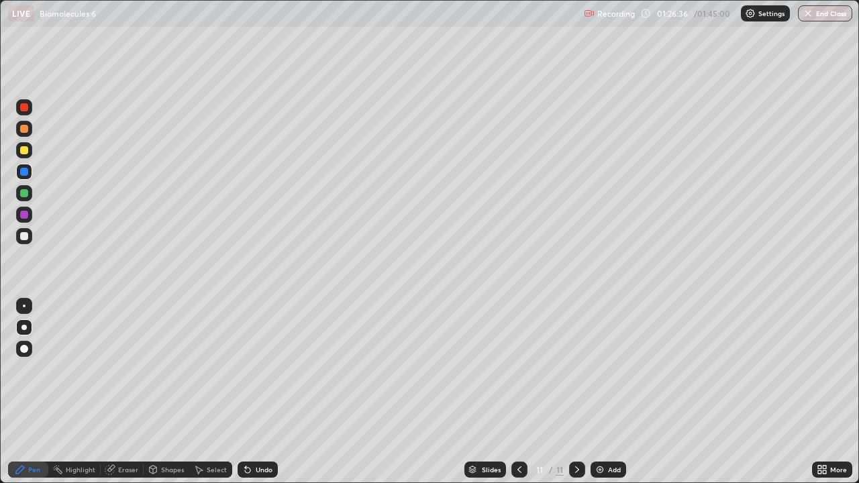
click at [260, 392] on div "Undo" at bounding box center [264, 469] width 17 height 7
click at [265, 392] on div "Undo" at bounding box center [264, 469] width 17 height 7
click at [600, 392] on img at bounding box center [599, 469] width 11 height 11
click at [27, 129] on div at bounding box center [24, 129] width 8 height 8
click at [25, 238] on div at bounding box center [24, 236] width 8 height 8
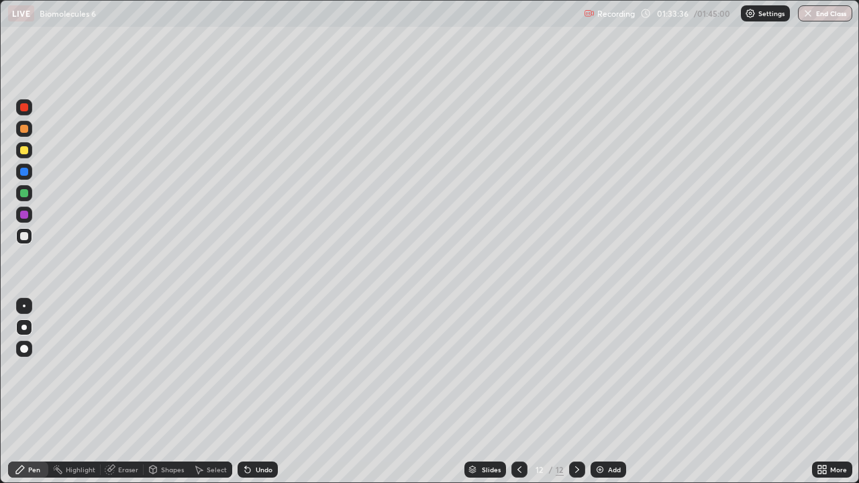
click at [23, 170] on div at bounding box center [24, 172] width 8 height 8
click at [25, 235] on div at bounding box center [24, 236] width 8 height 8
click at [23, 167] on div at bounding box center [24, 172] width 16 height 16
click at [23, 236] on div at bounding box center [24, 236] width 8 height 8
click at [264, 392] on div "Undo" at bounding box center [255, 469] width 46 height 27
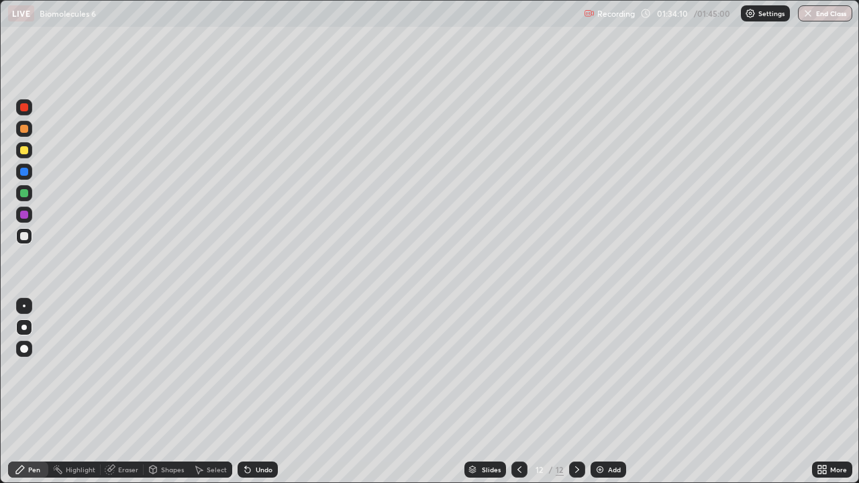
click at [262, 392] on div "Undo" at bounding box center [257, 470] width 40 height 16
click at [266, 392] on div "Undo" at bounding box center [264, 469] width 17 height 7
click at [249, 392] on icon at bounding box center [247, 469] width 11 height 11
click at [252, 392] on div "Undo" at bounding box center [257, 470] width 40 height 16
click at [248, 392] on icon at bounding box center [247, 469] width 11 height 11
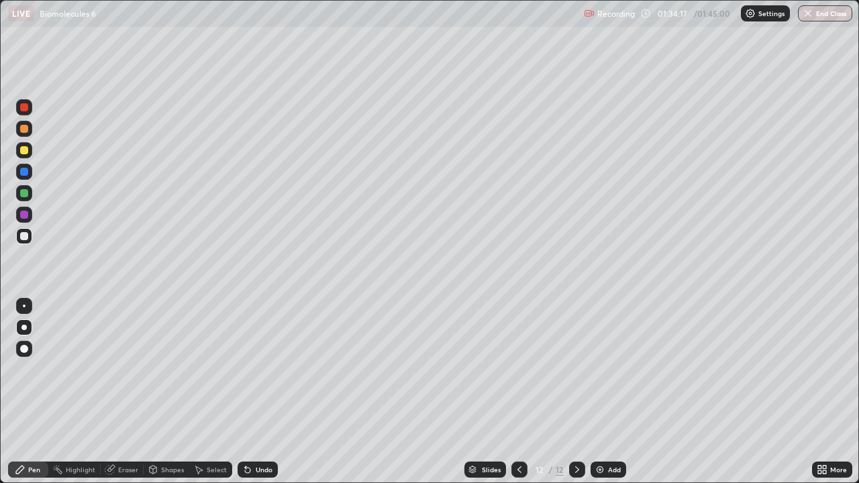
click at [250, 392] on icon at bounding box center [247, 469] width 11 height 11
click at [251, 392] on div "Undo" at bounding box center [257, 470] width 40 height 16
click at [27, 126] on div at bounding box center [24, 129] width 8 height 8
click at [27, 239] on div at bounding box center [24, 236] width 8 height 8
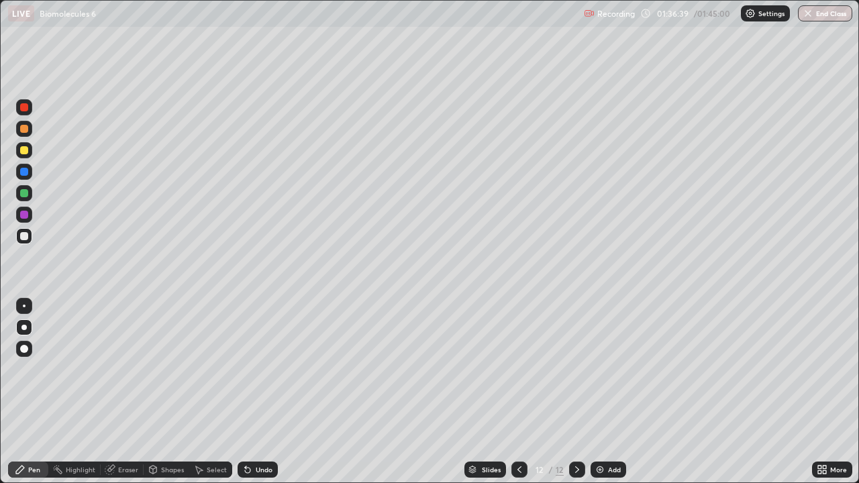
click at [266, 392] on div "Undo" at bounding box center [264, 469] width 17 height 7
click at [256, 392] on div "Undo" at bounding box center [264, 469] width 17 height 7
click at [263, 392] on div "Undo" at bounding box center [264, 469] width 17 height 7
click at [267, 392] on div "Undo" at bounding box center [264, 469] width 17 height 7
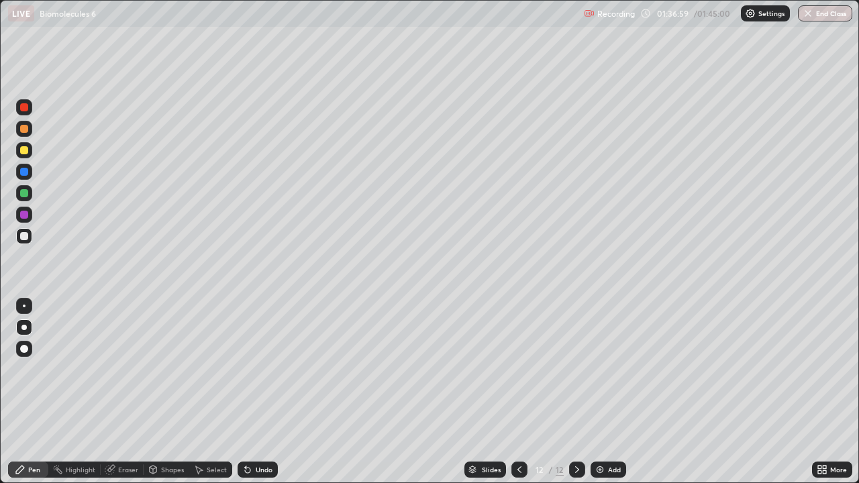
click at [268, 392] on div "Undo" at bounding box center [264, 469] width 17 height 7
click at [267, 392] on div "Undo" at bounding box center [264, 469] width 17 height 7
click at [268, 392] on div "Undo" at bounding box center [264, 469] width 17 height 7
click at [269, 392] on div "Undo" at bounding box center [264, 469] width 17 height 7
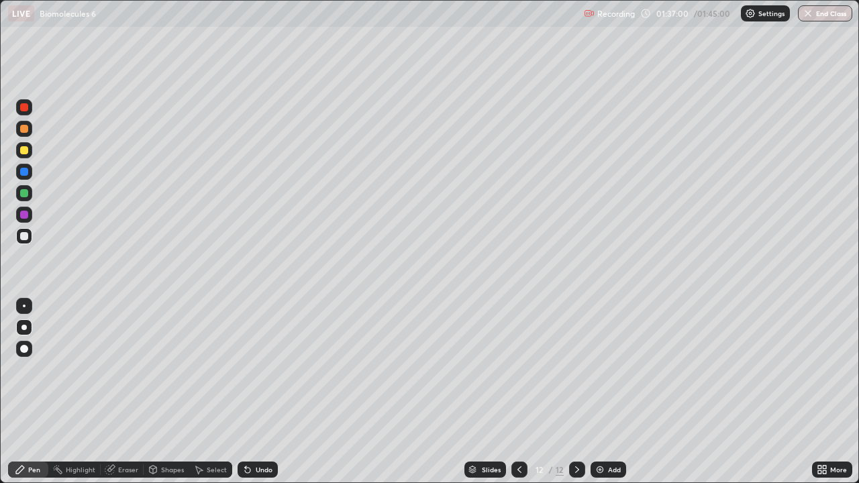
click at [270, 392] on div "Undo" at bounding box center [264, 469] width 17 height 7
click at [269, 392] on div "Undo" at bounding box center [264, 469] width 17 height 7
click at [267, 392] on div "Undo" at bounding box center [257, 470] width 40 height 16
click at [268, 392] on div "Undo" at bounding box center [264, 469] width 17 height 7
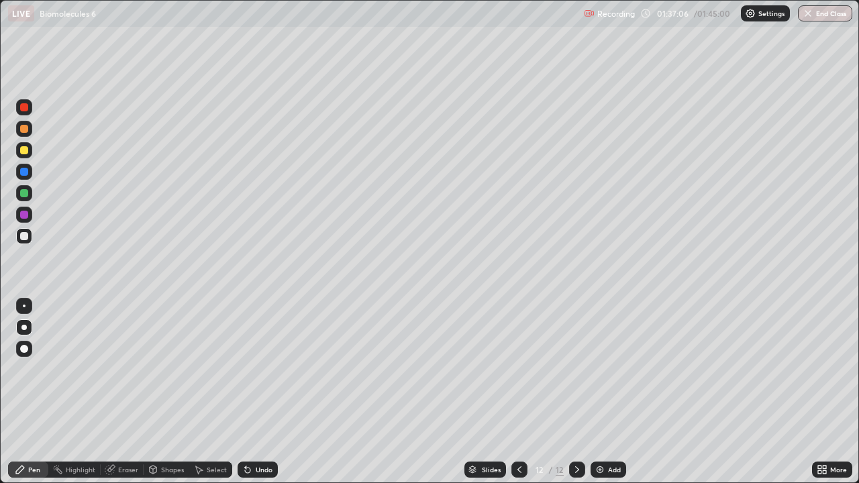
click at [260, 392] on div "Undo" at bounding box center [264, 469] width 17 height 7
click at [262, 392] on div "Undo" at bounding box center [264, 469] width 17 height 7
click at [266, 392] on div "Undo" at bounding box center [264, 469] width 17 height 7
click at [264, 392] on div "Undo" at bounding box center [257, 470] width 40 height 16
click at [262, 392] on div "Undo" at bounding box center [257, 470] width 40 height 16
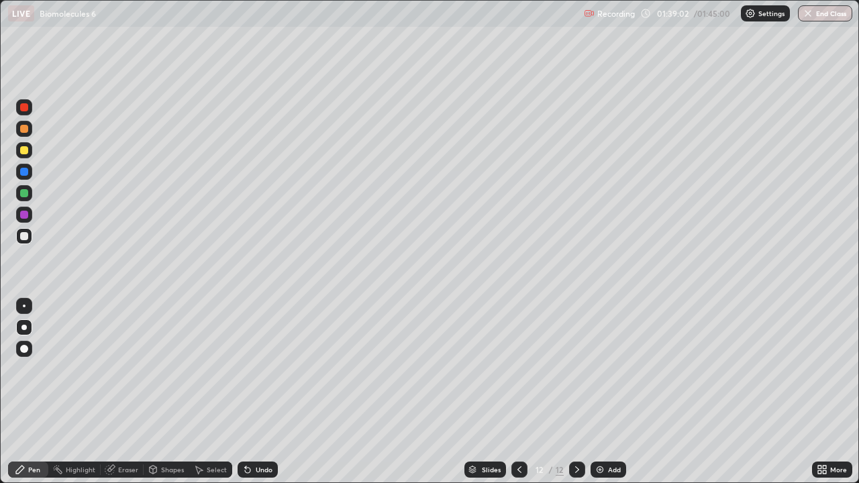
click at [267, 392] on div "Undo" at bounding box center [264, 469] width 17 height 7
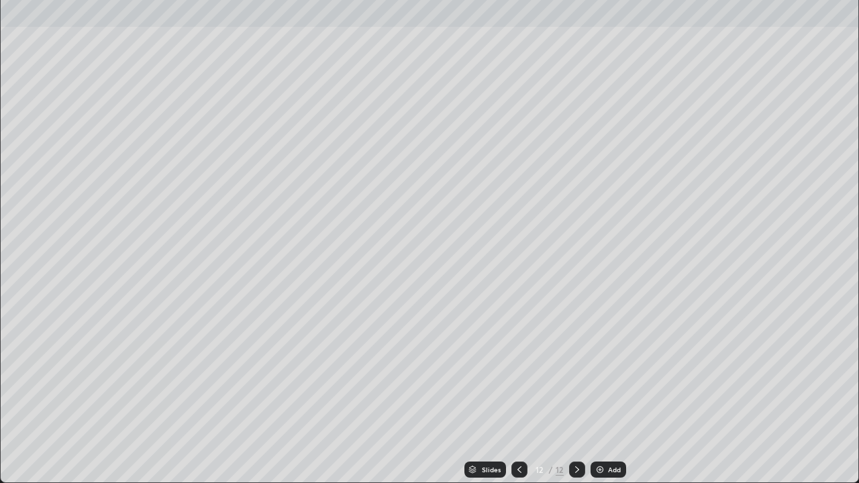
click at [482, 392] on div "Slides" at bounding box center [491, 469] width 19 height 7
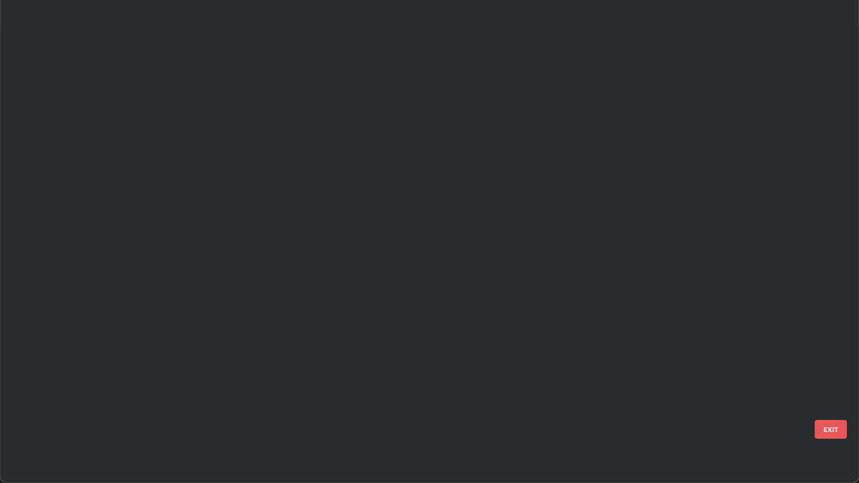
scroll to position [1444, 851]
click at [829, 392] on button "EXIT" at bounding box center [830, 429] width 32 height 19
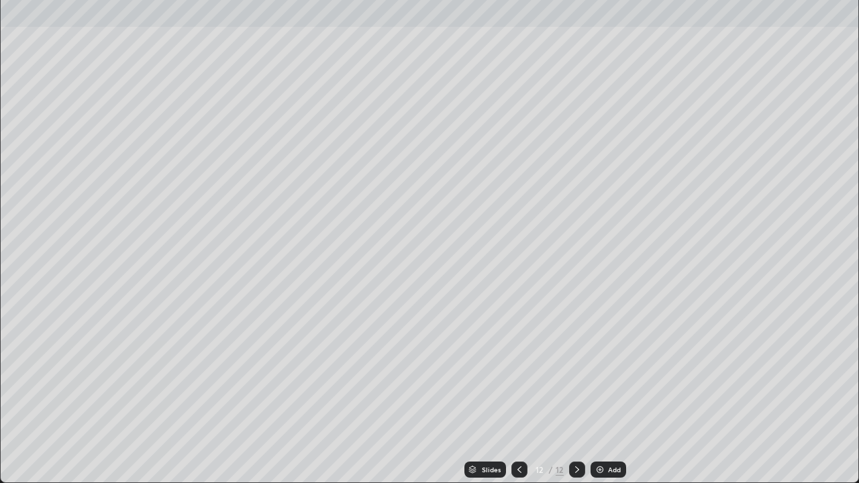
click at [523, 392] on icon at bounding box center [519, 469] width 11 height 11
click at [521, 392] on icon at bounding box center [519, 469] width 11 height 11
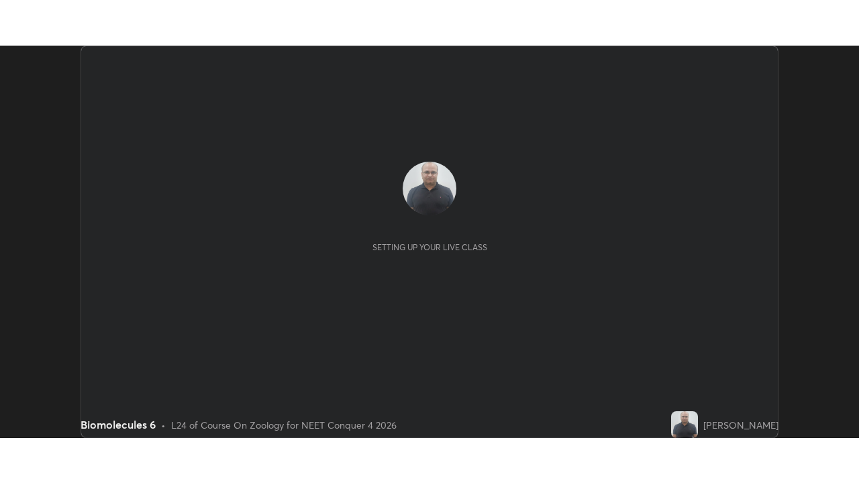
scroll to position [392, 858]
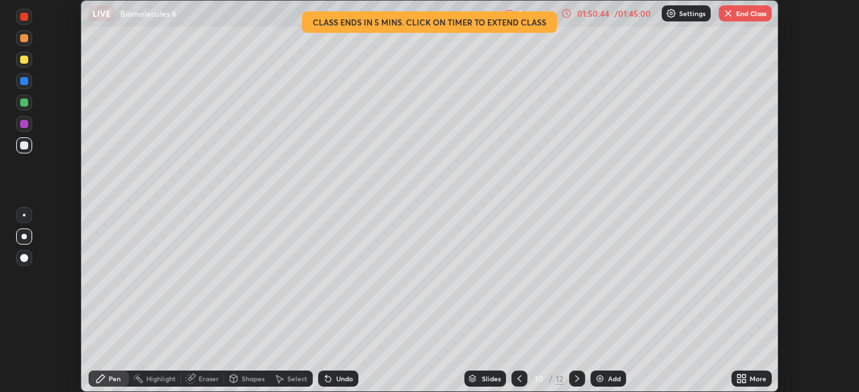
click at [739, 381] on icon at bounding box center [738, 381] width 3 height 3
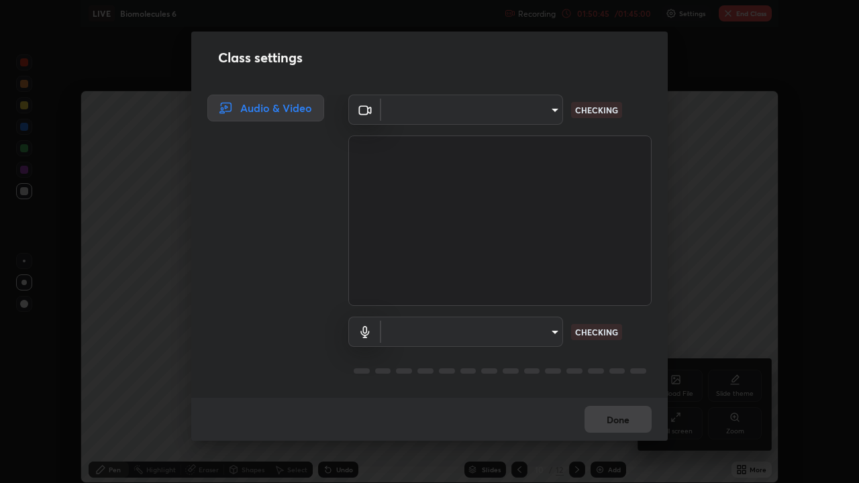
scroll to position [483, 859]
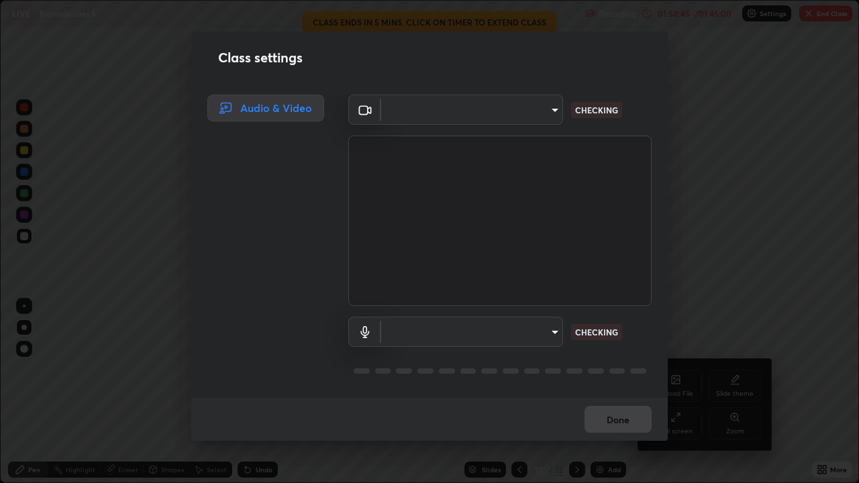
type input "4cdb2335677a50284d4d52bfea2454a8eb2b8fde0954bdd1b922a39853c109bf"
type input "communications"
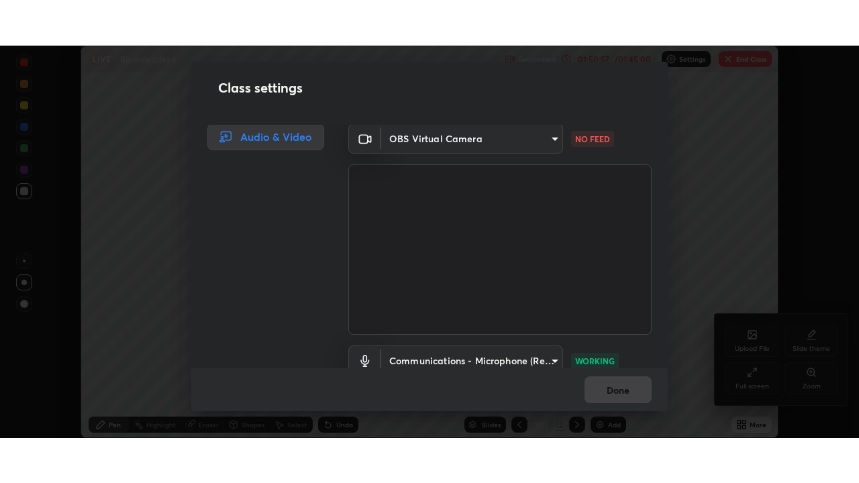
scroll to position [66691, 66225]
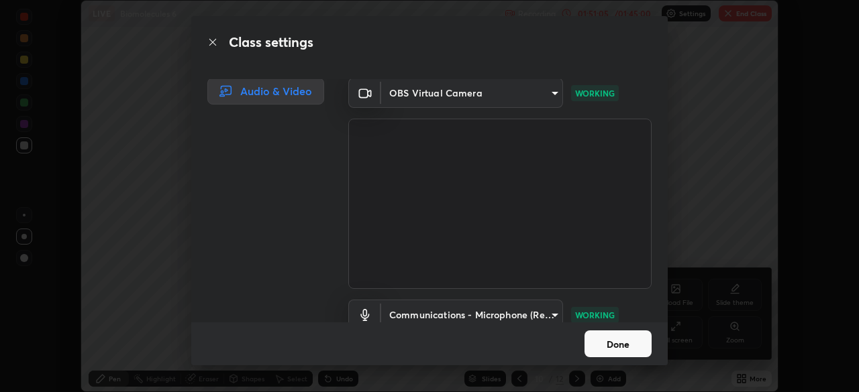
click at [612, 347] on button "Done" at bounding box center [617, 344] width 67 height 27
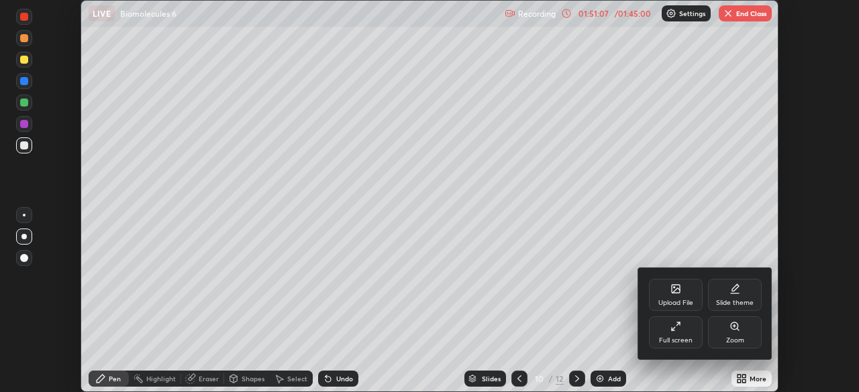
click at [684, 321] on div "Full screen" at bounding box center [676, 333] width 54 height 32
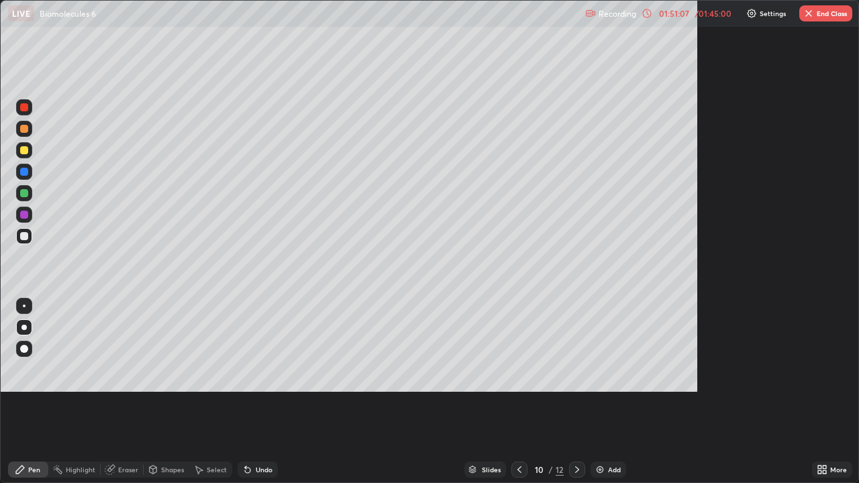
scroll to position [483, 859]
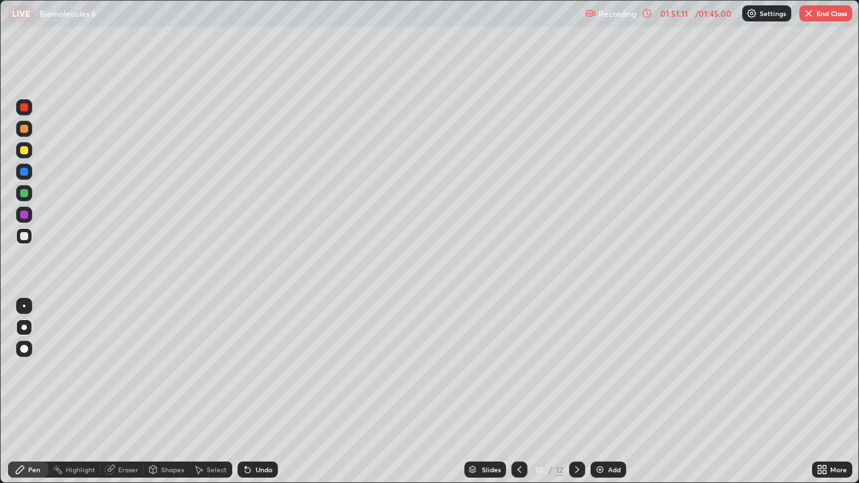
click at [816, 11] on button "End Class" at bounding box center [825, 13] width 53 height 16
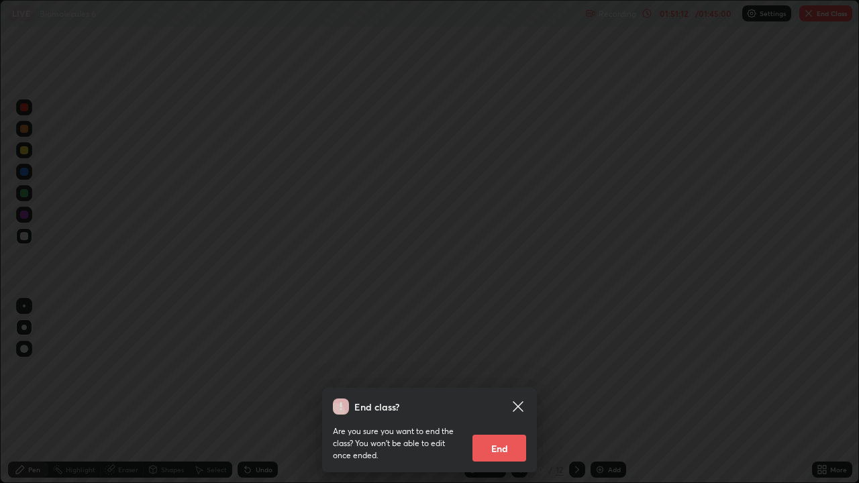
click at [498, 392] on button "End" at bounding box center [499, 448] width 54 height 27
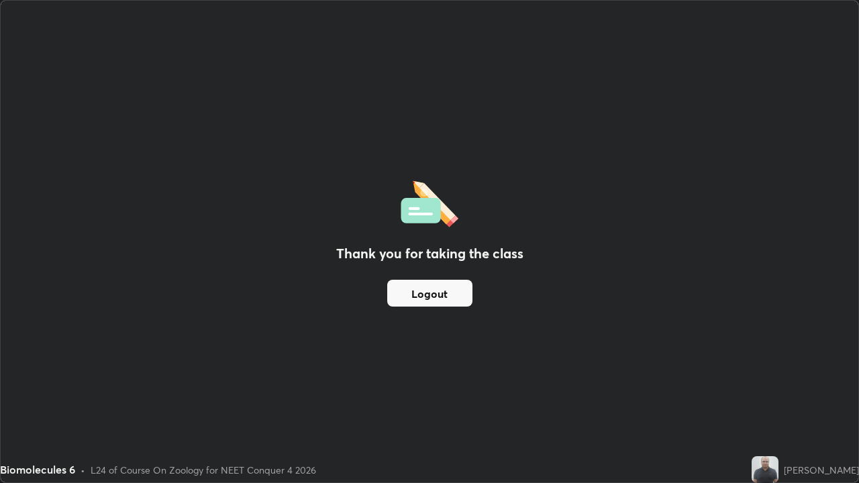
click at [441, 296] on button "Logout" at bounding box center [429, 293] width 85 height 27
